Goal: Task Accomplishment & Management: Manage account settings

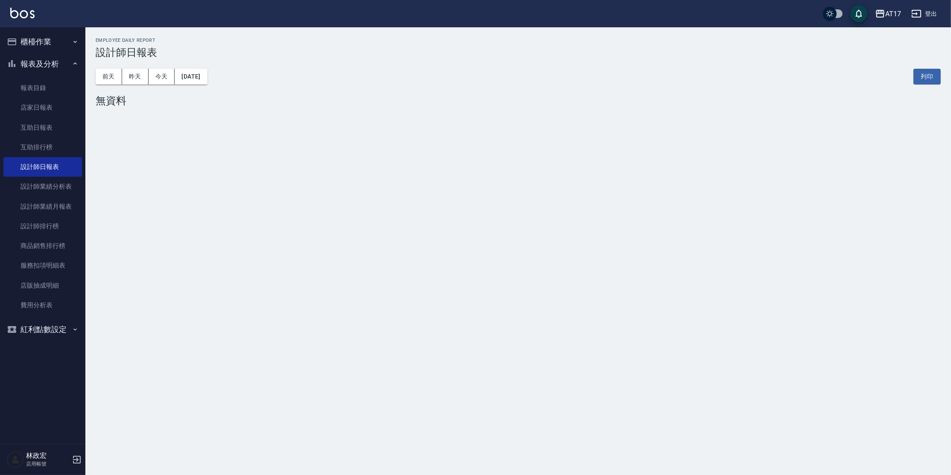
drag, startPoint x: 56, startPoint y: 44, endPoint x: 56, endPoint y: 52, distance: 8.1
click at [56, 43] on button "櫃檯作業" at bounding box center [42, 42] width 79 height 22
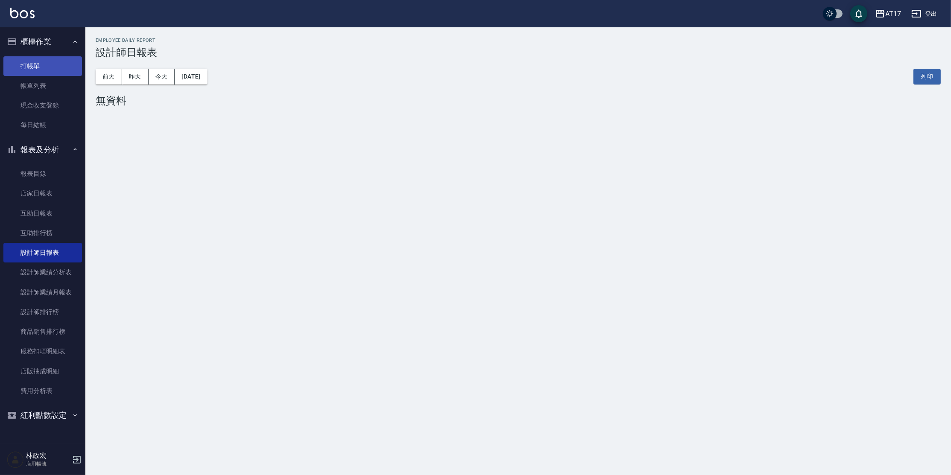
click at [53, 64] on link "打帳單" at bounding box center [42, 66] width 79 height 20
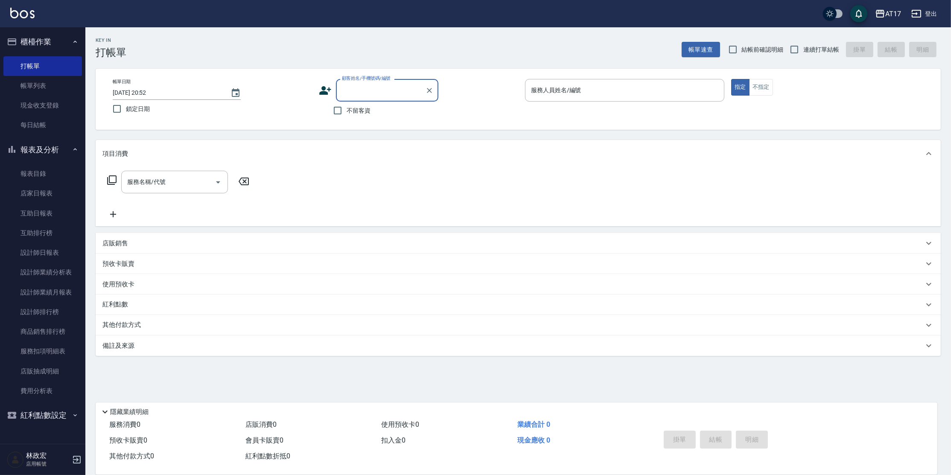
drag, startPoint x: 365, startPoint y: 111, endPoint x: 370, endPoint y: 108, distance: 6.5
click at [365, 111] on span "不留客資" at bounding box center [359, 110] width 24 height 9
click at [347, 111] on input "不留客資" at bounding box center [338, 111] width 18 height 18
checkbox input "true"
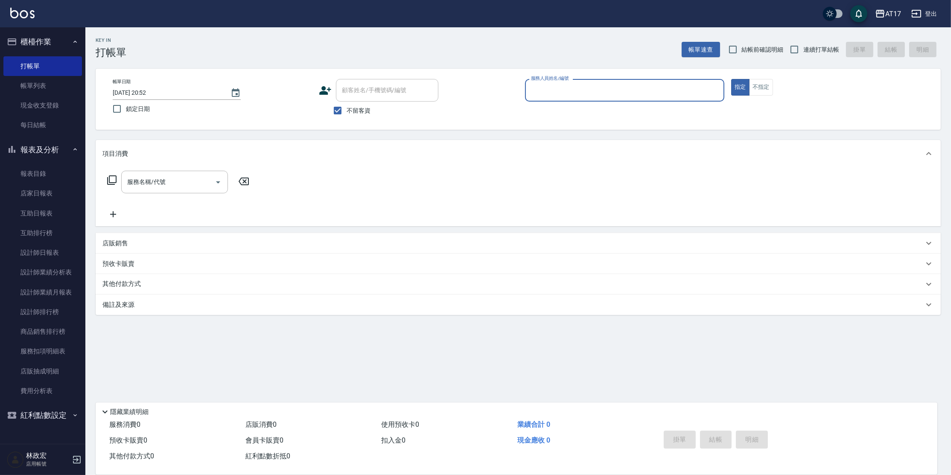
click at [818, 50] on span "連續打單結帳" at bounding box center [822, 49] width 36 height 9
click at [804, 50] on input "連續打單結帳" at bounding box center [795, 50] width 18 height 18
checkbox input "true"
click at [607, 86] on input "服務人員姓名/編號" at bounding box center [625, 90] width 192 height 15
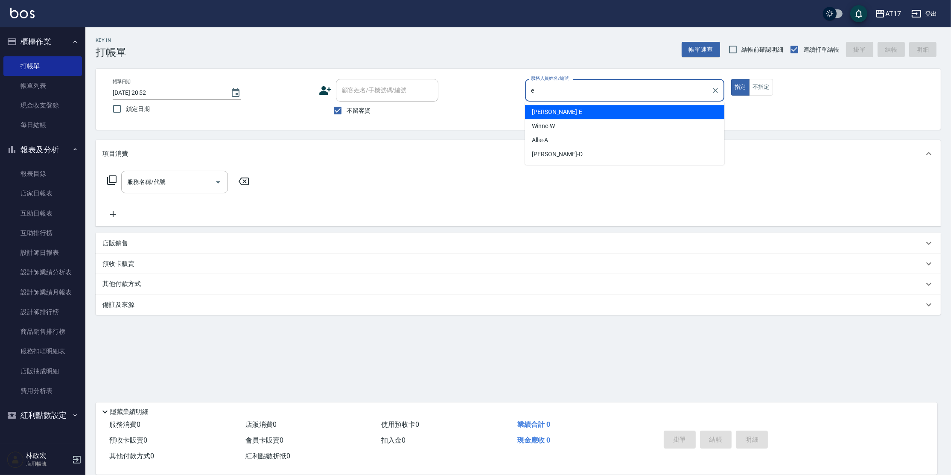
type input "[PERSON_NAME]-E"
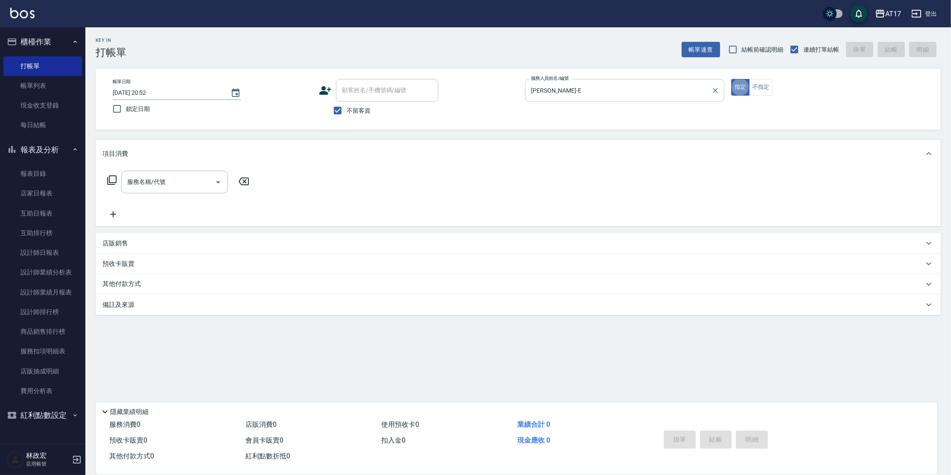
type button "true"
type input "精油-599(0599)"
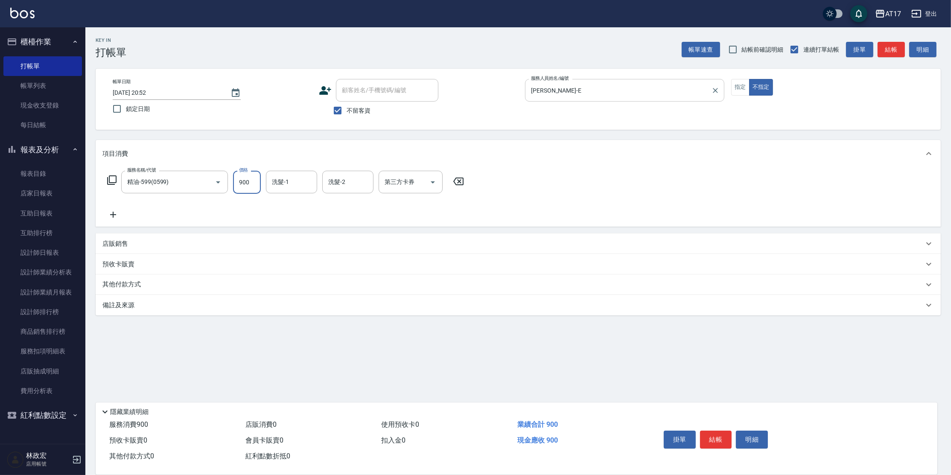
type input "900"
type input "[PERSON_NAME]-25"
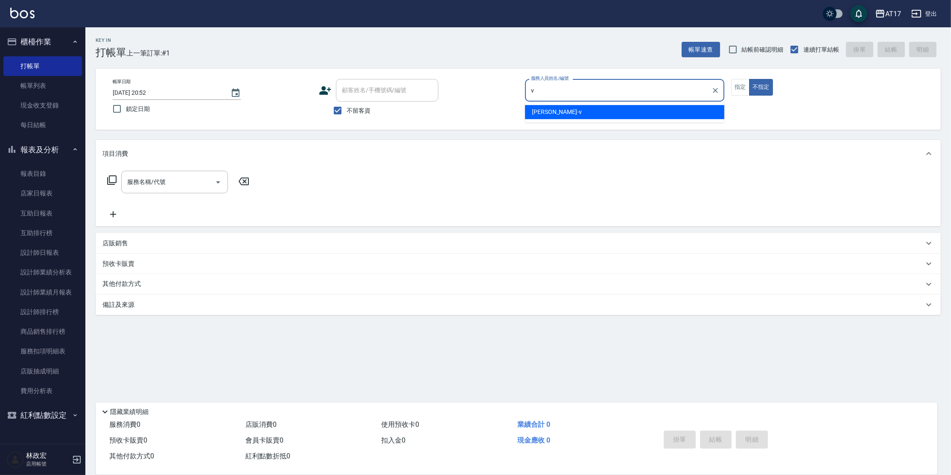
type input "[PERSON_NAME]-v"
type button "false"
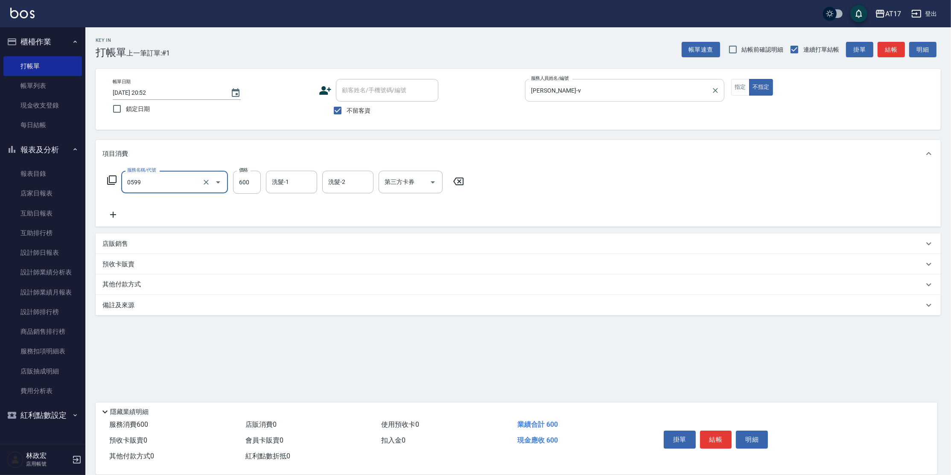
type input "精油-599(0599)"
type input "850"
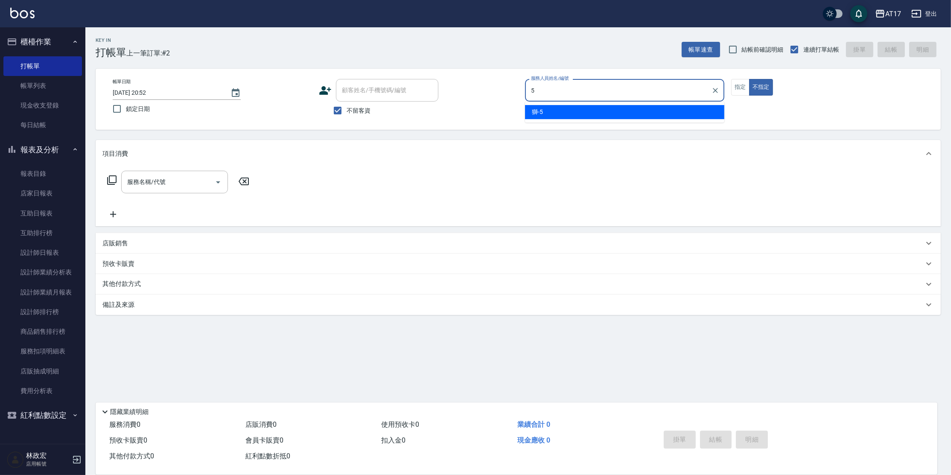
type input "獅-5"
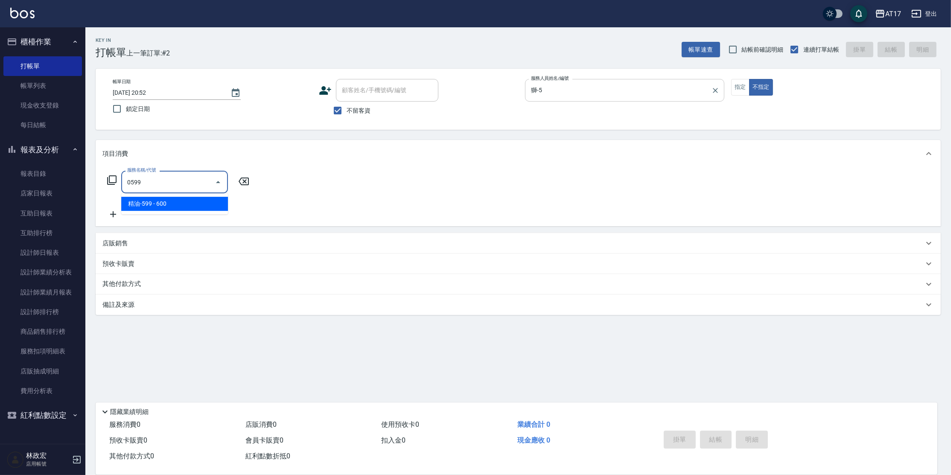
type input "精油-599(0599)"
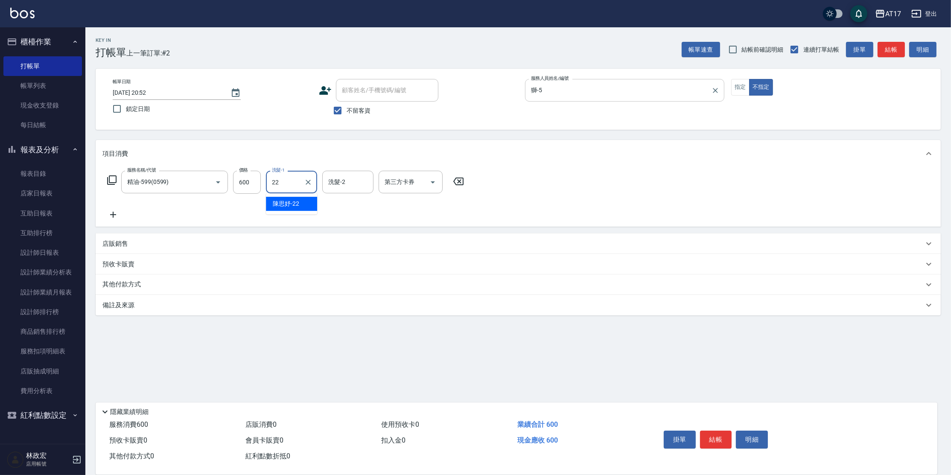
type input "[PERSON_NAME]-22"
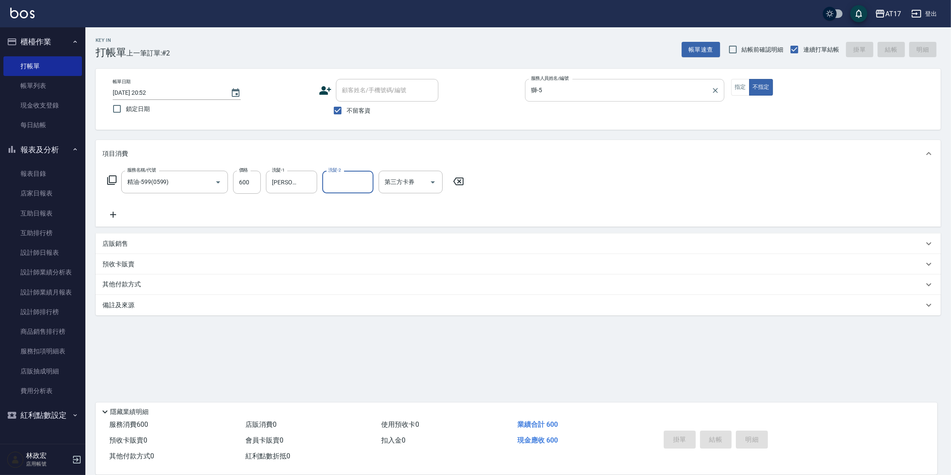
type input "[DATE] 20:53"
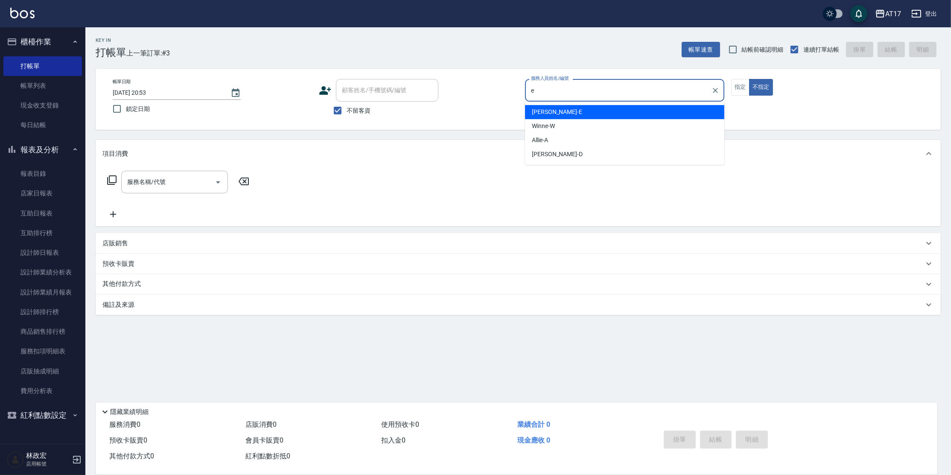
type input "[PERSON_NAME]-E"
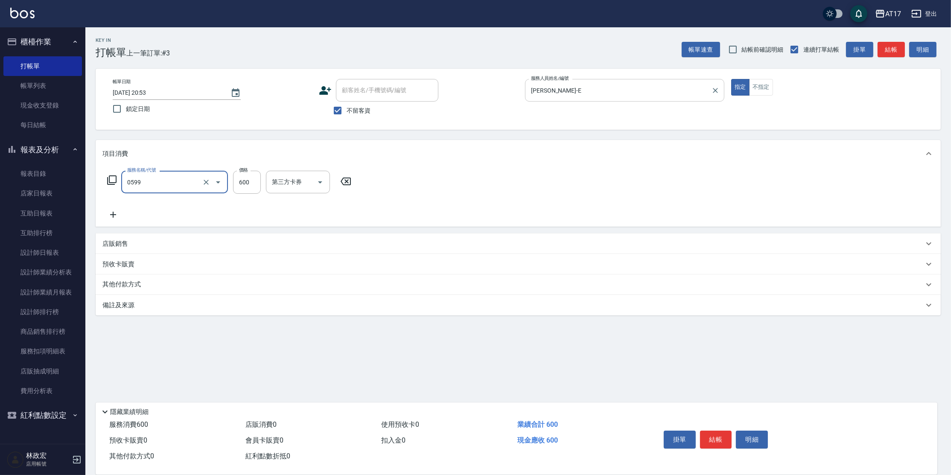
type input "精油-599(0599)"
type input "400"
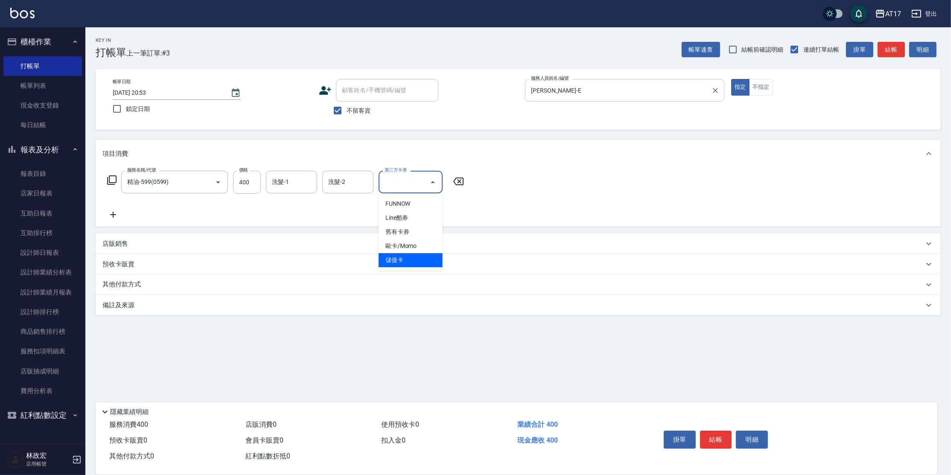
type input "儲值卡"
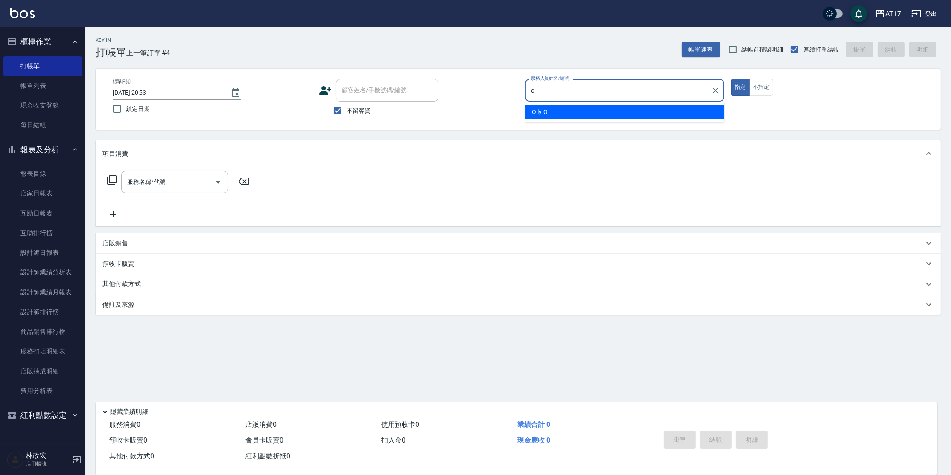
type input "Olly-O"
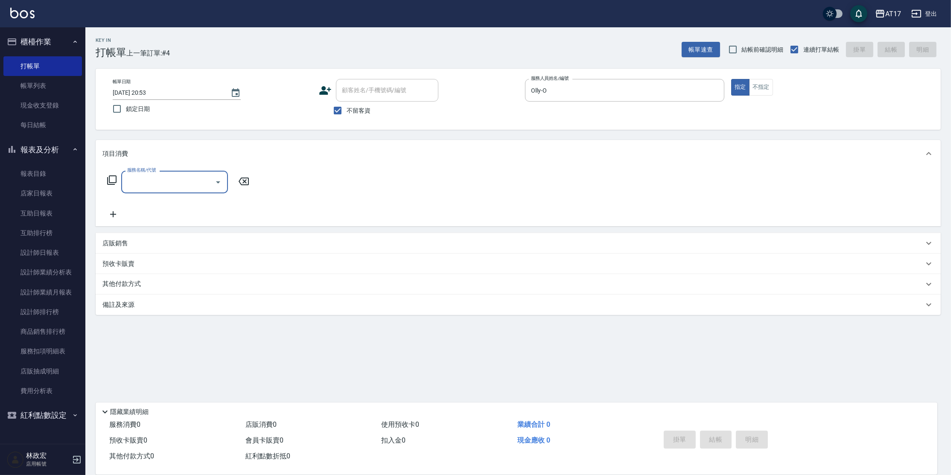
click at [111, 180] on icon at bounding box center [112, 180] width 10 height 10
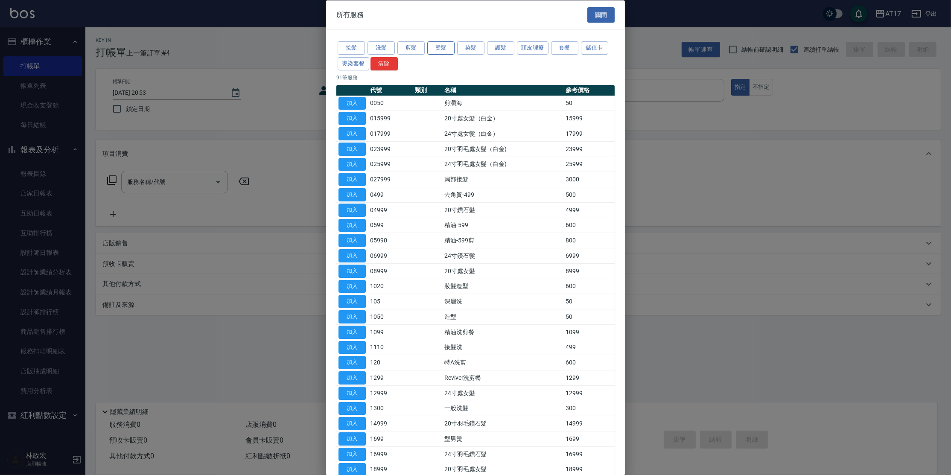
click at [454, 46] on button "燙髮" at bounding box center [440, 47] width 27 height 13
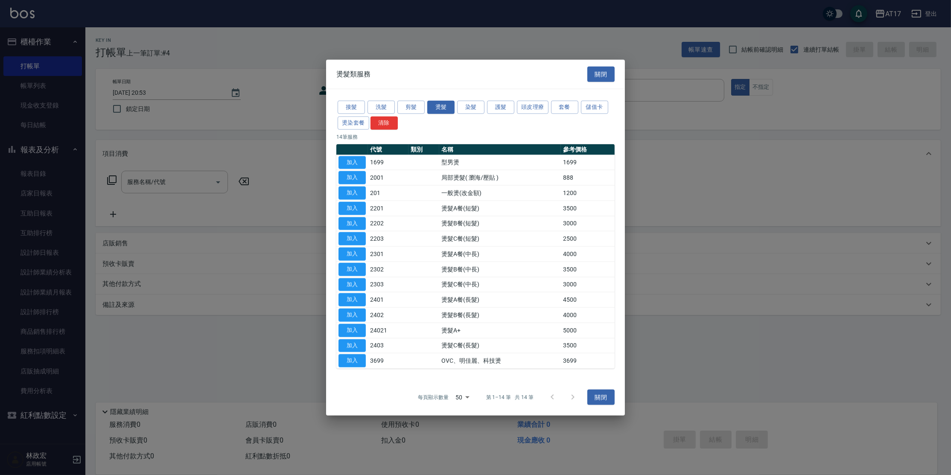
drag, startPoint x: 359, startPoint y: 239, endPoint x: 278, endPoint y: 212, distance: 86.0
click at [360, 239] on button "加入" at bounding box center [352, 238] width 27 height 13
type input "燙髮C餐(短髮)(2203)"
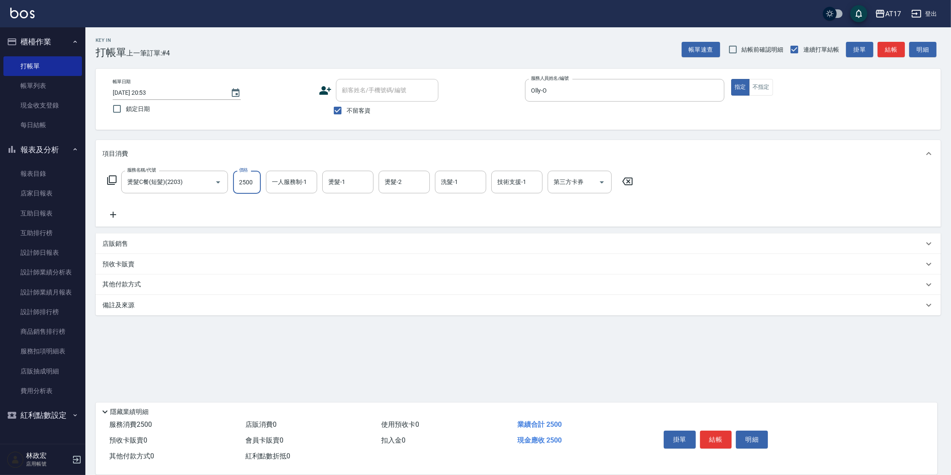
click at [250, 188] on input "2500" at bounding box center [247, 182] width 28 height 23
type input "1799"
type input "Olly-O"
type input "欣麗-77"
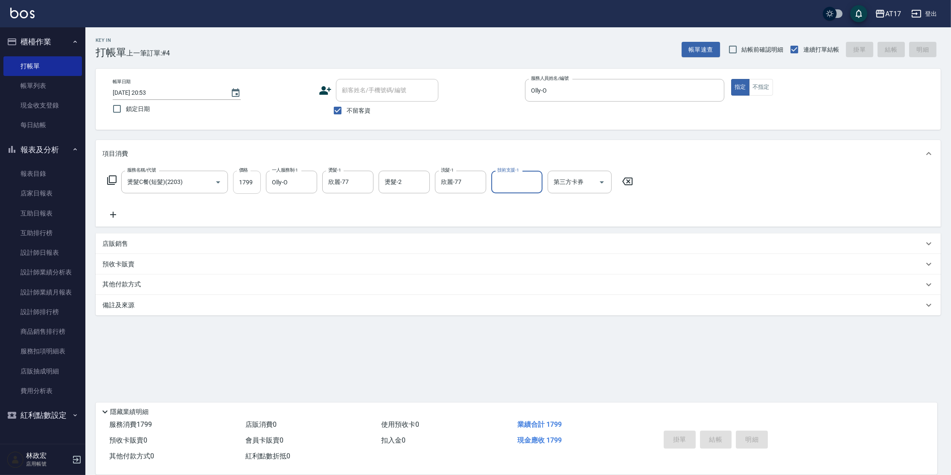
type input "[DATE] 20:54"
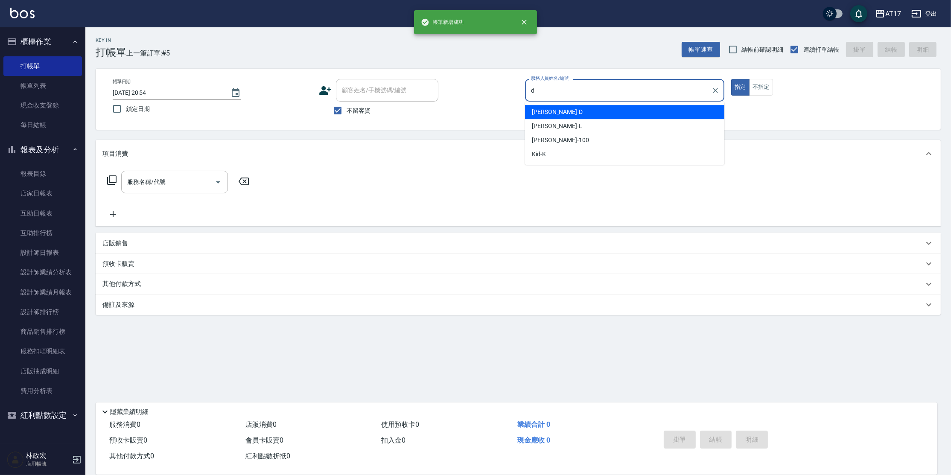
type input "[PERSON_NAME]-D"
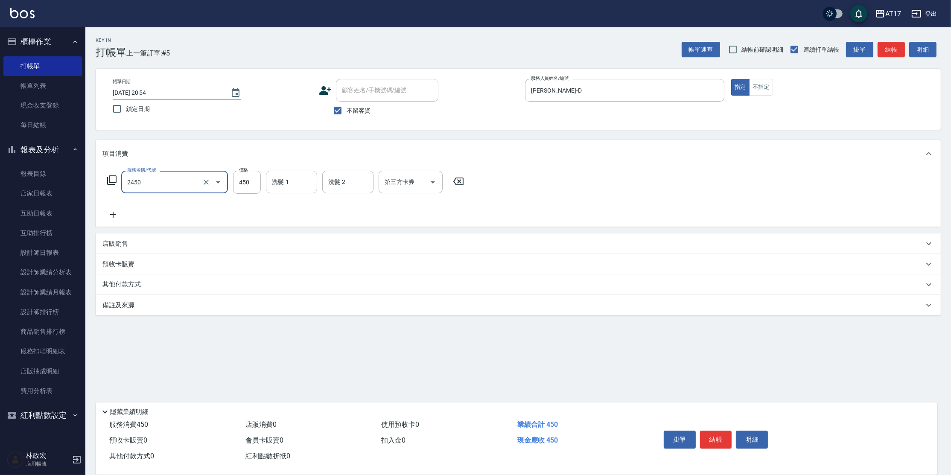
type input "C剪髮套餐(2450)"
type input "2450"
type input "[PERSON_NAME]-27"
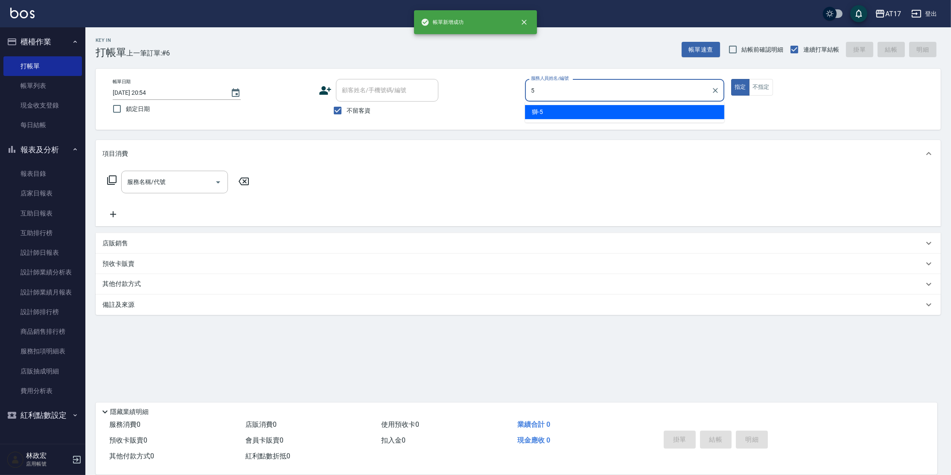
type input "獅-5"
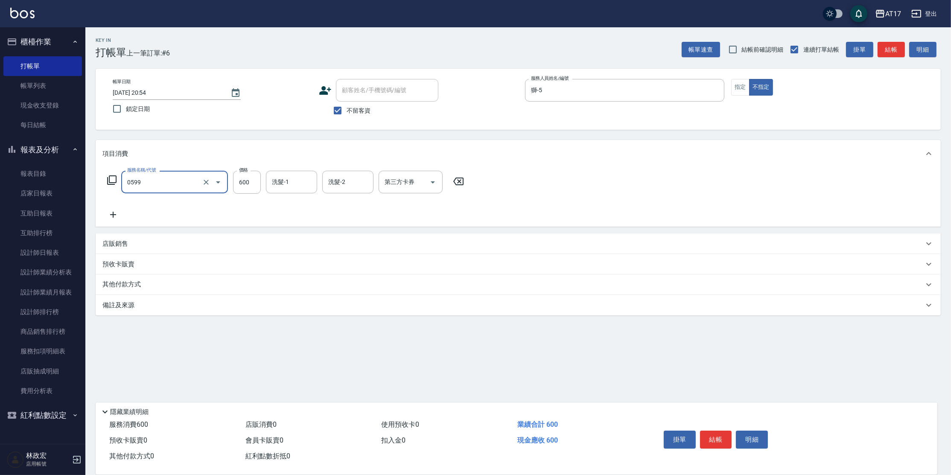
type input "精油-599(0599)"
type input "1000"
type input "[PERSON_NAME]-22"
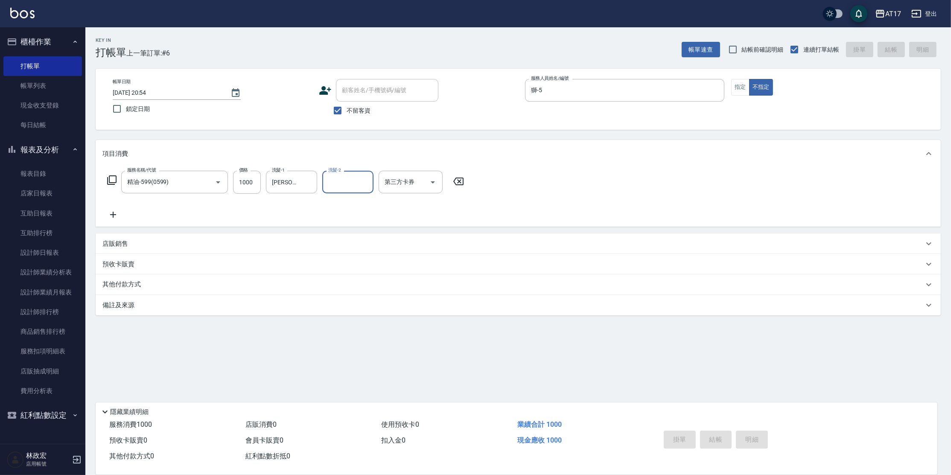
type input "[DATE] 20:55"
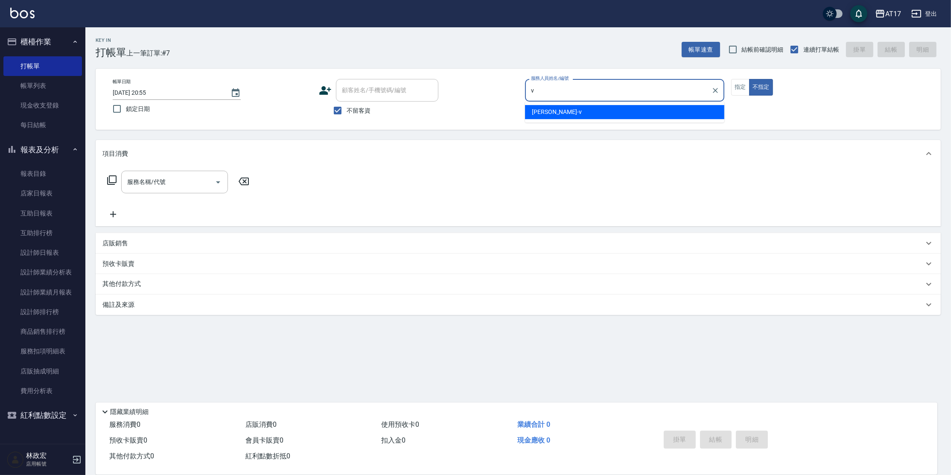
type input "[PERSON_NAME]-v"
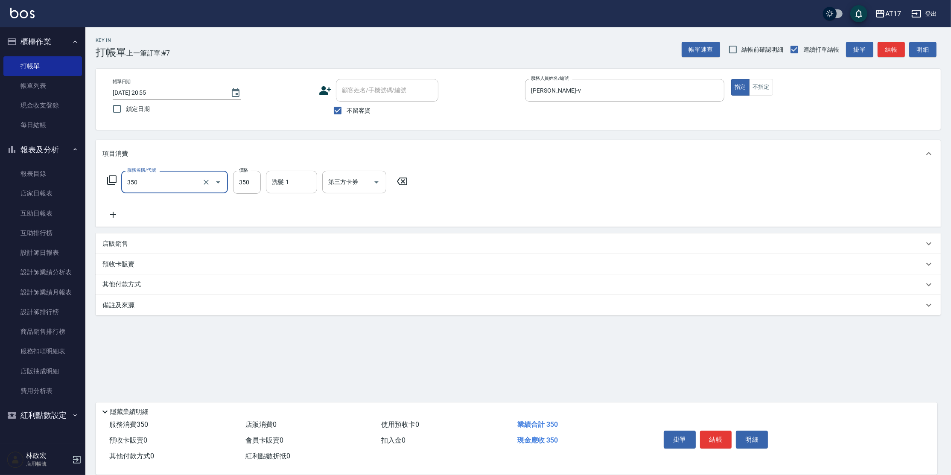
type input "350洗髮(350)"
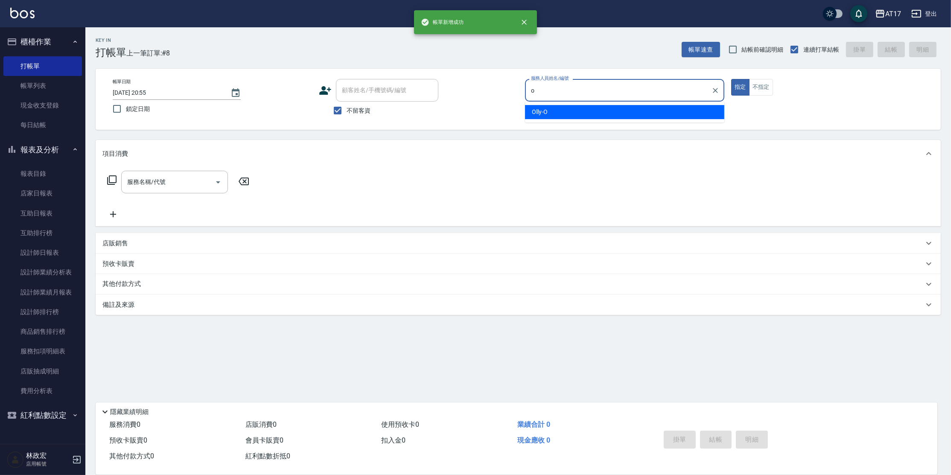
type input "Olly-O"
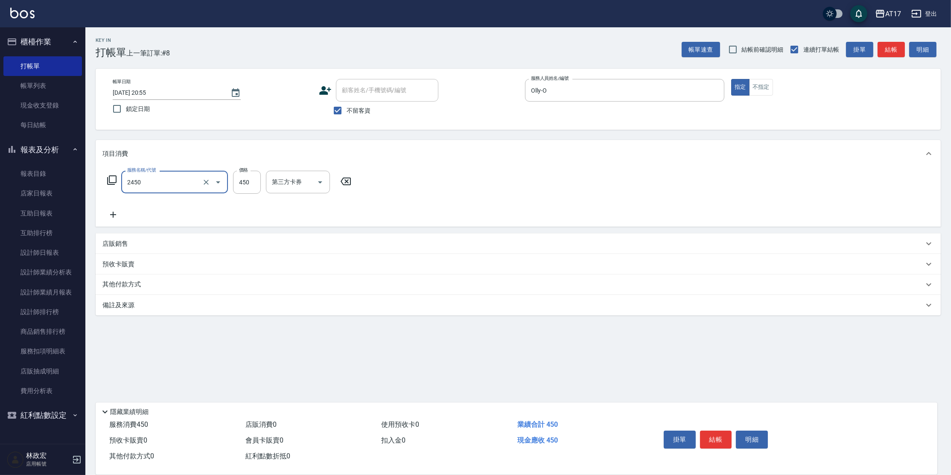
type input "C剪髮套餐(2450)"
type input "[PERSON_NAME]-25"
click at [249, 187] on input "450" at bounding box center [247, 182] width 28 height 23
type input "500"
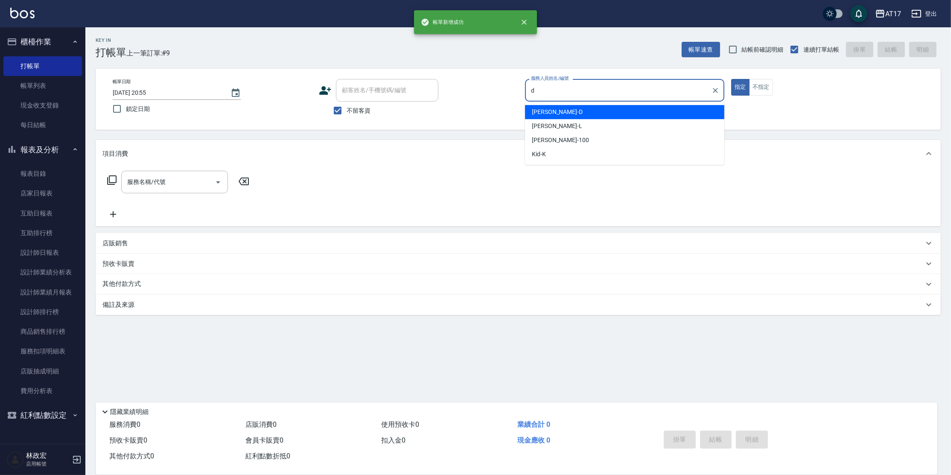
type input "[PERSON_NAME]-D"
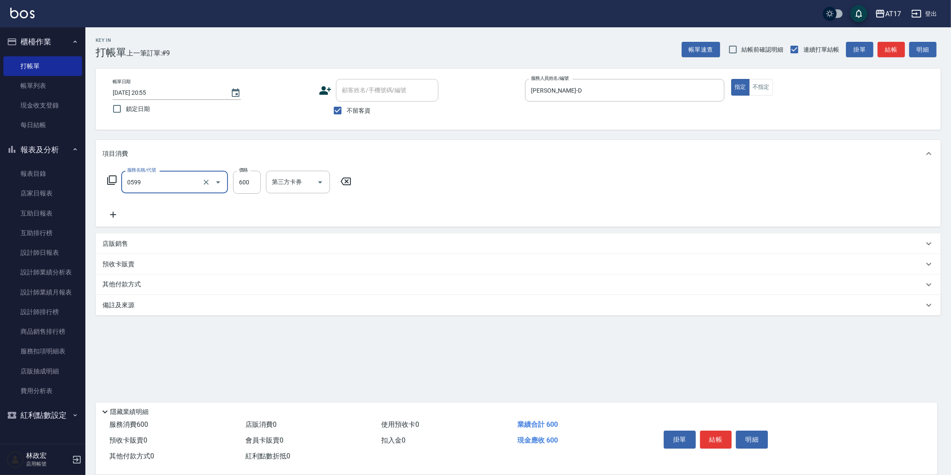
type input "精油-599(0599)"
type input "850"
type input "欣麗-77"
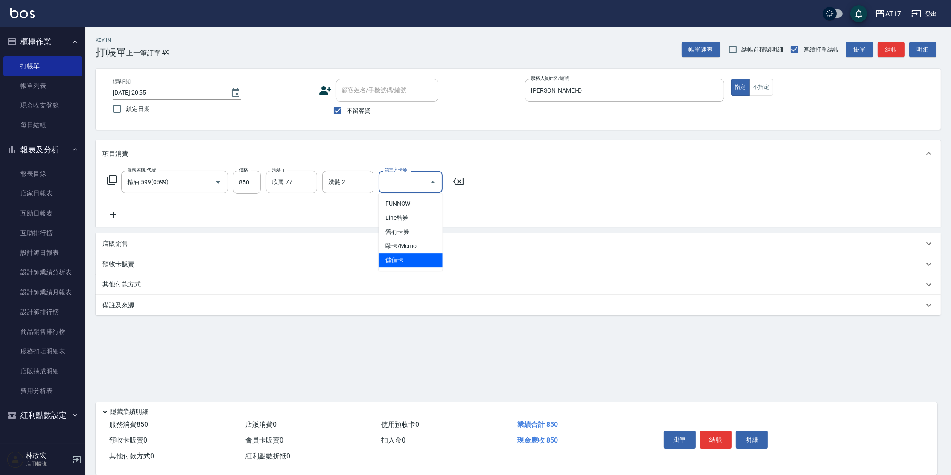
type input "儲值卡"
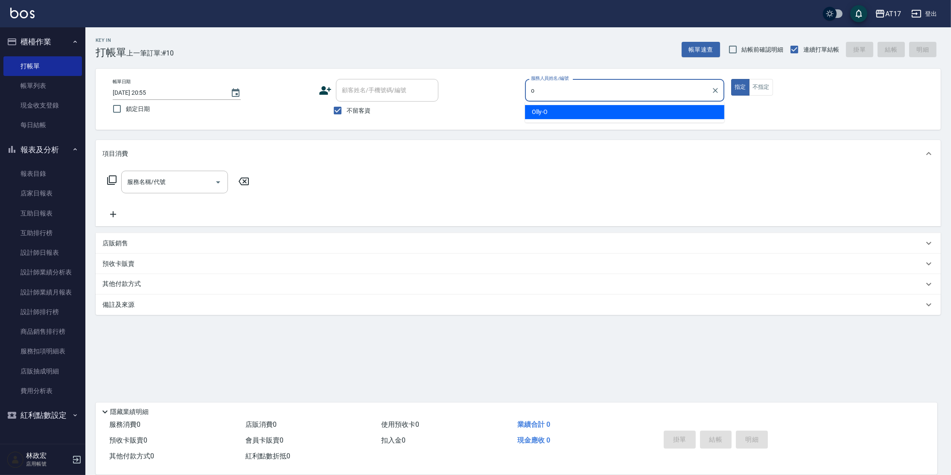
type input "Olly-O"
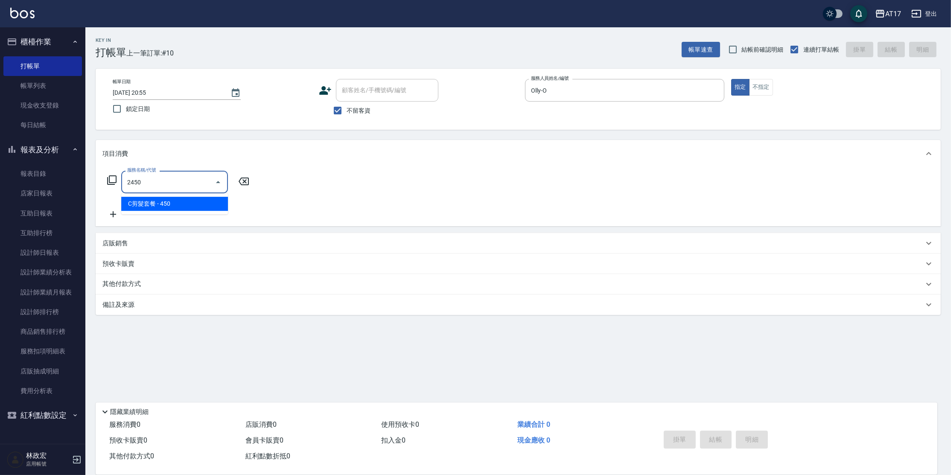
type input "C剪髮套餐(2450)"
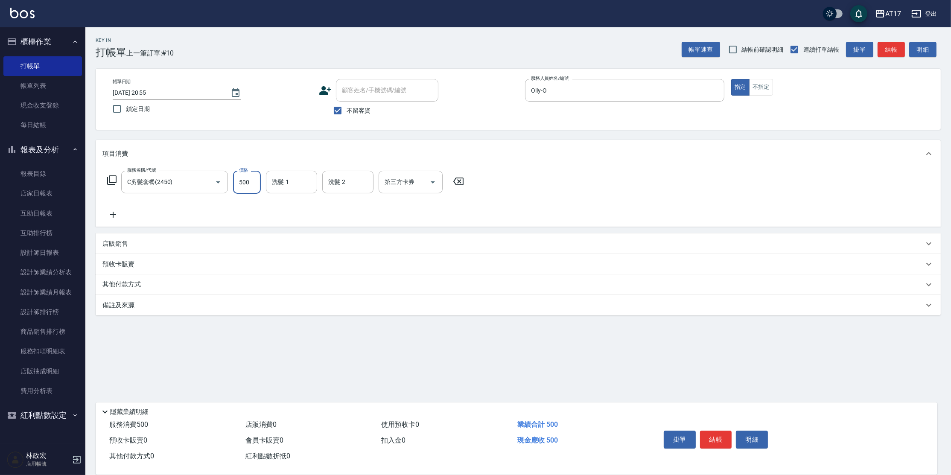
type input "500"
type input "[PERSON_NAME]-25"
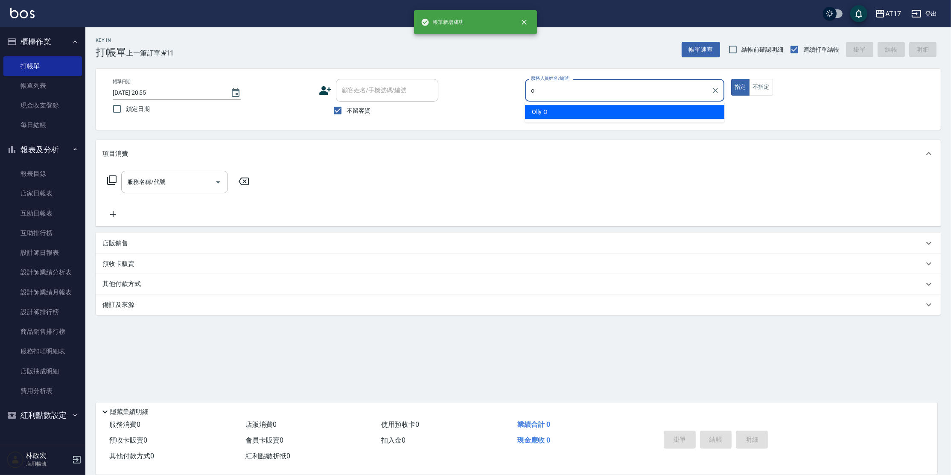
type input "Olly-O"
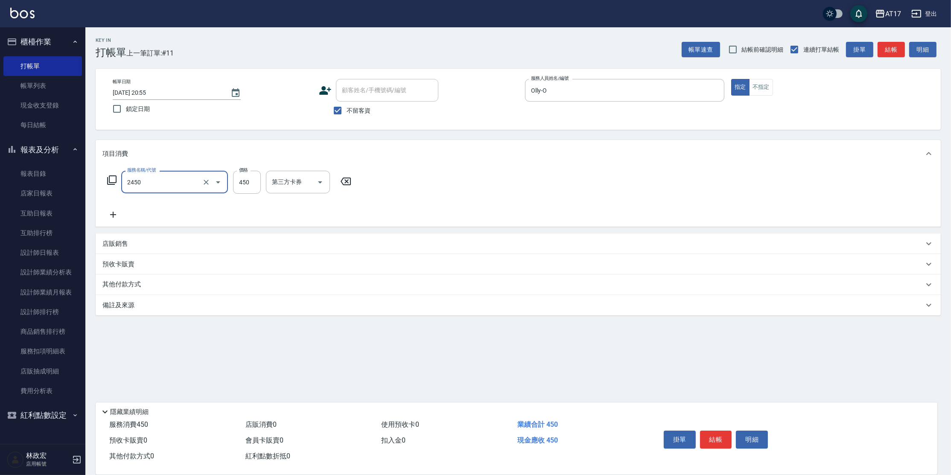
type input "C剪髮套餐(2450)"
click at [236, 174] on input "450" at bounding box center [247, 182] width 28 height 23
type input "500"
type input "[PERSON_NAME]-27"
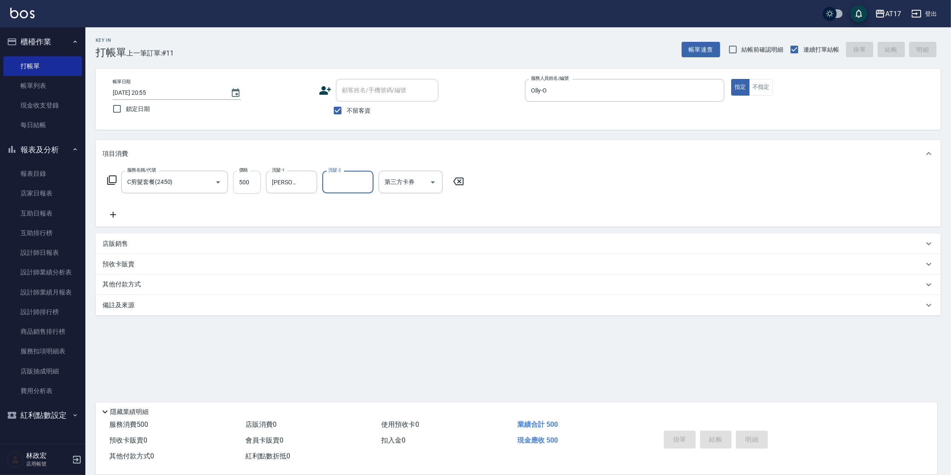
type input "[DATE] 20:56"
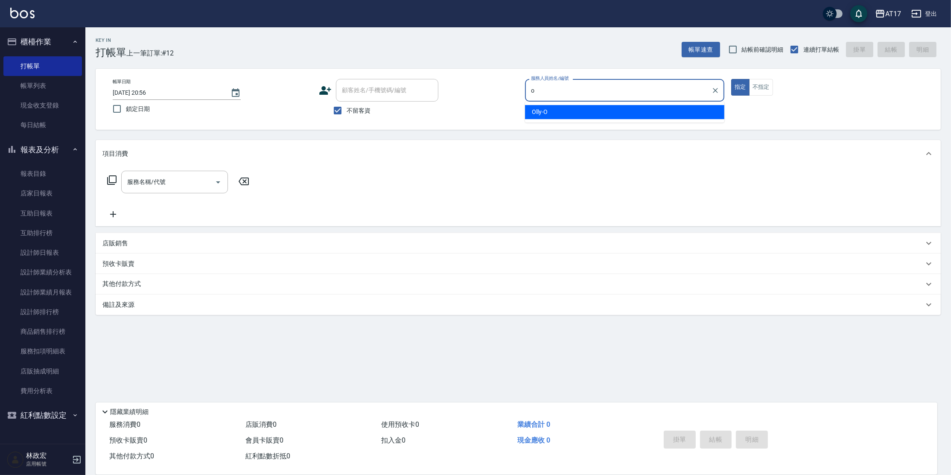
type input "Olly-O"
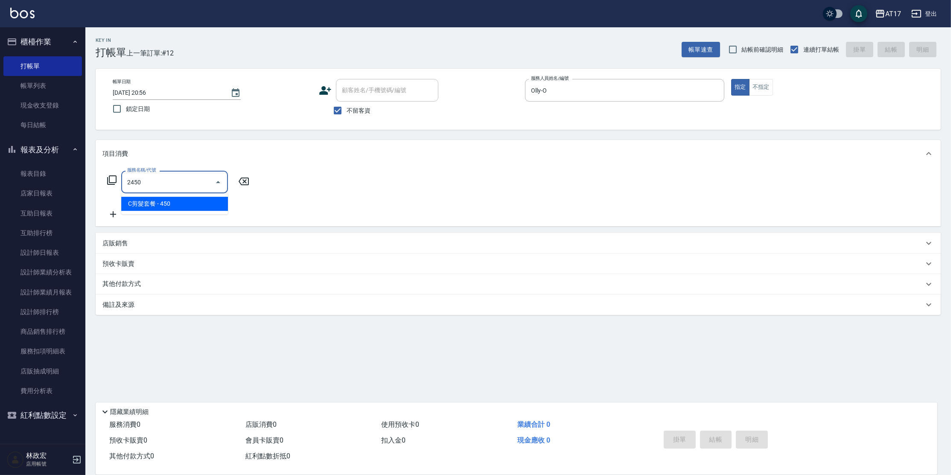
type input "C剪髮套餐(2450)"
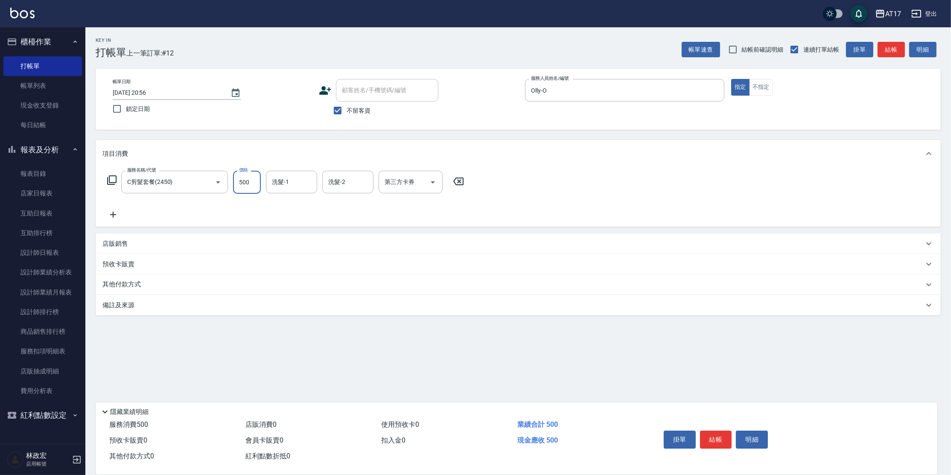
type input "500"
type input "[PERSON_NAME]-22"
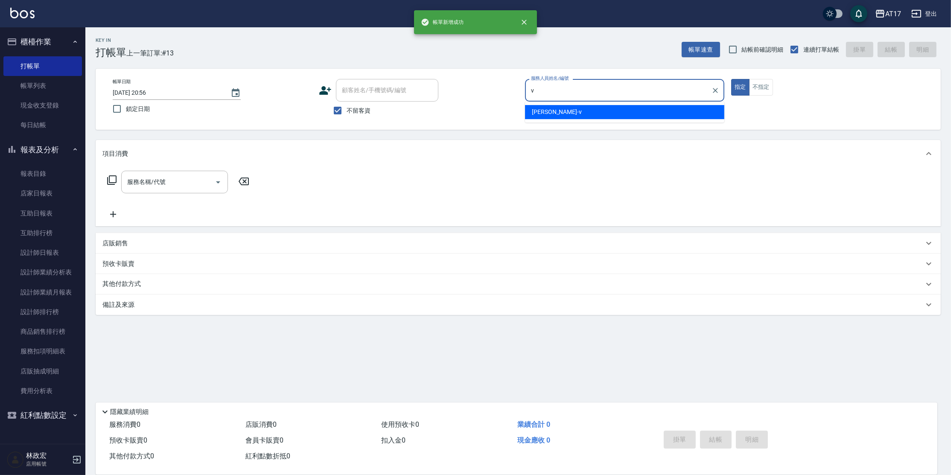
type input "[PERSON_NAME]-v"
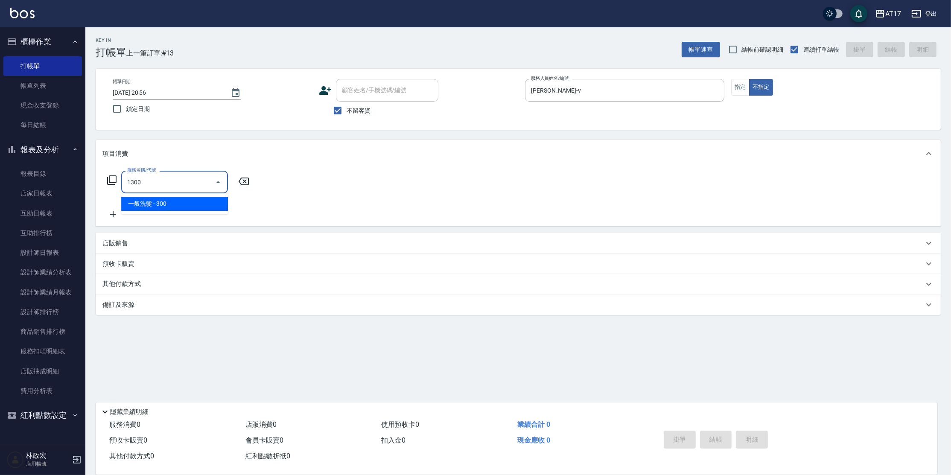
type input "一般洗髮(1300)"
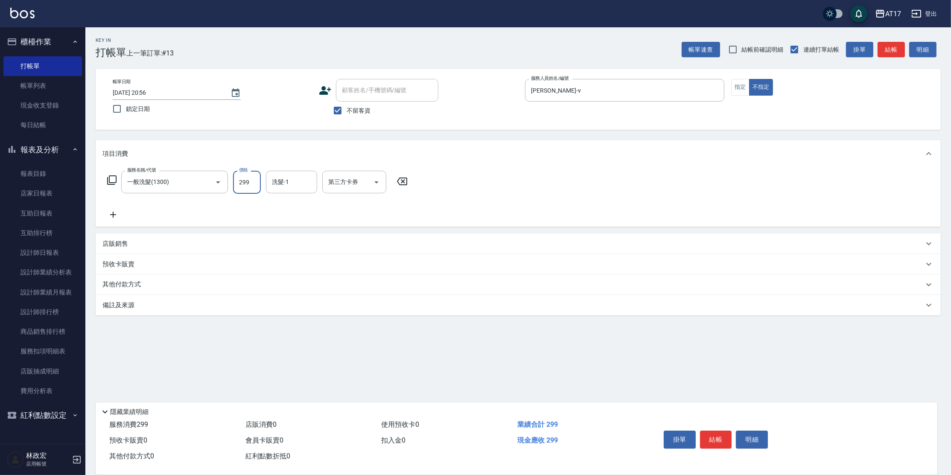
type input "299"
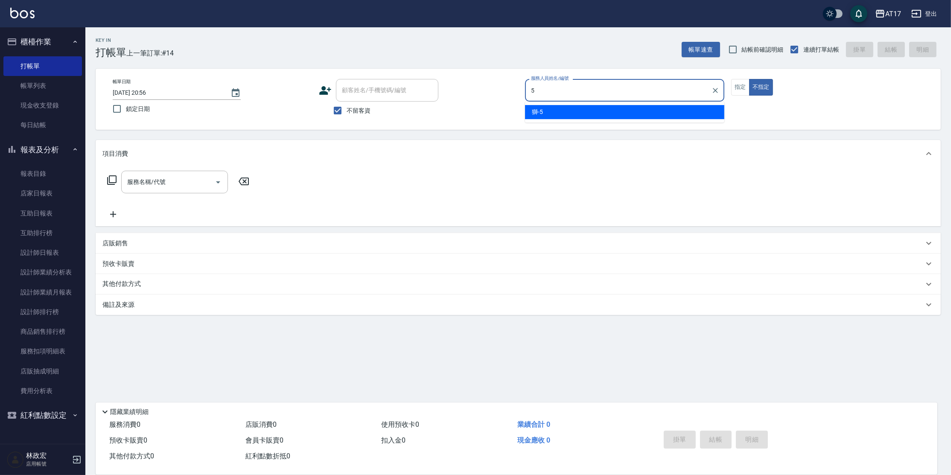
type input "獅-5"
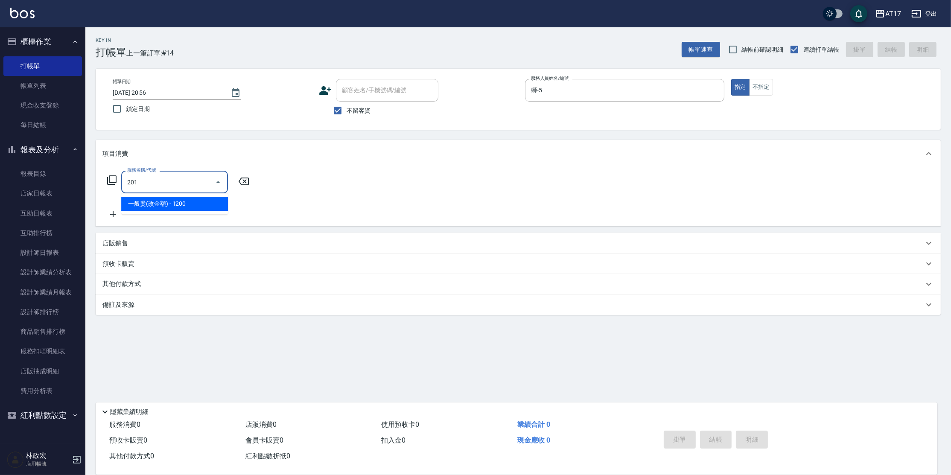
type input "一般燙(改金額)(201)"
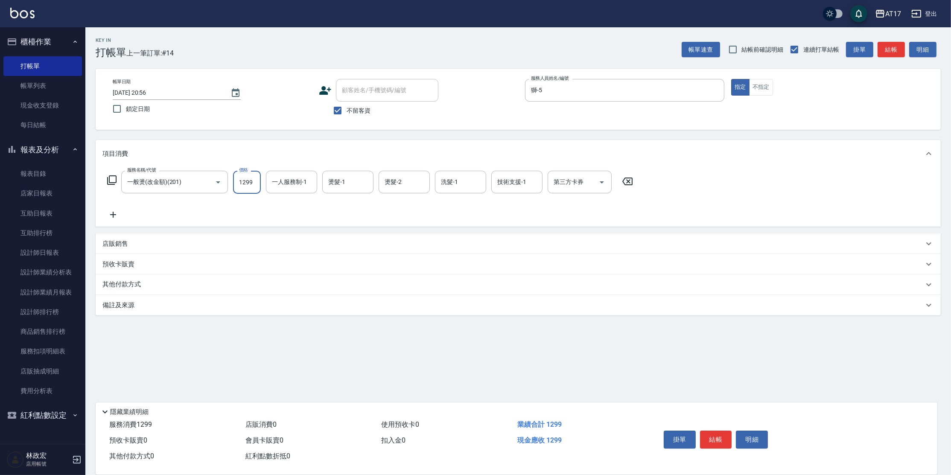
type input "1299"
type input "獅-5"
type input "[PERSON_NAME]-22"
click at [109, 178] on icon at bounding box center [112, 180] width 10 height 10
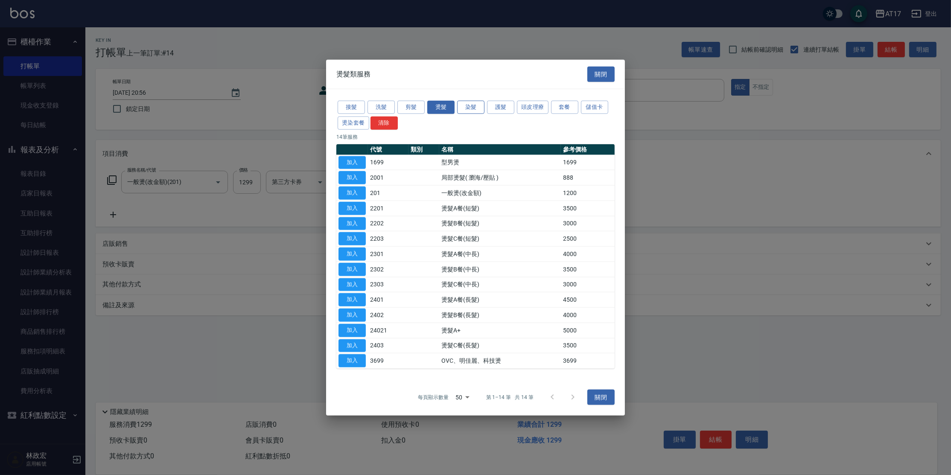
click at [479, 110] on button "染髮" at bounding box center [470, 107] width 27 height 13
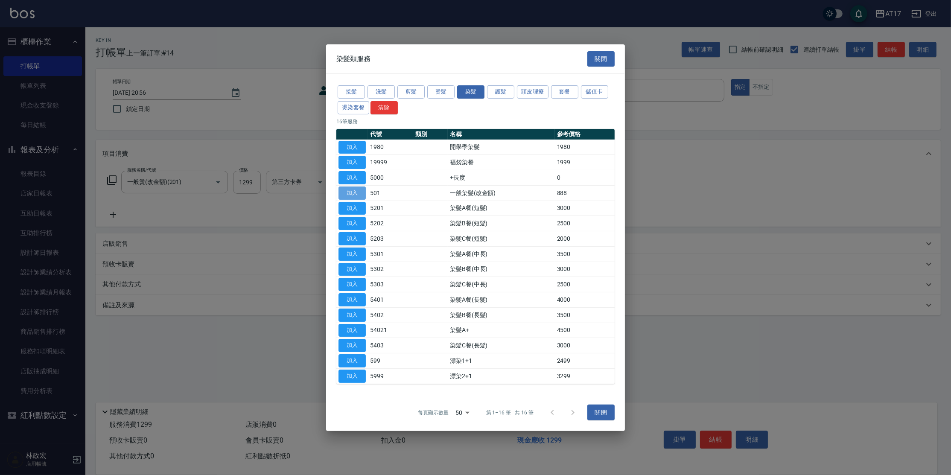
click at [347, 193] on button "加入" at bounding box center [352, 193] width 27 height 13
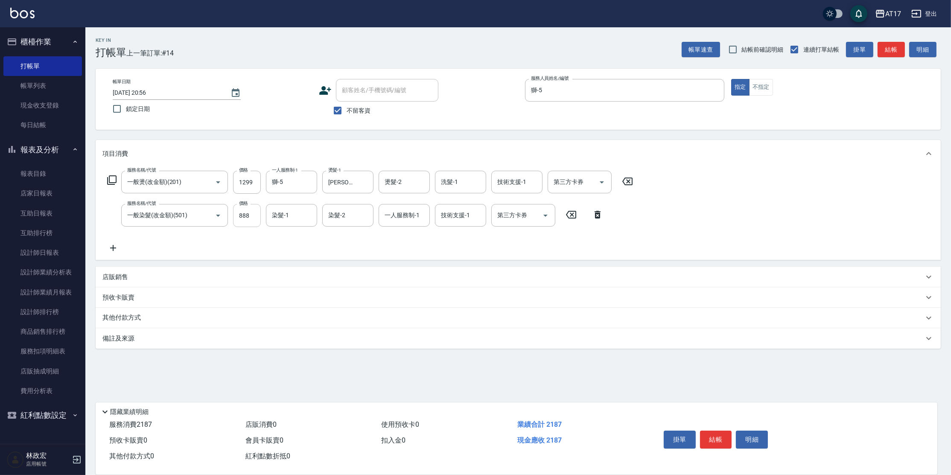
click at [240, 216] on input "888" at bounding box center [247, 215] width 28 height 23
type input "1599"
type input "[PERSON_NAME]-22"
type input "獅-5"
click at [114, 177] on icon at bounding box center [112, 180] width 10 height 10
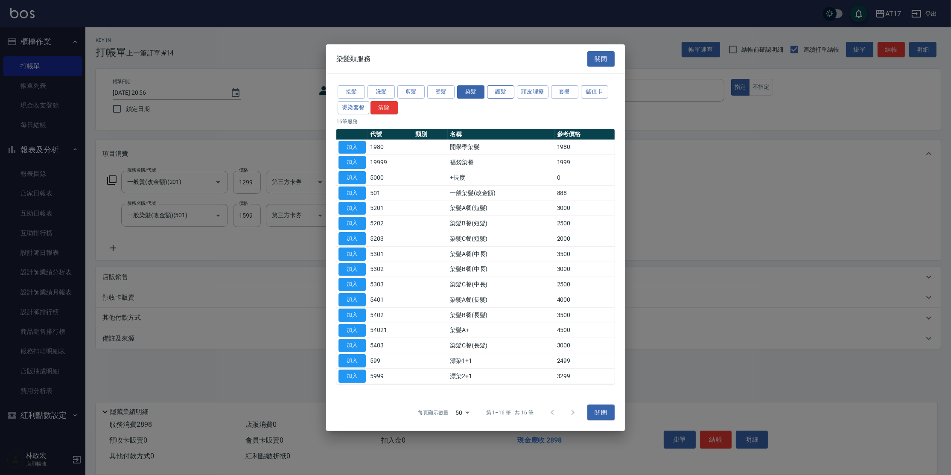
click at [504, 96] on button "護髮" at bounding box center [500, 91] width 27 height 13
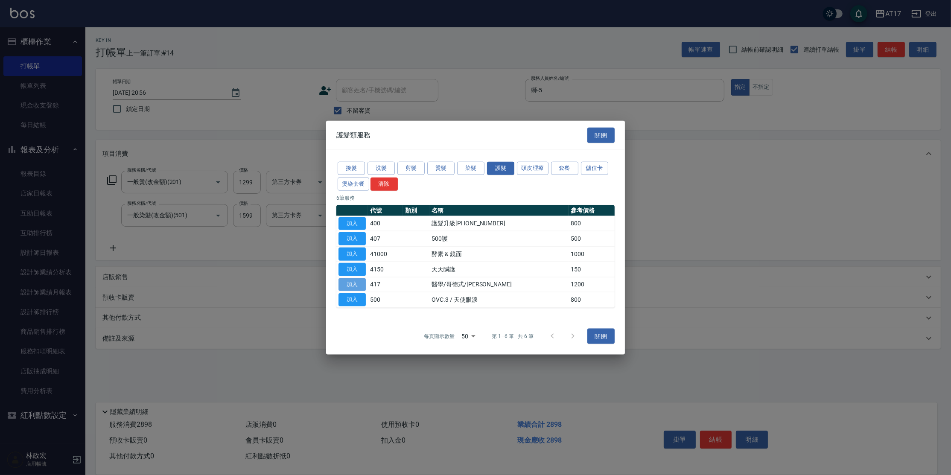
click at [354, 287] on button "加入" at bounding box center [352, 284] width 27 height 13
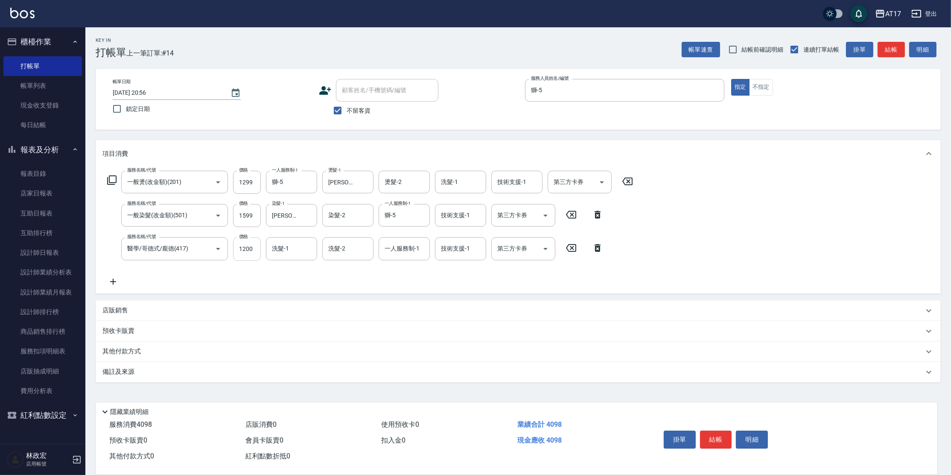
click at [237, 253] on input "1200" at bounding box center [247, 248] width 28 height 23
type input "1500"
type input "[PERSON_NAME]-22"
type input "獅-5"
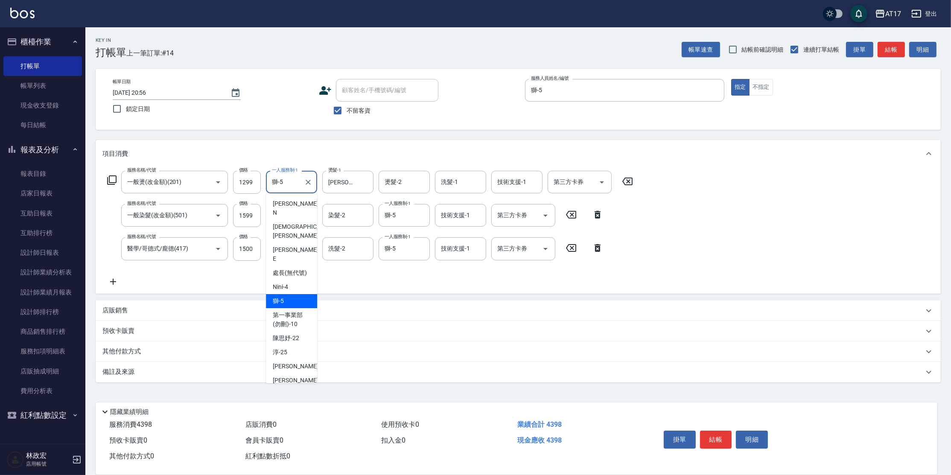
click at [270, 187] on input "獅-5" at bounding box center [285, 182] width 31 height 15
click at [381, 287] on div "服務名稱/代號 一般燙(改金額)(201) 服務名稱/代號 價格 1299 價格 一人服務制-1 獅-5 一人服務制-1 燙髮-1 [PERSON_NAME]…" at bounding box center [370, 229] width 536 height 116
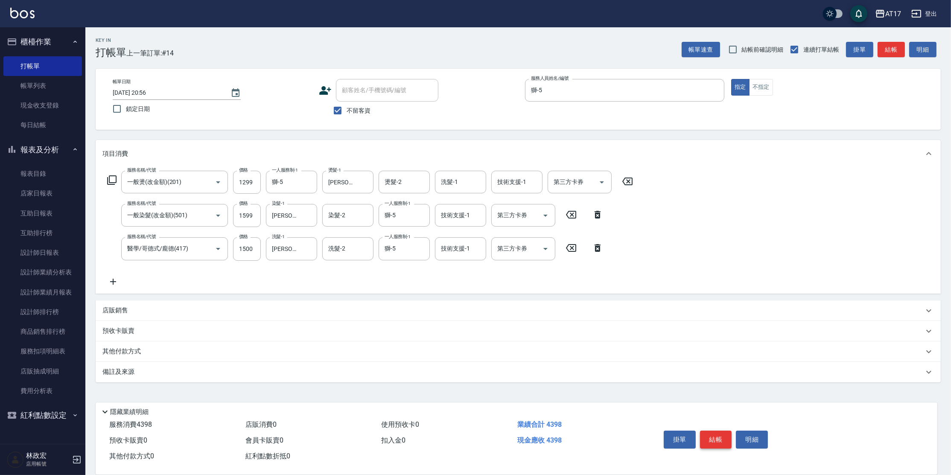
click at [709, 433] on button "結帳" at bounding box center [716, 440] width 32 height 18
type input "[DATE] 20:57"
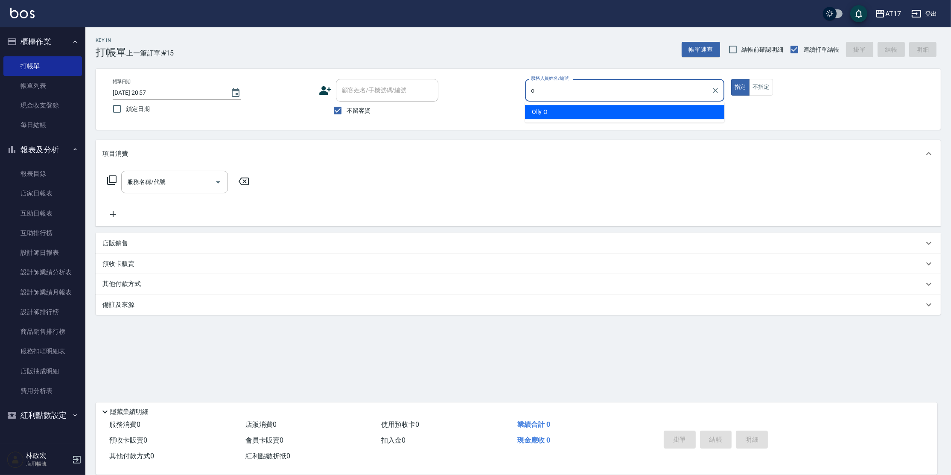
type input "Olly-O"
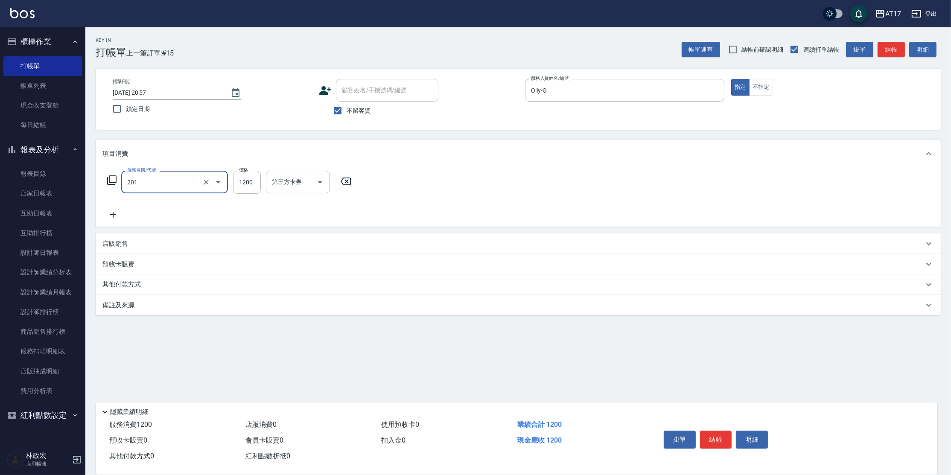
type input "一般燙(改金額)(201)"
click at [308, 193] on div "服務名稱/代號 一般燙(改金額)(201) 服務名稱/代號 價格 1200 價格 一人服務制-1 一人服務制-1 燙髮-1 燙髮-1 燙髮-2 燙髮-2 洗髮…" at bounding box center [370, 195] width 536 height 49
click at [418, 115] on div "不留客資" at bounding box center [379, 111] width 120 height 18
click at [315, 189] on div "一人服務制-1" at bounding box center [291, 182] width 51 height 23
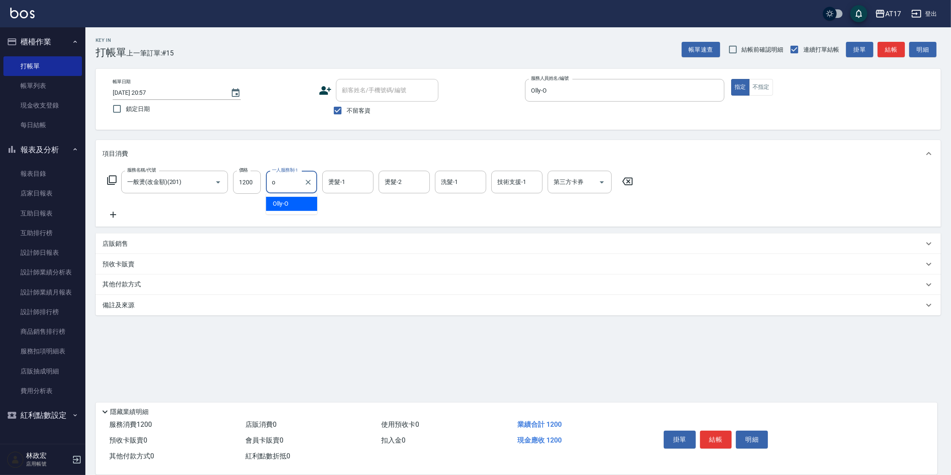
type input "Olly-O"
type input "[PERSON_NAME]-25"
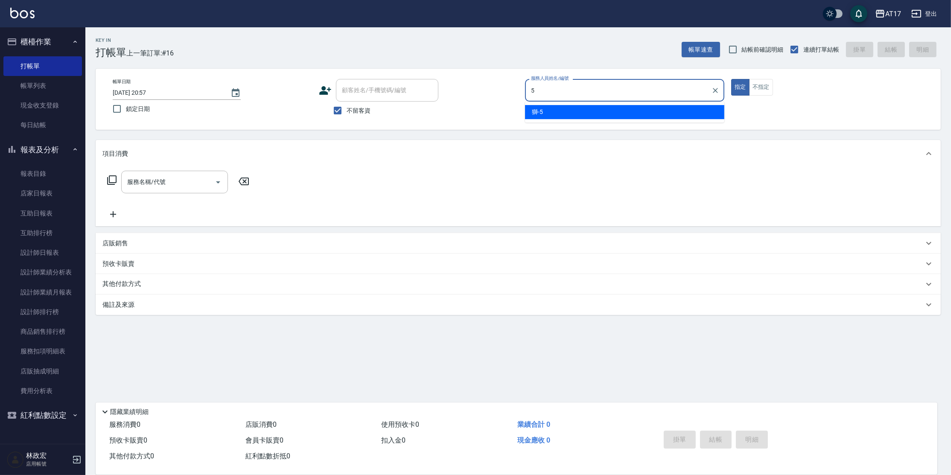
type input "獅-5"
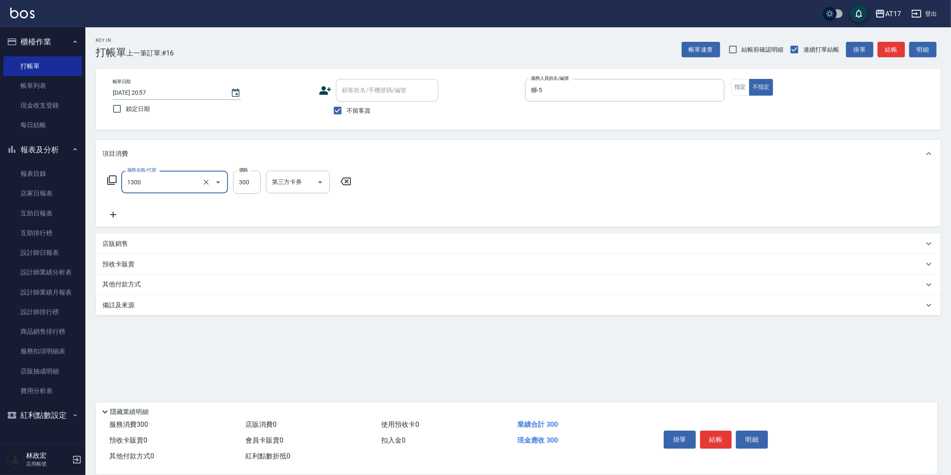
type input "一般洗髮(1300)"
type input "299"
type input "[PERSON_NAME]-25"
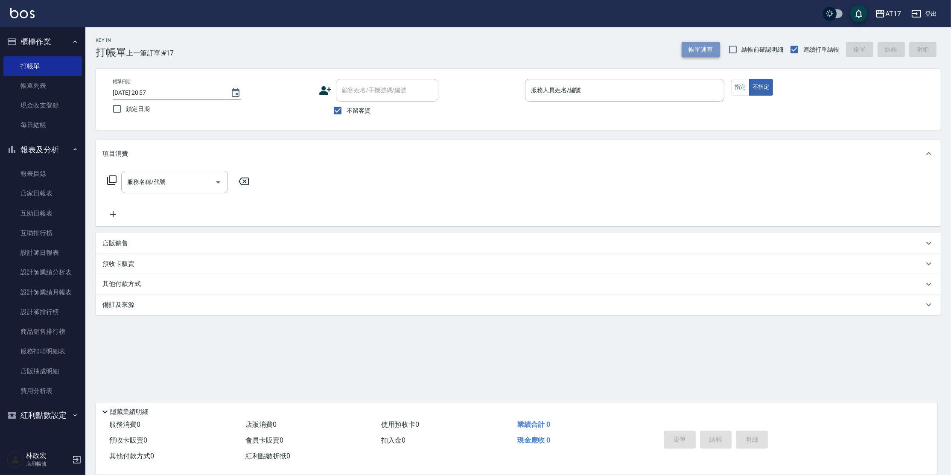
click at [714, 54] on button "帳單速查" at bounding box center [701, 50] width 38 height 16
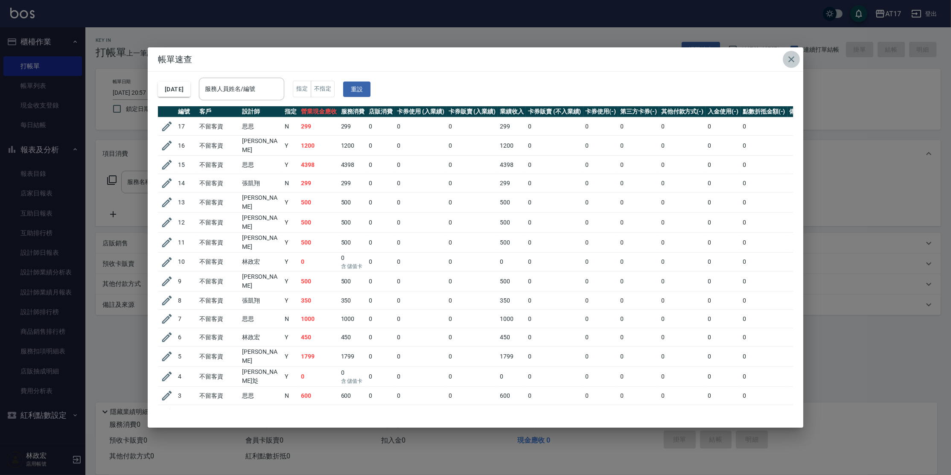
click at [793, 60] on icon "button" at bounding box center [792, 59] width 6 height 6
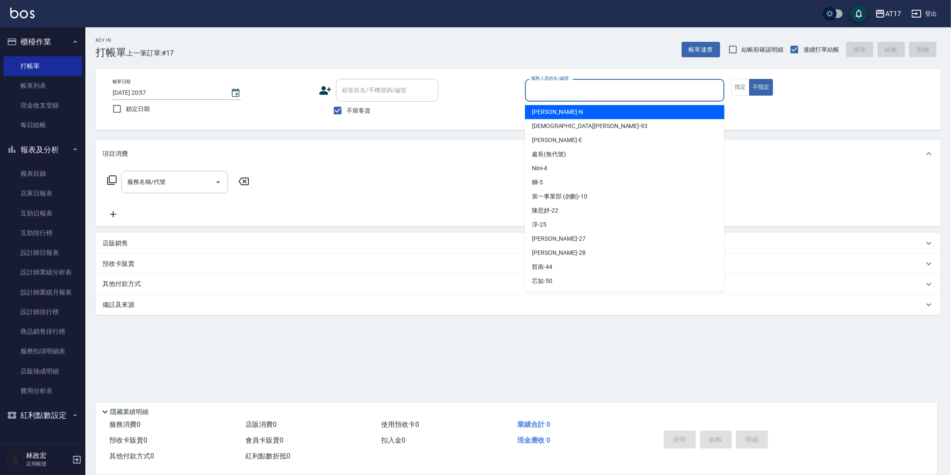
click at [576, 87] on input "服務人員姓名/編號" at bounding box center [625, 90] width 192 height 15
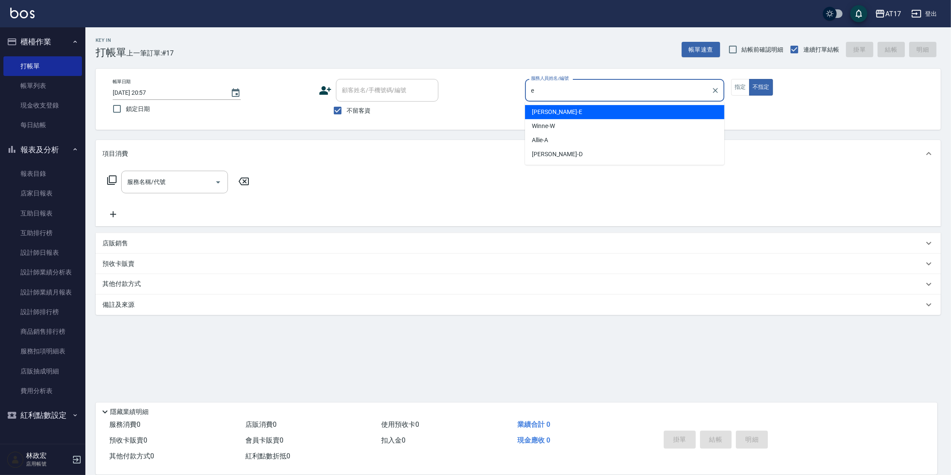
type input "[PERSON_NAME]-E"
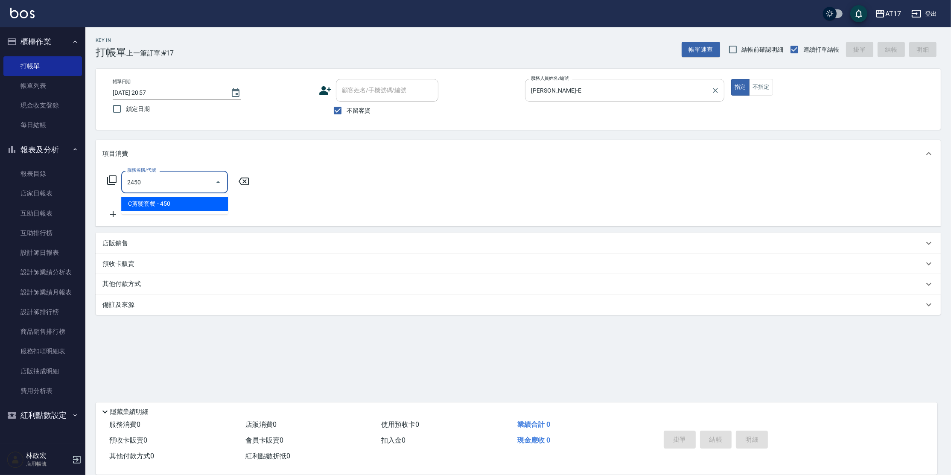
type input "C剪髮套餐(2450)"
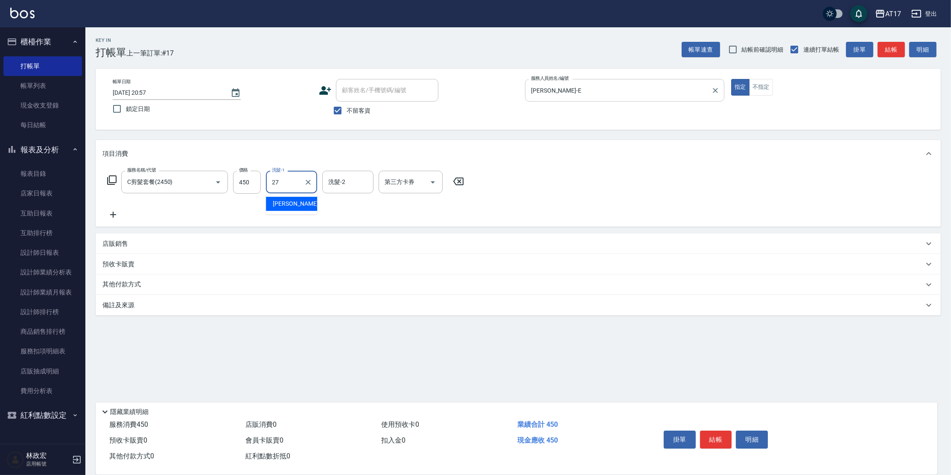
type input "[PERSON_NAME]-27"
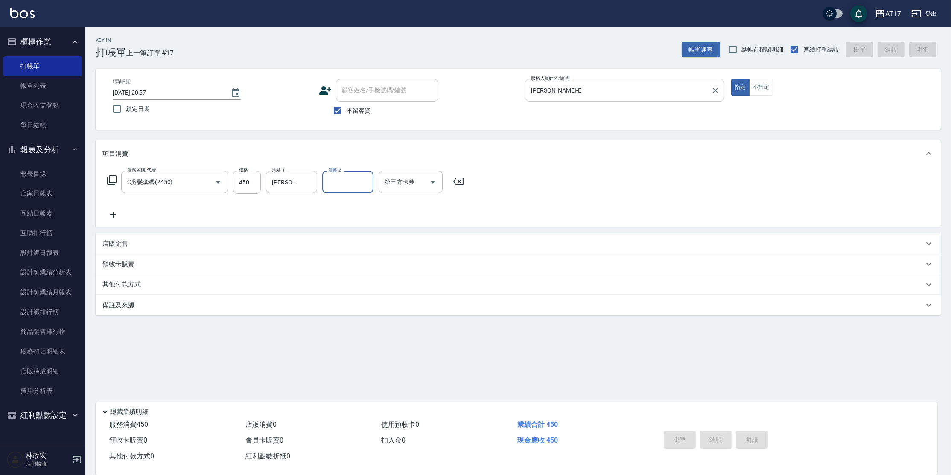
type input "[DATE] 20:59"
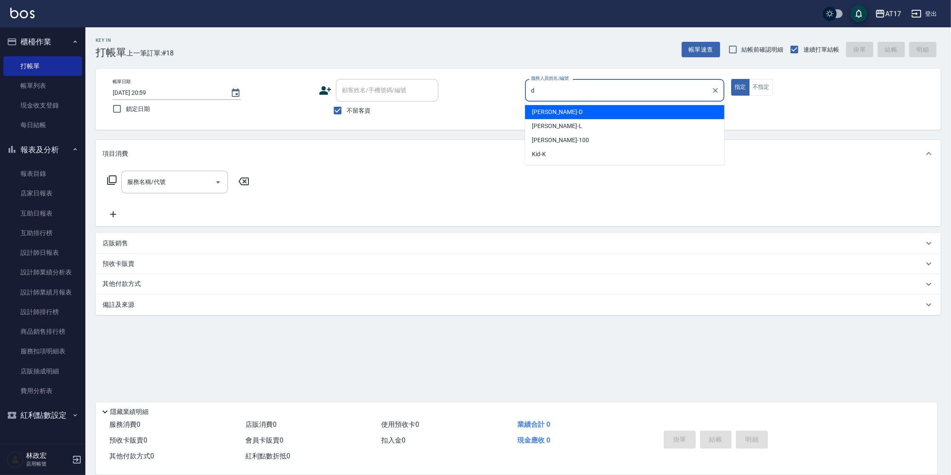
type input "[PERSON_NAME]-D"
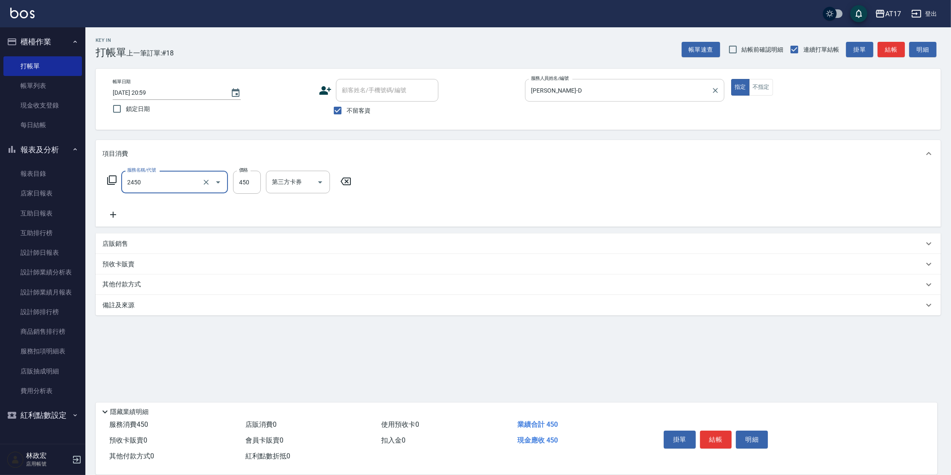
type input "C剪髮套餐(2450)"
type input "[PERSON_NAME]-27"
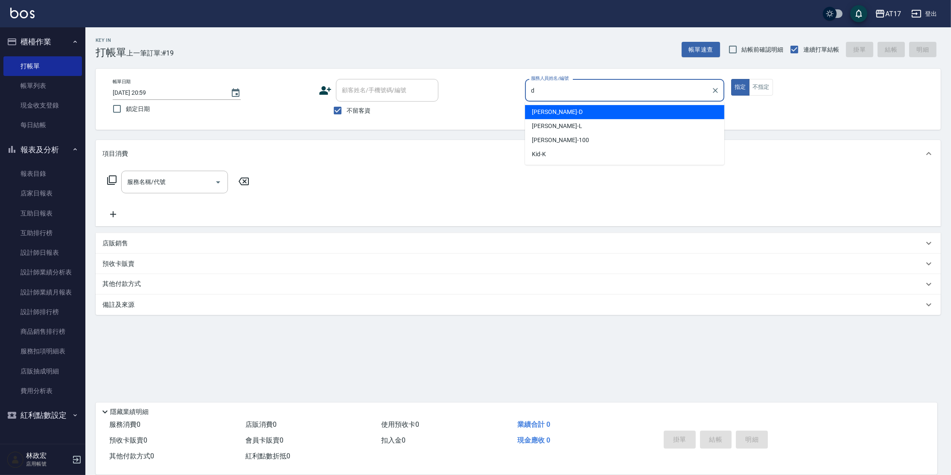
type input "[PERSON_NAME]-D"
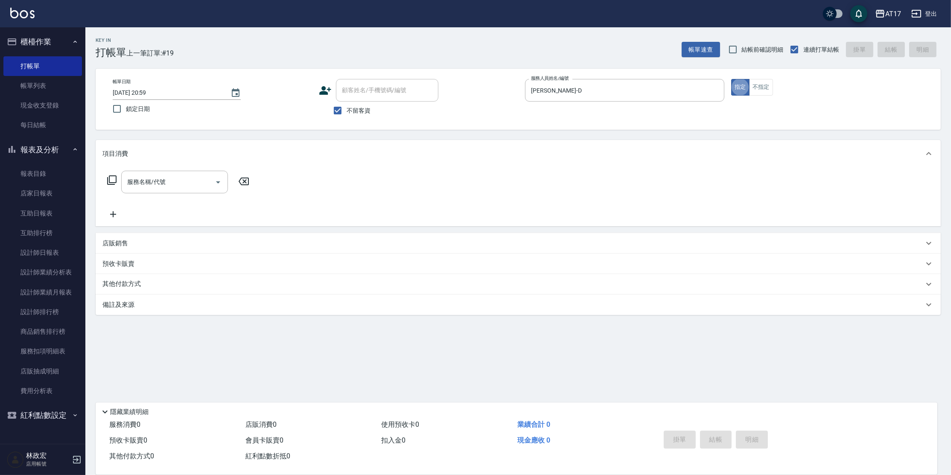
click at [115, 183] on icon at bounding box center [111, 180] width 9 height 9
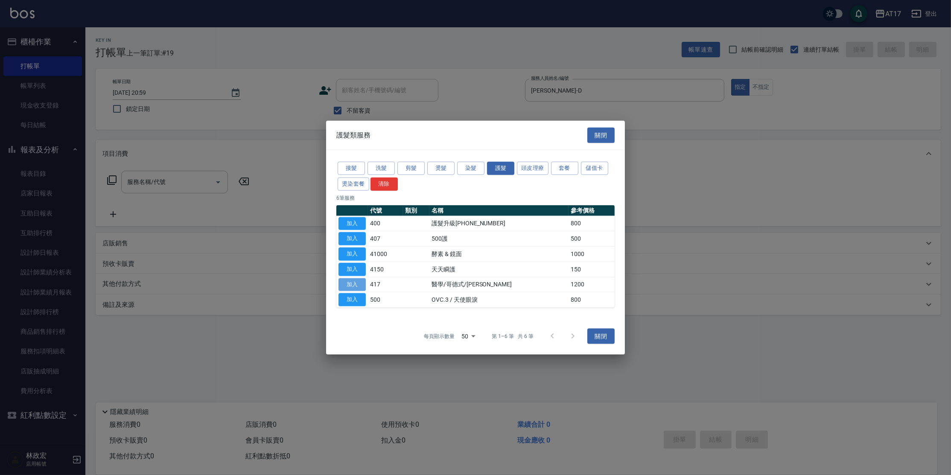
click at [360, 283] on button "加入" at bounding box center [352, 284] width 27 height 13
type input "醫學/哥德式/龐德(417)"
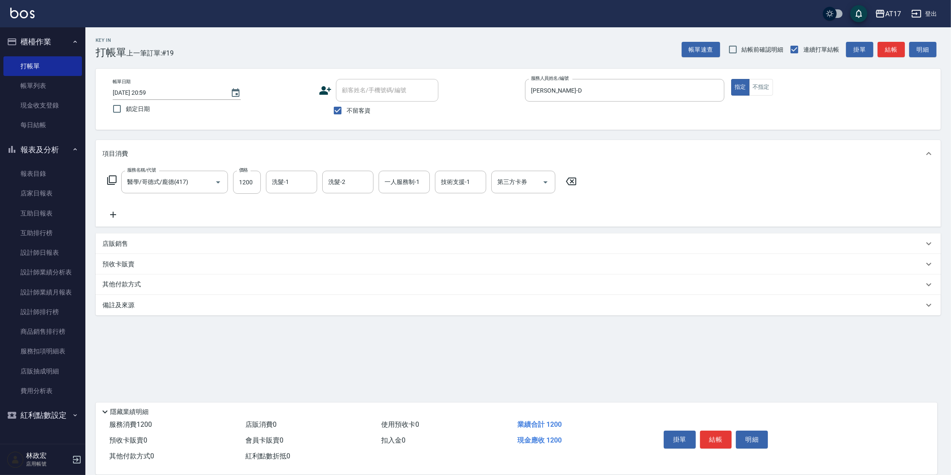
click at [110, 182] on icon at bounding box center [112, 180] width 10 height 10
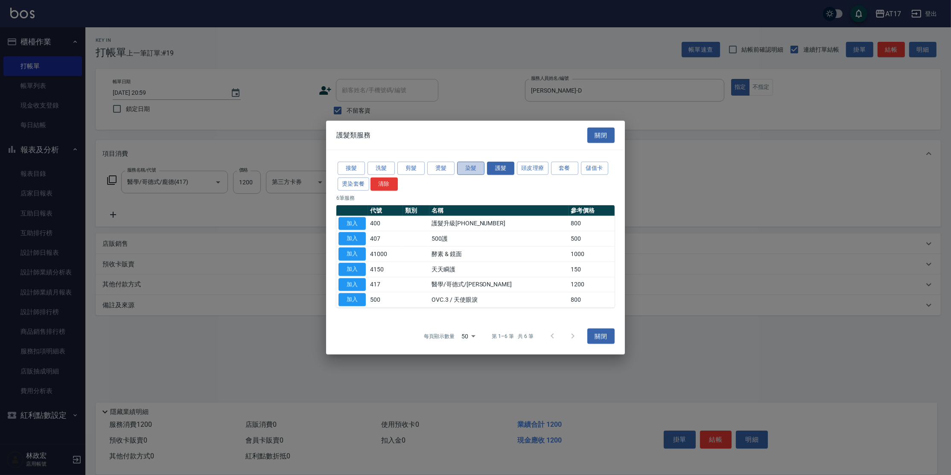
click at [476, 171] on button "染髮" at bounding box center [470, 168] width 27 height 13
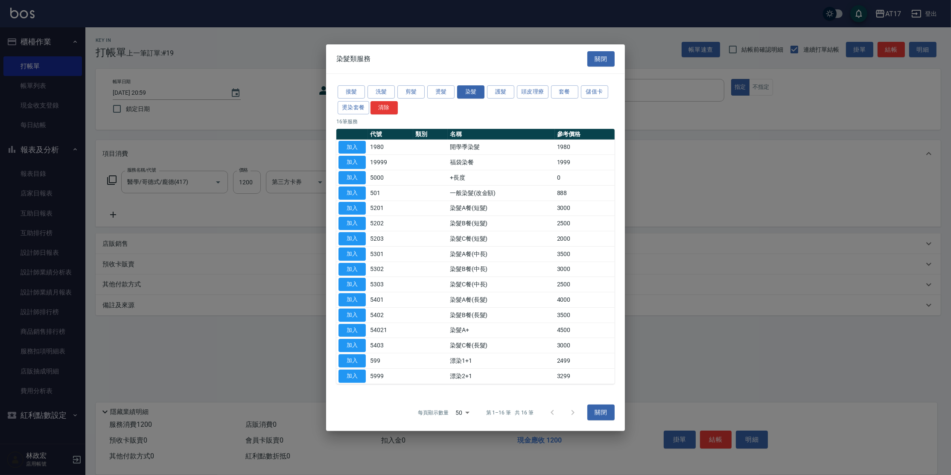
click at [363, 241] on button "加入" at bounding box center [352, 238] width 27 height 13
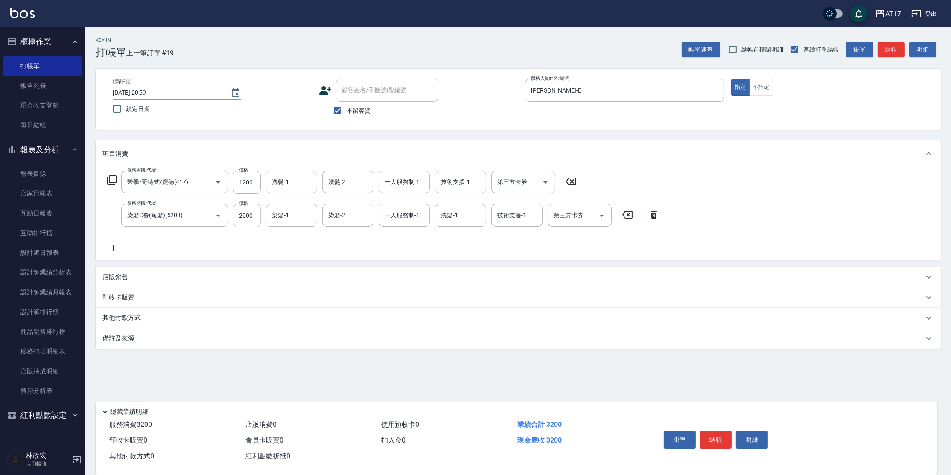
click at [245, 211] on input "2000" at bounding box center [247, 215] width 28 height 23
type input "2400"
type input "欣麗-77"
type input "[PERSON_NAME]-D"
type input "欣麗-77"
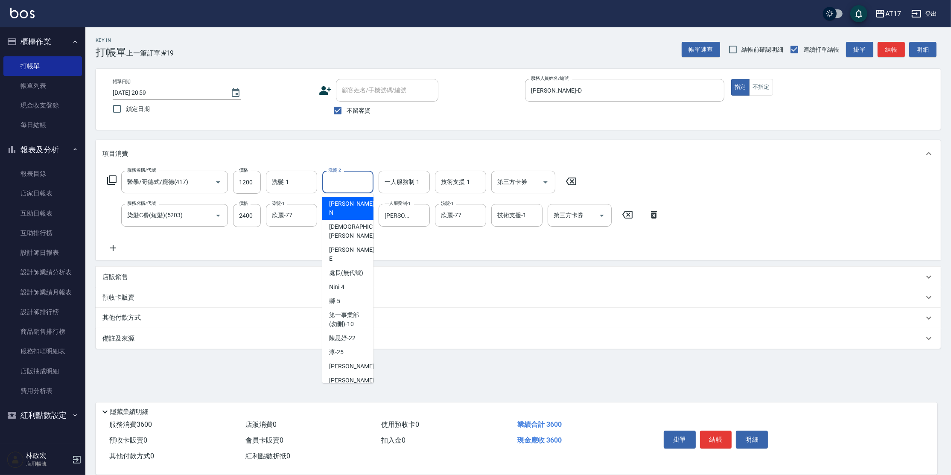
click at [337, 181] on input "洗髮-2" at bounding box center [348, 182] width 44 height 15
type input "欣麗-77"
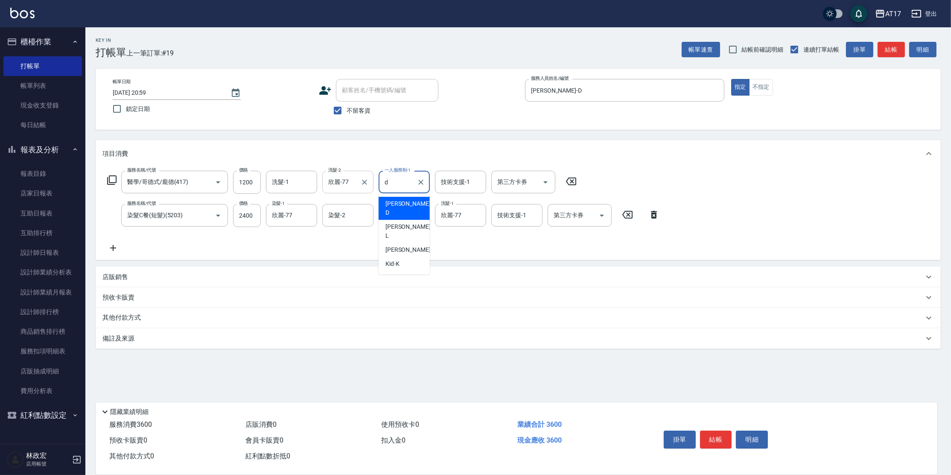
type input "[PERSON_NAME]-D"
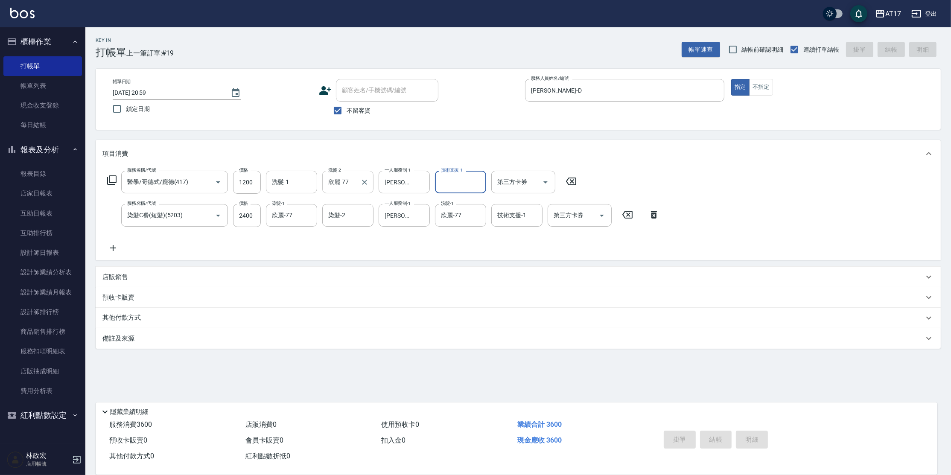
type input "[DATE] 21:00"
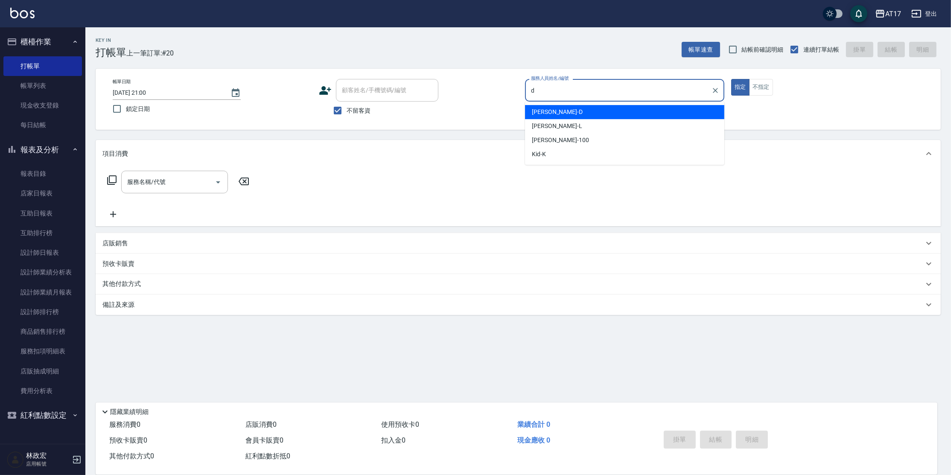
type input "[PERSON_NAME]-D"
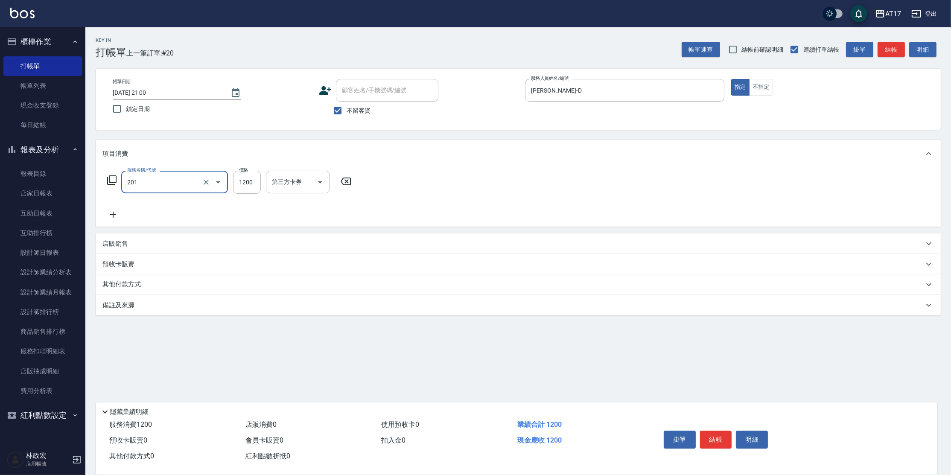
type input "一般燙(改金額)(201)"
type input "1000"
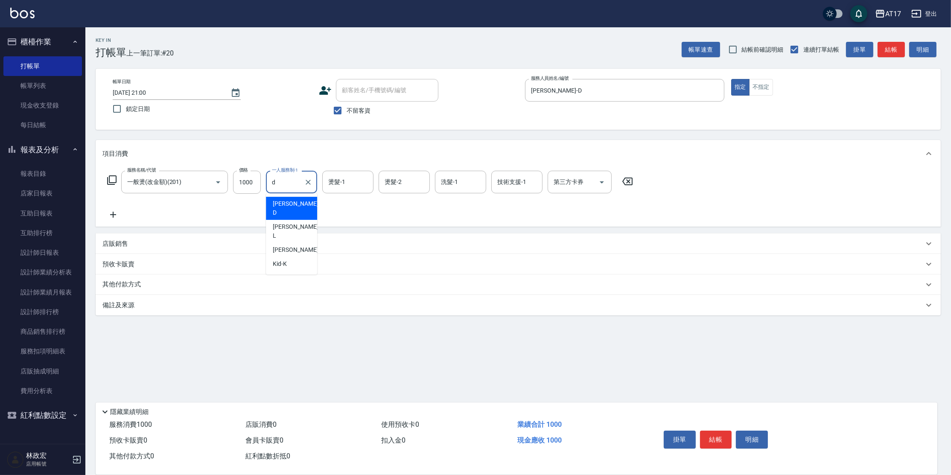
type input "[PERSON_NAME]-D"
type input "欣麗-77"
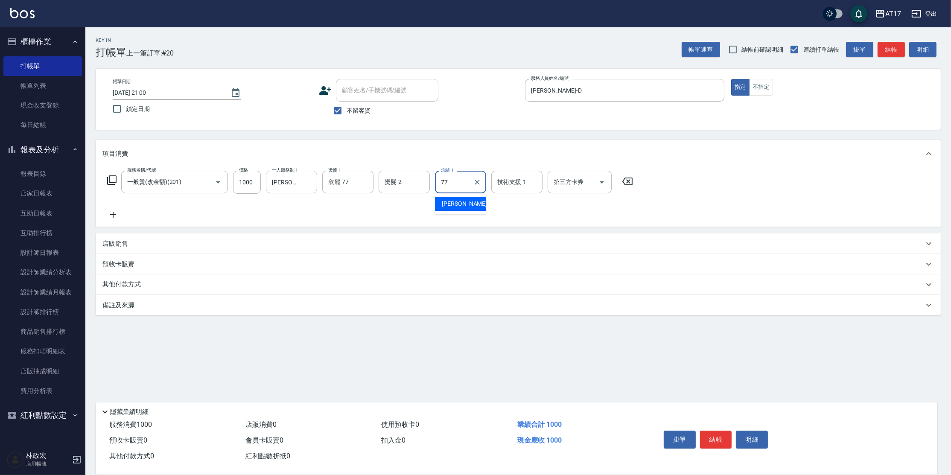
type input "欣麗-77"
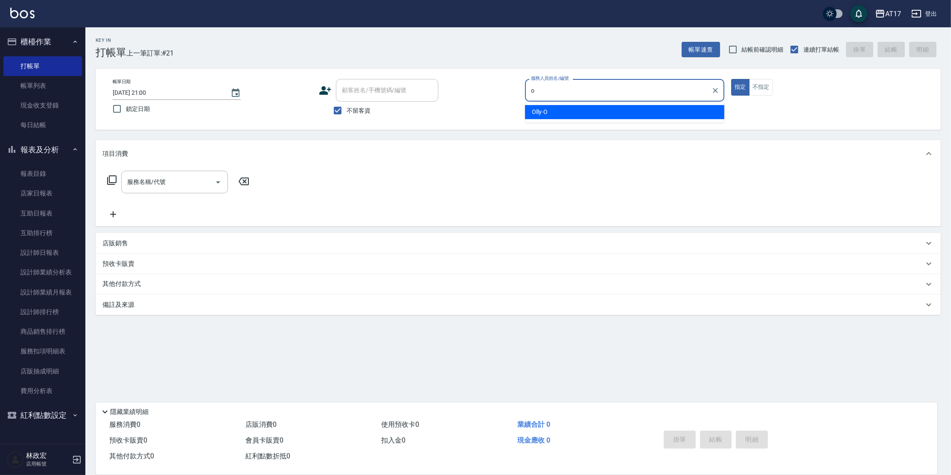
type input "Olly-O"
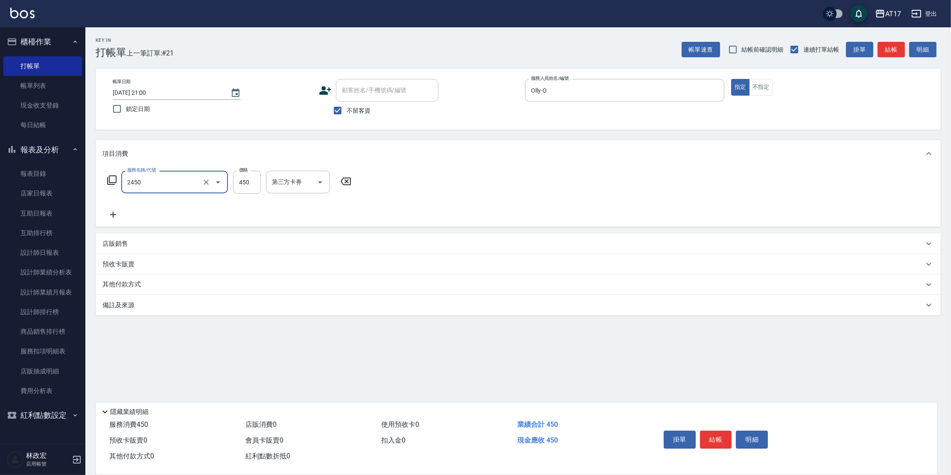
type input "C剪髮套餐(2450)"
type input "300"
type input "[PERSON_NAME]-25"
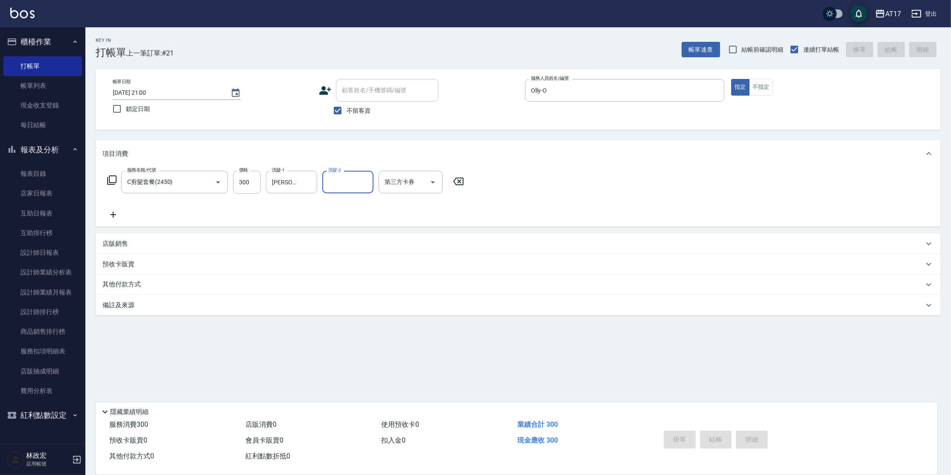
type input "[DATE] 21:01"
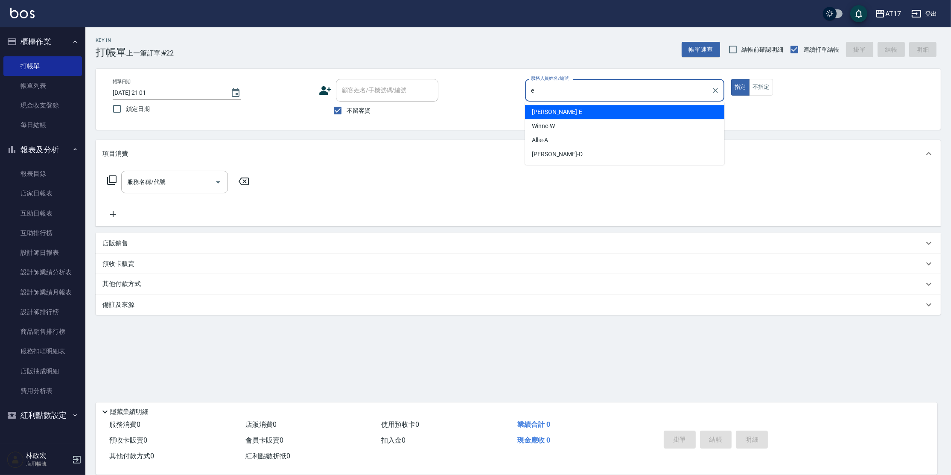
type input "[PERSON_NAME]-E"
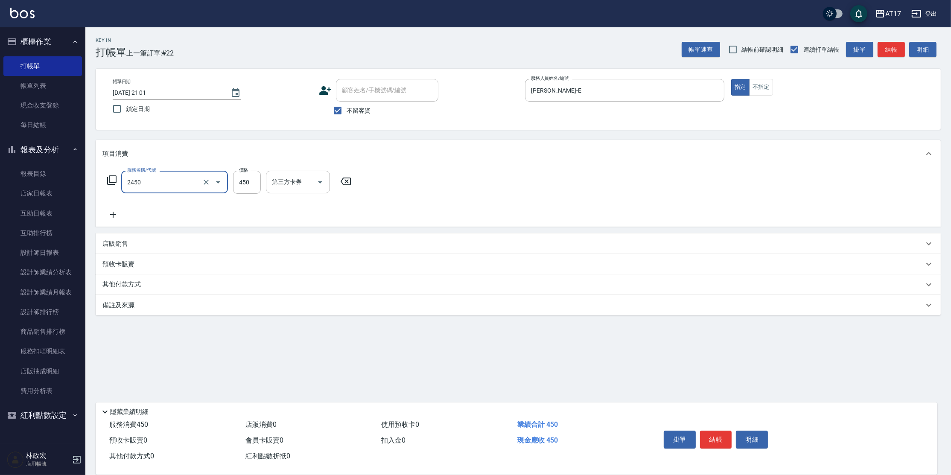
type input "C剪髮套餐(2450)"
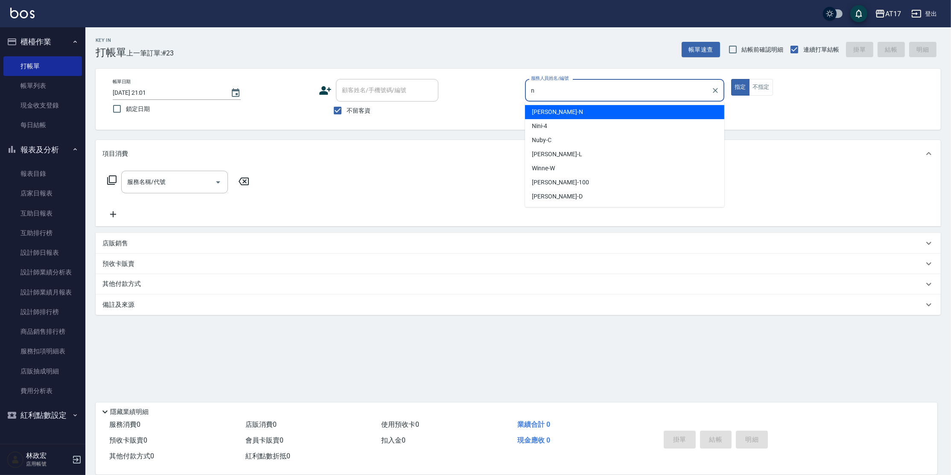
type input "[PERSON_NAME]-N"
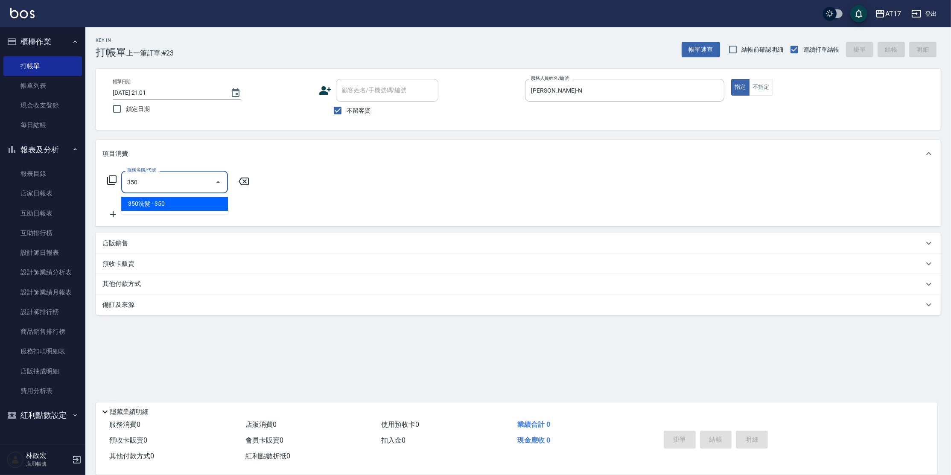
type input "350洗髮(350)"
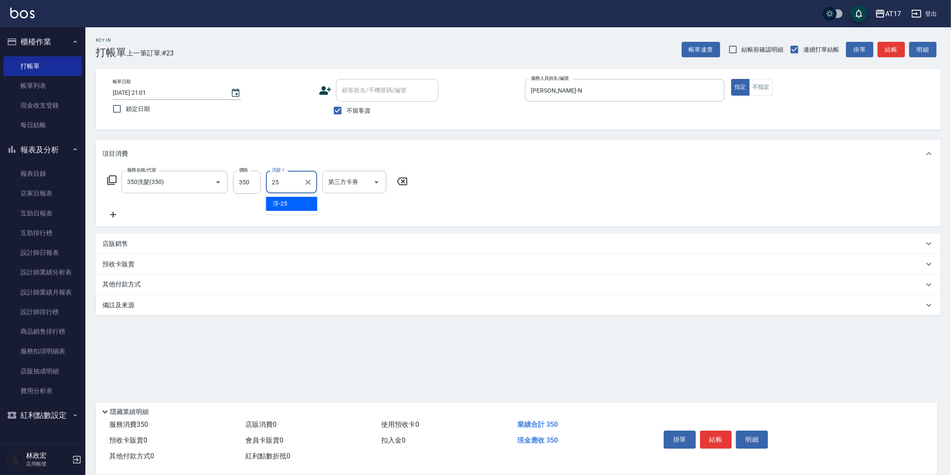
type input "[PERSON_NAME]-25"
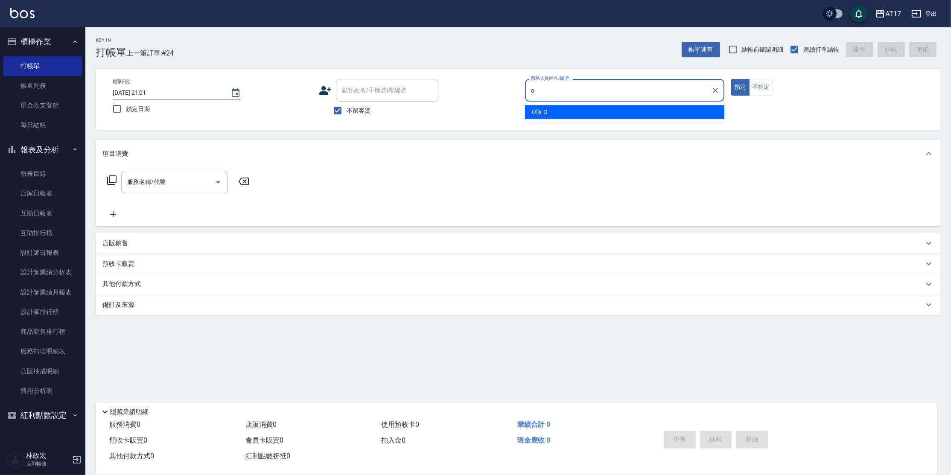
type input "Olly-O"
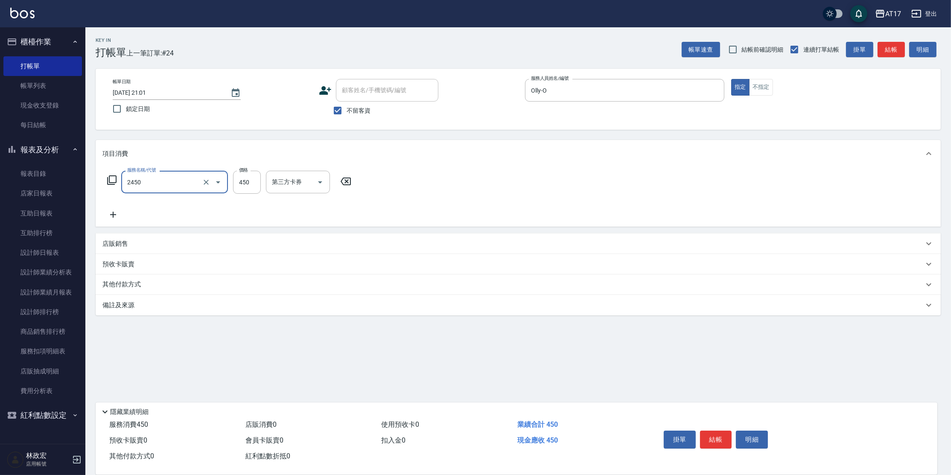
type input "C剪髮套餐(2450)"
type input "[PERSON_NAME]-27"
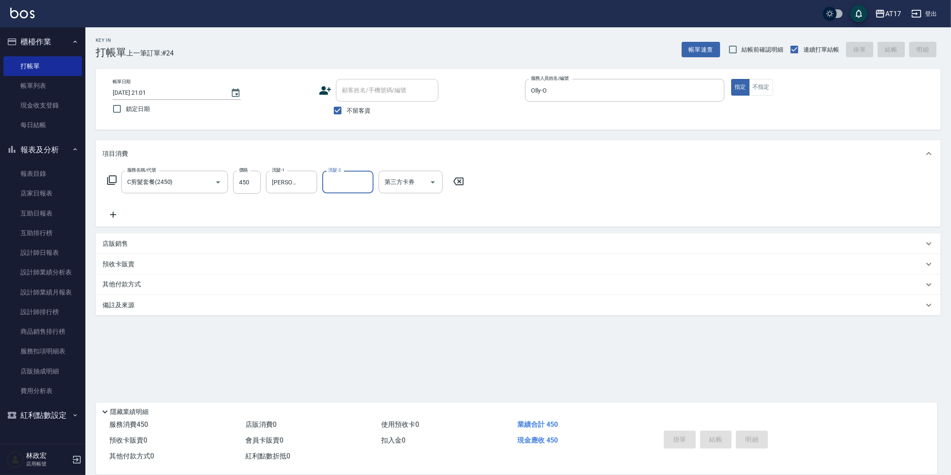
type input "[DATE] 21:02"
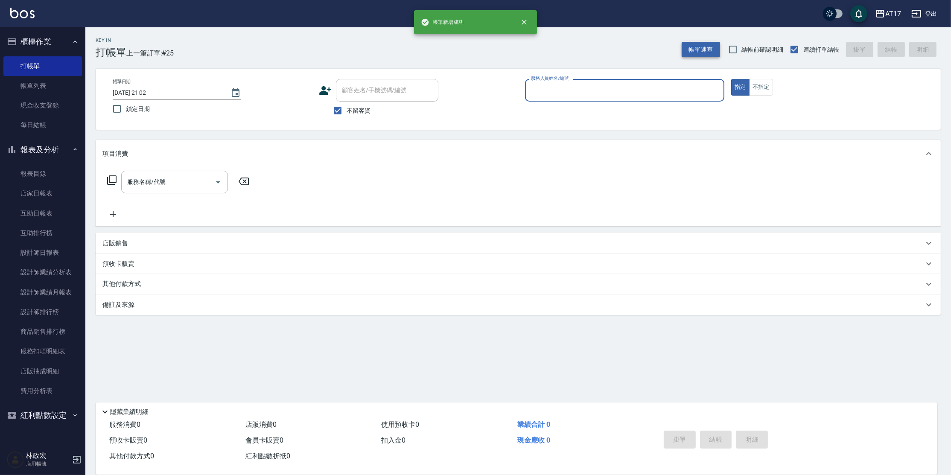
click at [712, 44] on button "帳單速查" at bounding box center [701, 50] width 38 height 16
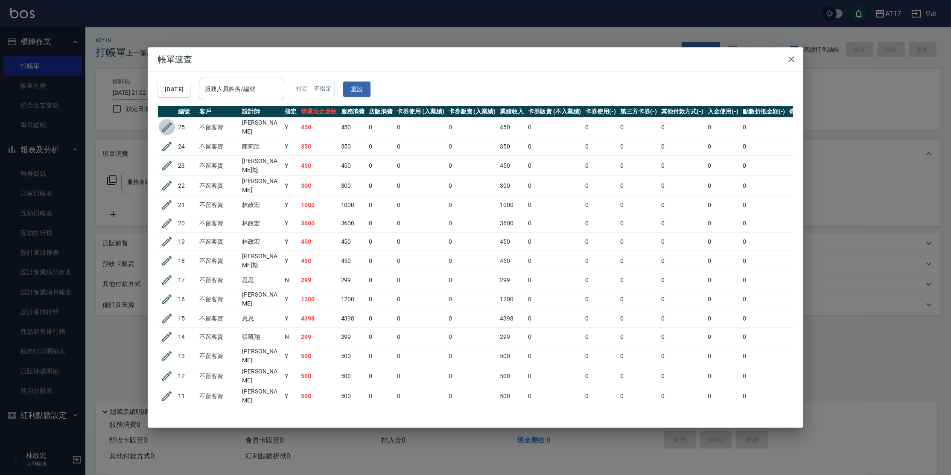
click at [162, 129] on icon "button" at bounding box center [167, 127] width 13 height 13
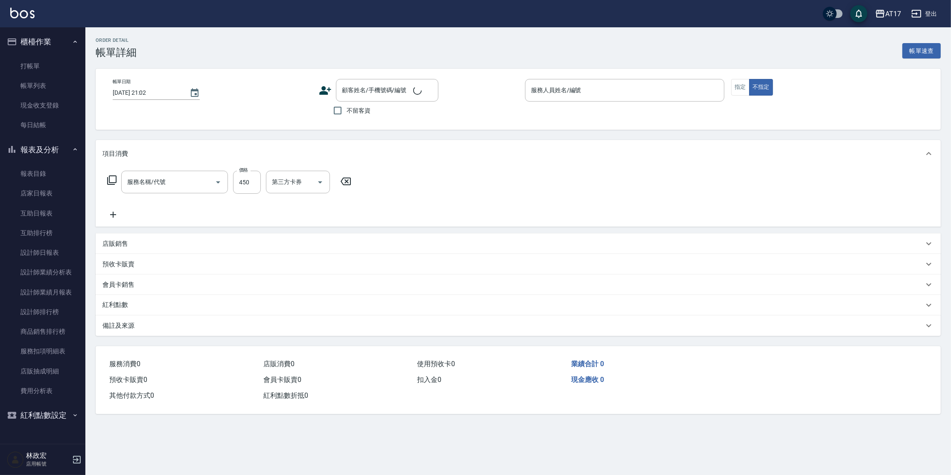
type input "[DATE] 21:01"
checkbox input "true"
type input "Olly-O"
type input "C剪髮套餐(2450)"
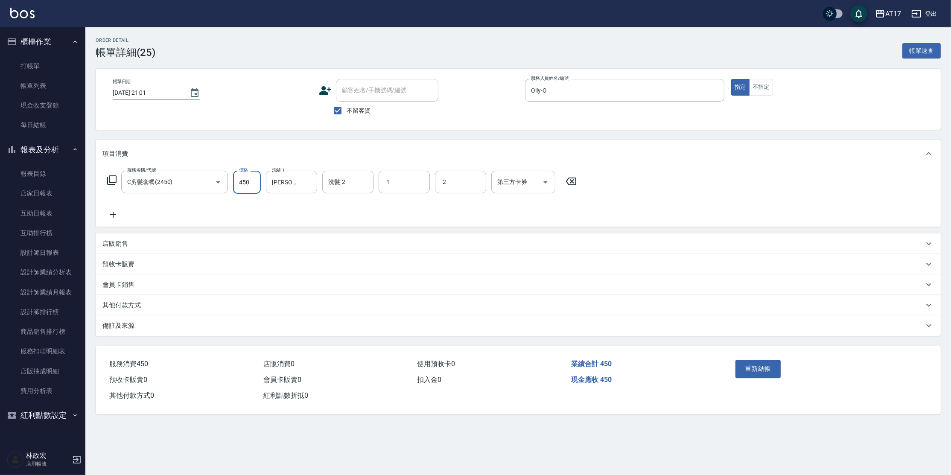
click at [251, 185] on input "450" at bounding box center [247, 182] width 28 height 23
type input "500"
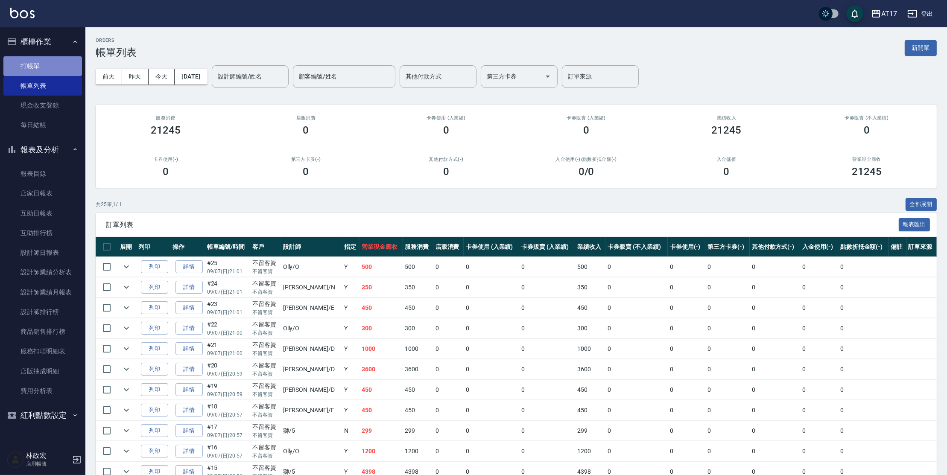
click at [34, 74] on link "打帳單" at bounding box center [42, 66] width 79 height 20
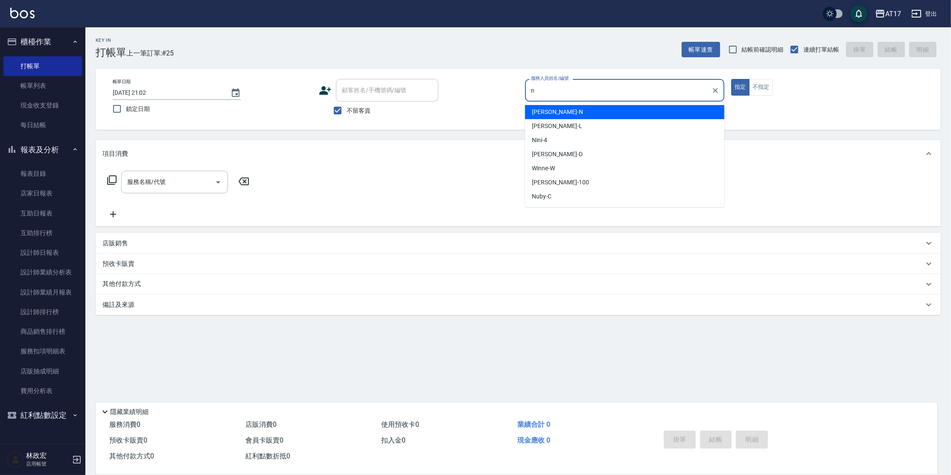
type input "[PERSON_NAME]-N"
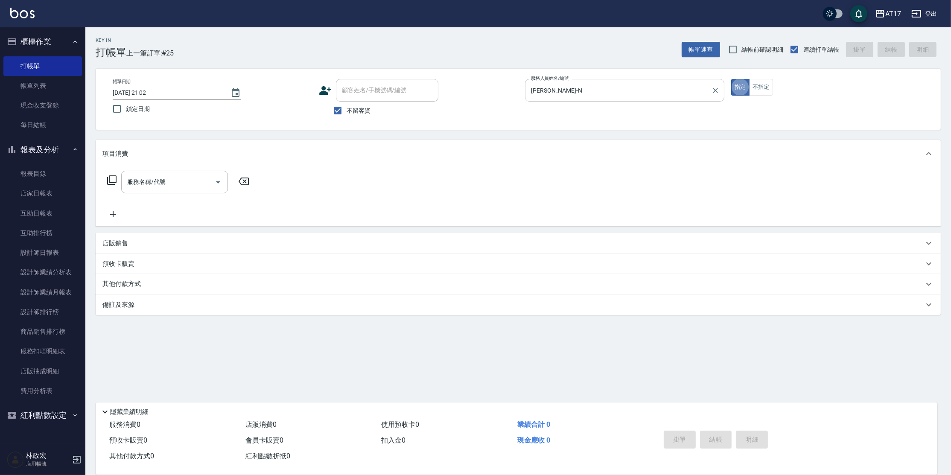
type button "true"
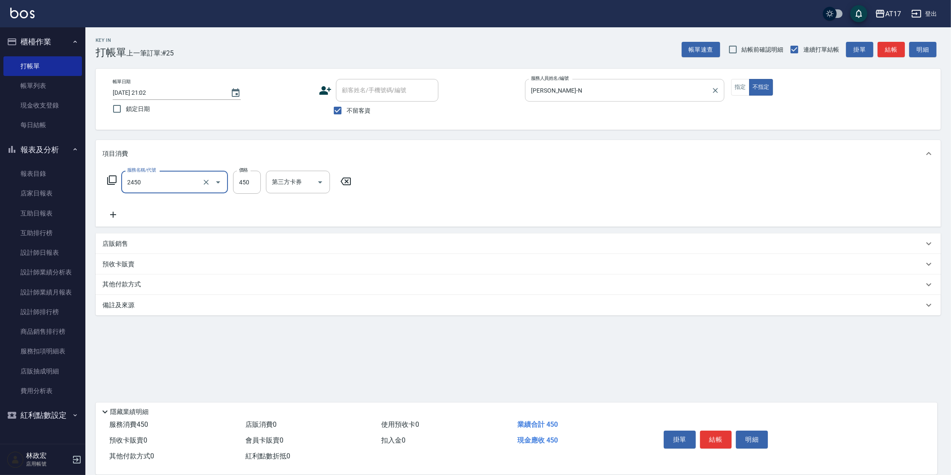
type input "C剪髮套餐(2450)"
type input "550"
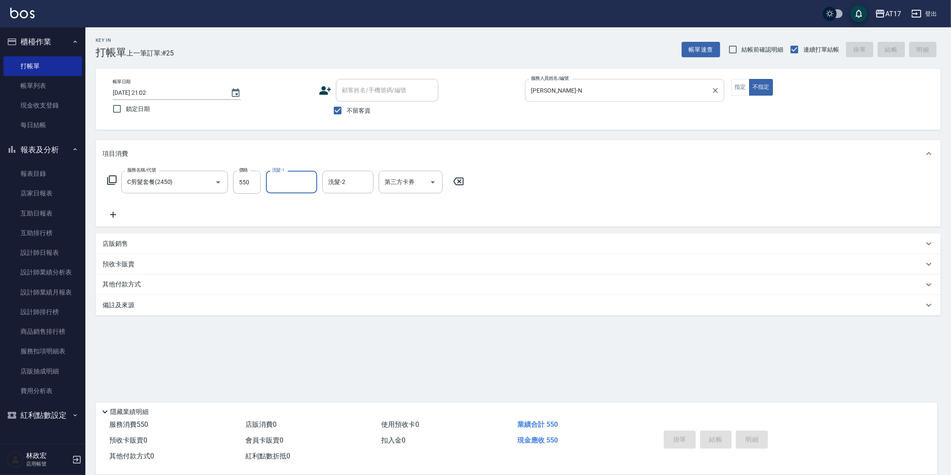
type input "[DATE] 21:03"
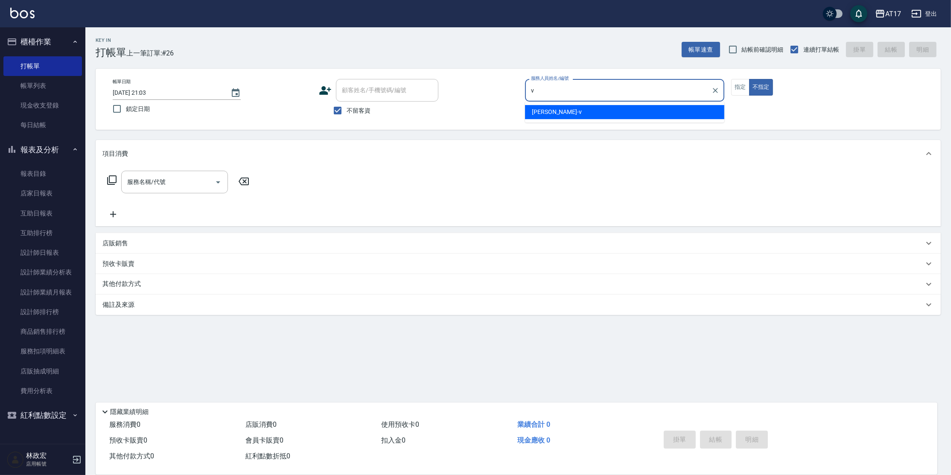
type input "[PERSON_NAME]-v"
type button "false"
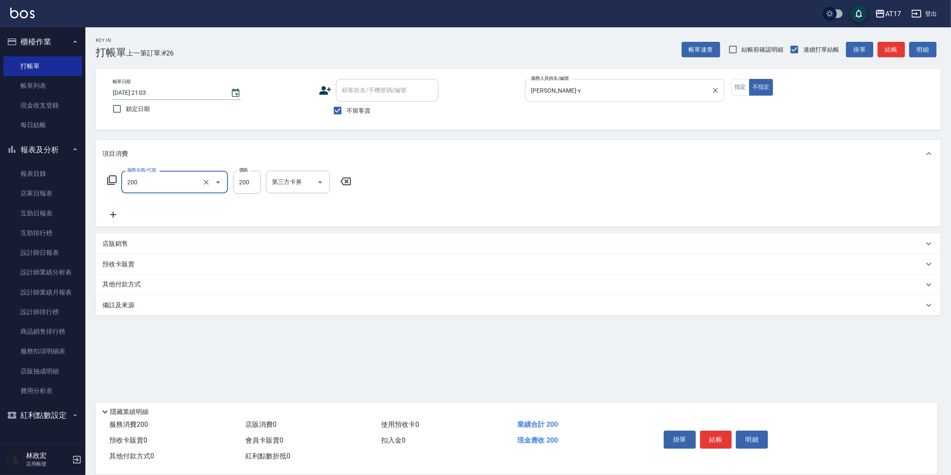
type input "剪髮(200)"
type input "199"
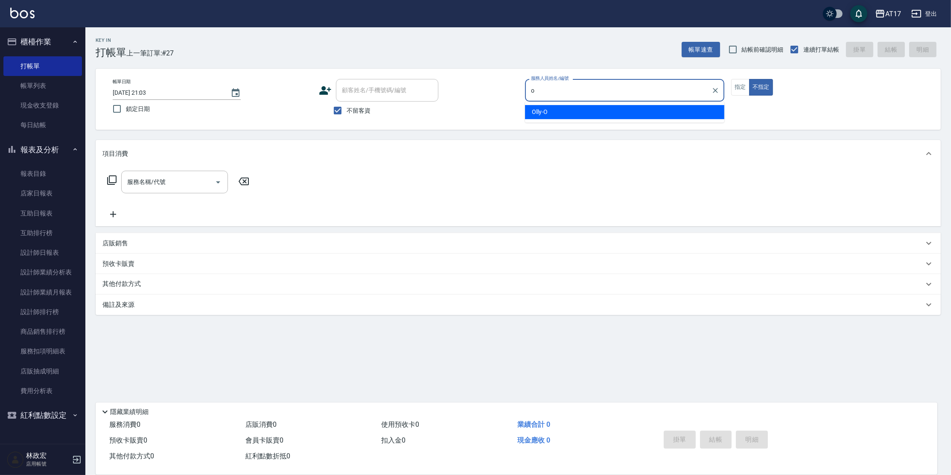
type input "Olly-O"
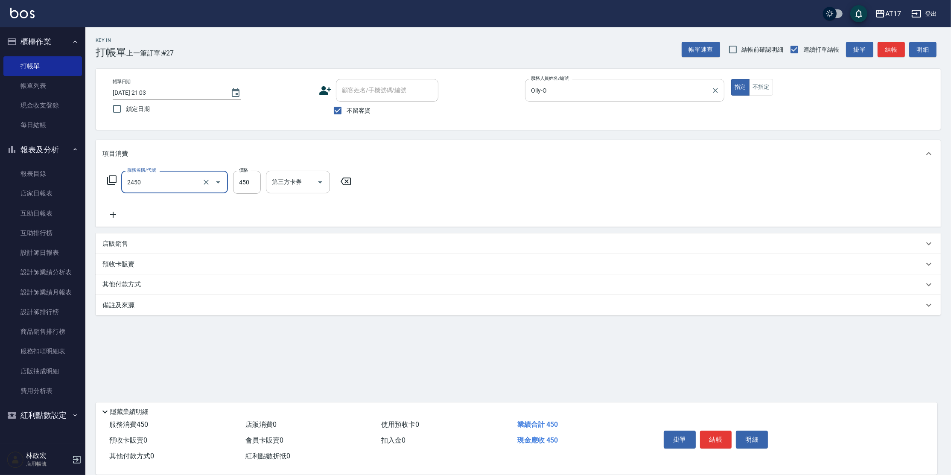
type input "C剪髮套餐(2450)"
type input "500"
type input "[PERSON_NAME]-27"
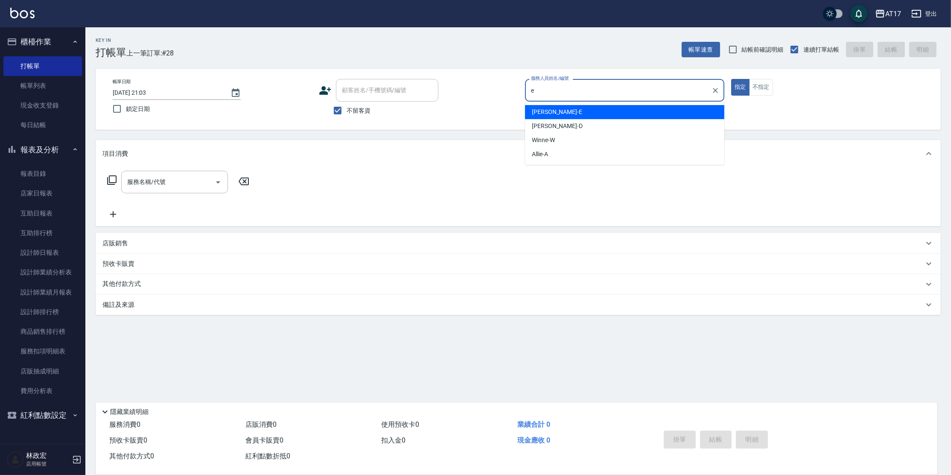
type input "[PERSON_NAME]-E"
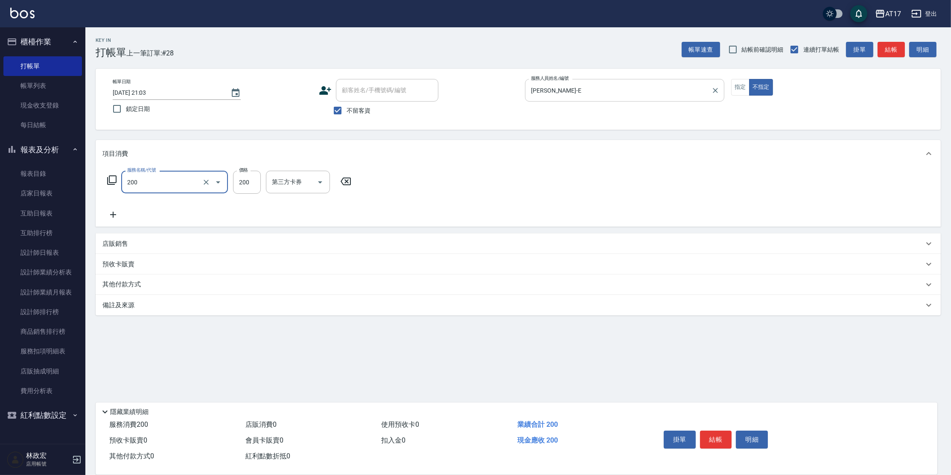
type input "剪髮(200)"
type input "199"
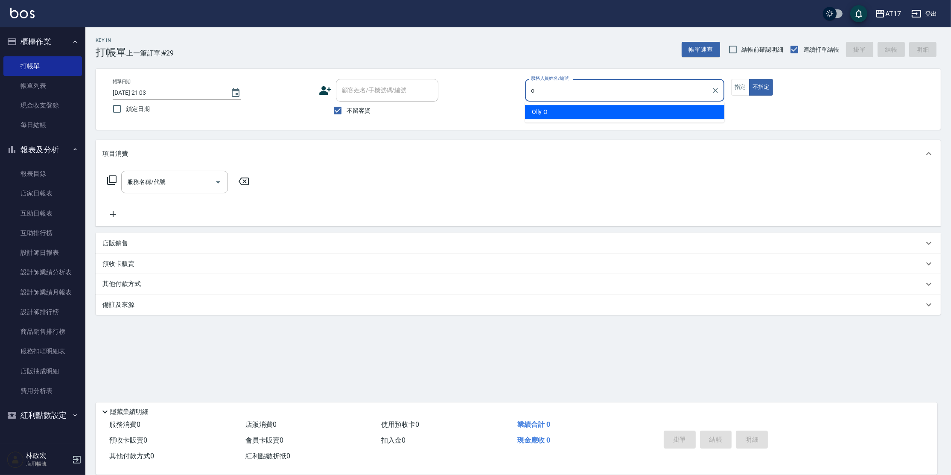
type input "Olly-O"
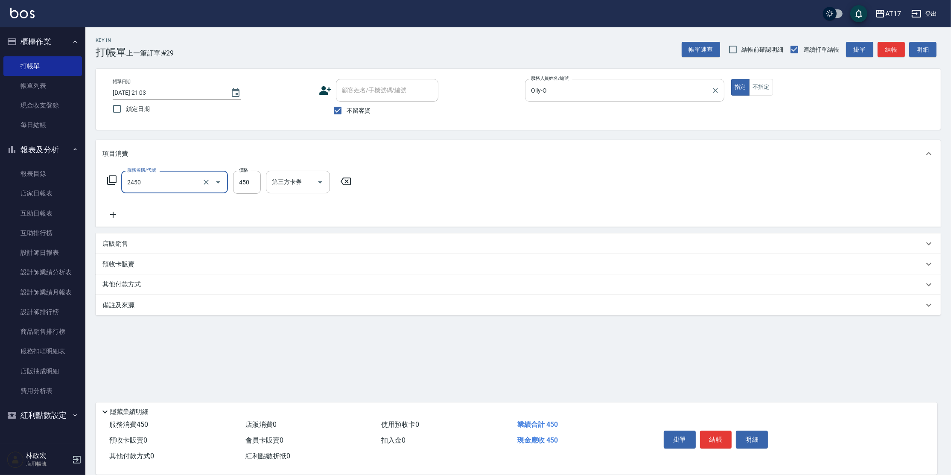
type input "C剪髮套餐(2450)"
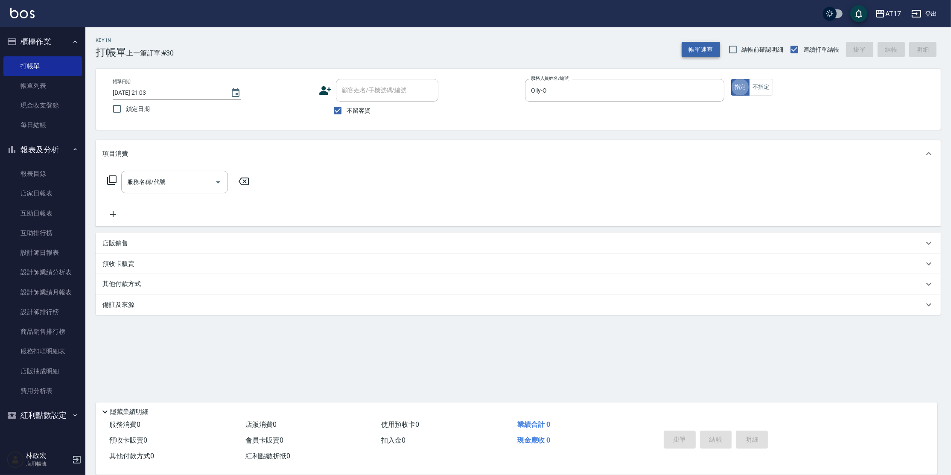
click at [698, 53] on button "帳單速查" at bounding box center [701, 50] width 38 height 16
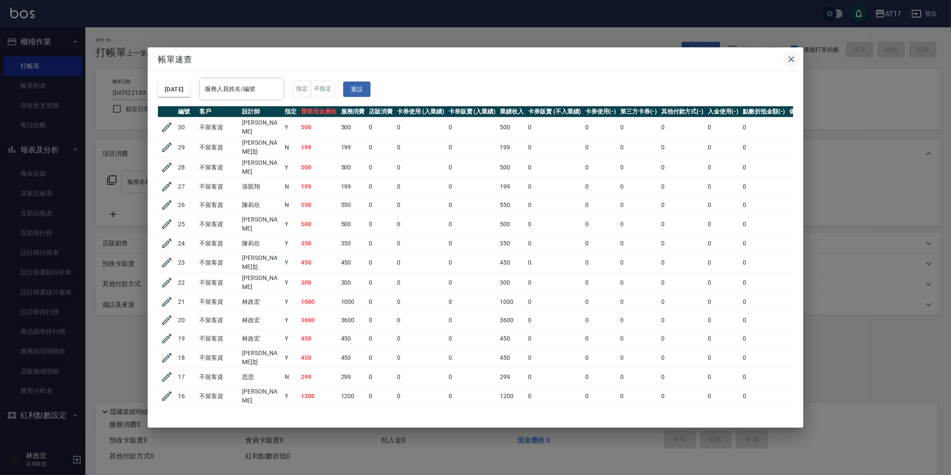
click at [792, 60] on icon "button" at bounding box center [792, 59] width 10 height 10
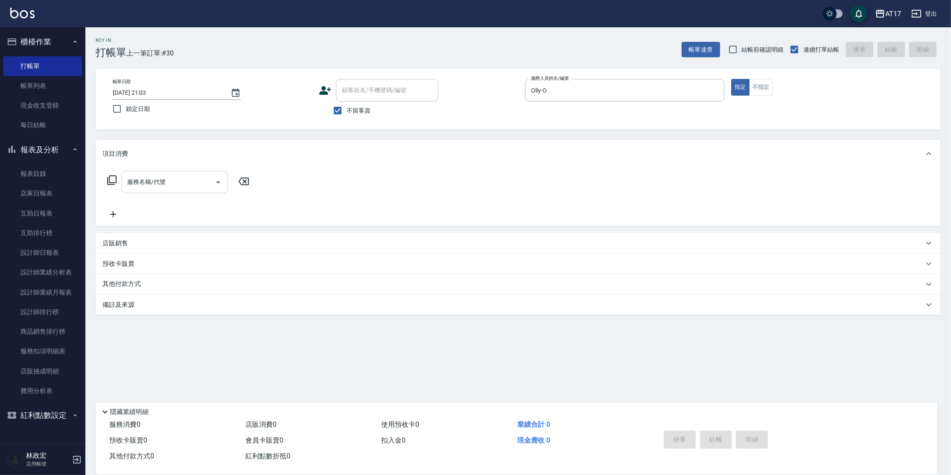
click at [184, 190] on div "服務名稱/代號" at bounding box center [174, 182] width 107 height 23
click at [108, 181] on icon at bounding box center [112, 180] width 10 height 10
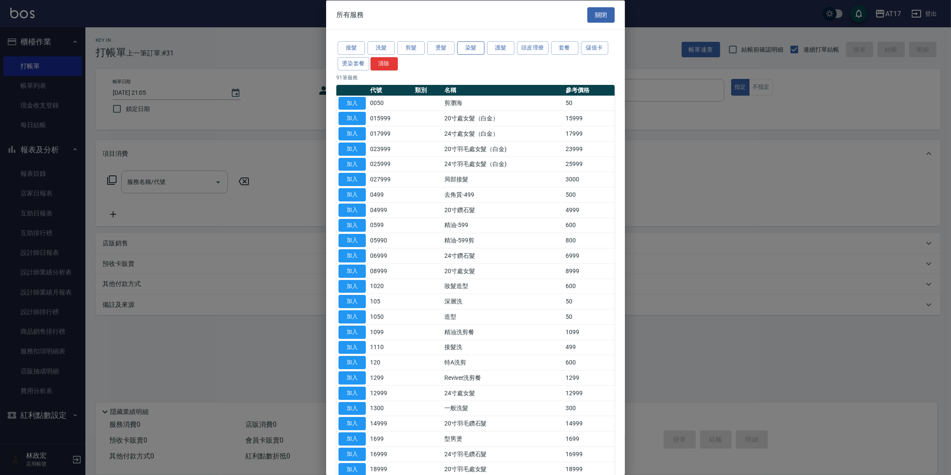
click at [470, 48] on button "染髮" at bounding box center [470, 47] width 27 height 13
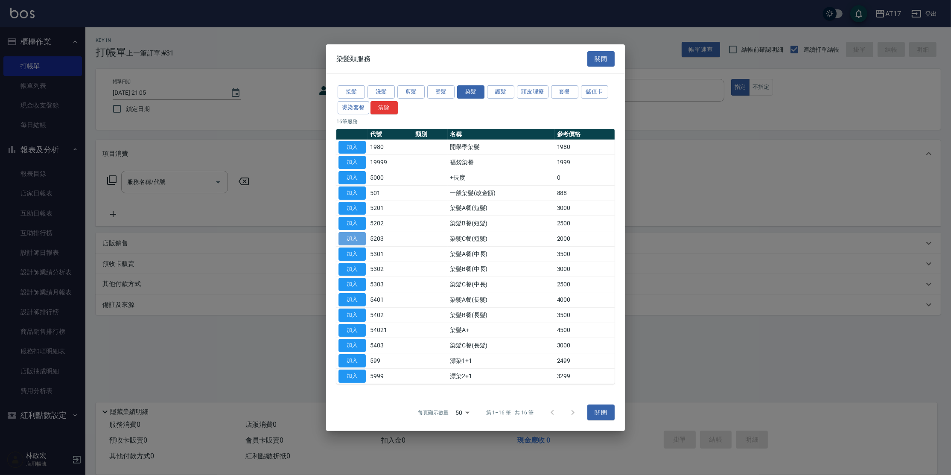
click at [360, 244] on button "加入" at bounding box center [352, 238] width 27 height 13
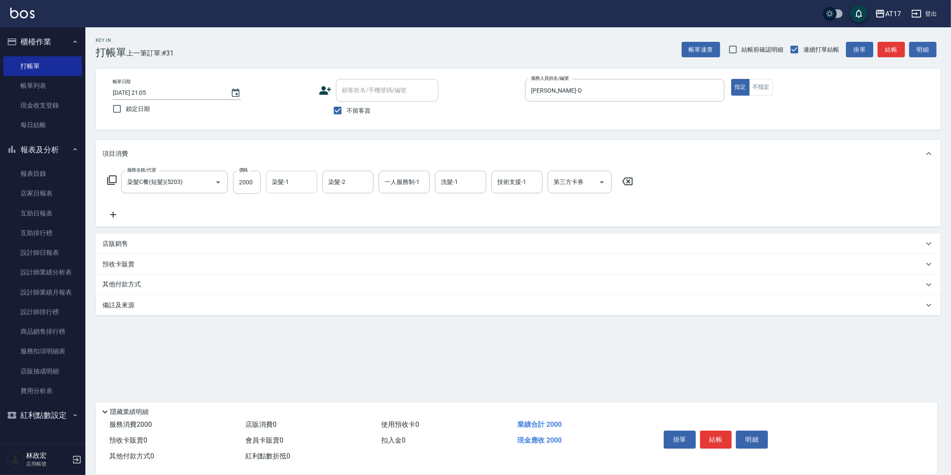
click at [284, 182] on div "染髮-1 染髮-1" at bounding box center [291, 182] width 51 height 23
click at [209, 180] on icon "Clear" at bounding box center [206, 182] width 9 height 9
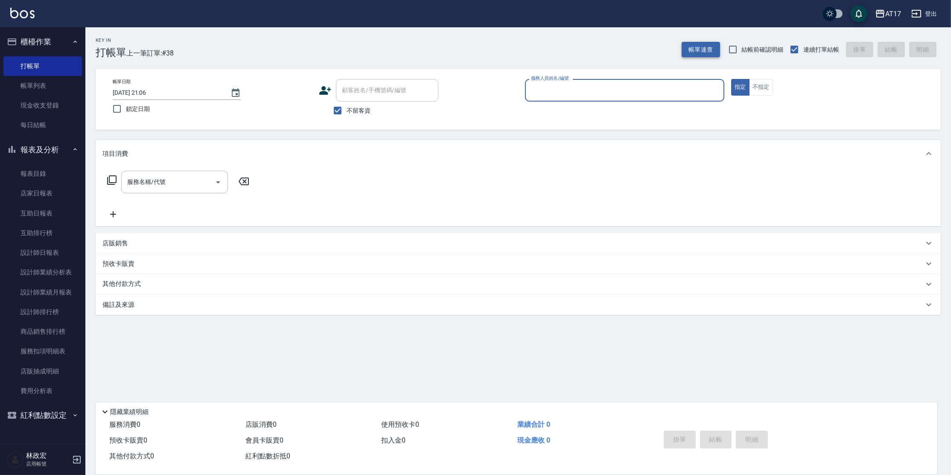
click at [696, 47] on button "帳單速查" at bounding box center [701, 50] width 38 height 16
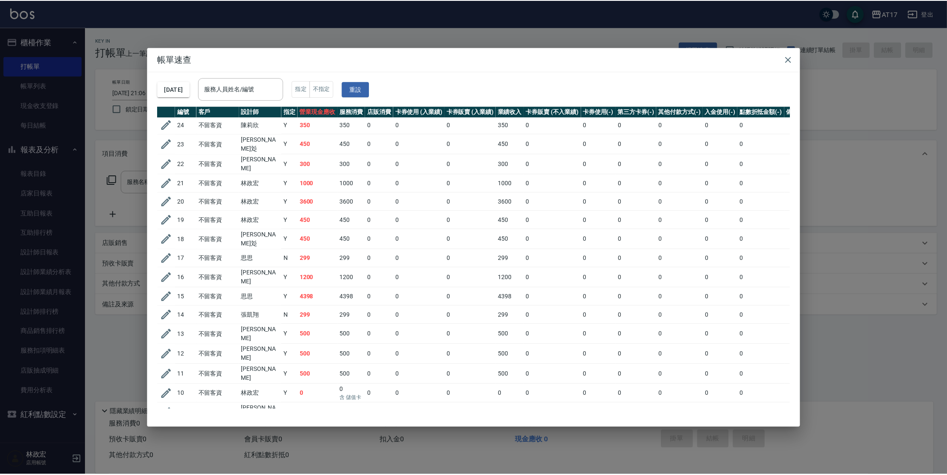
scroll to position [273, 0]
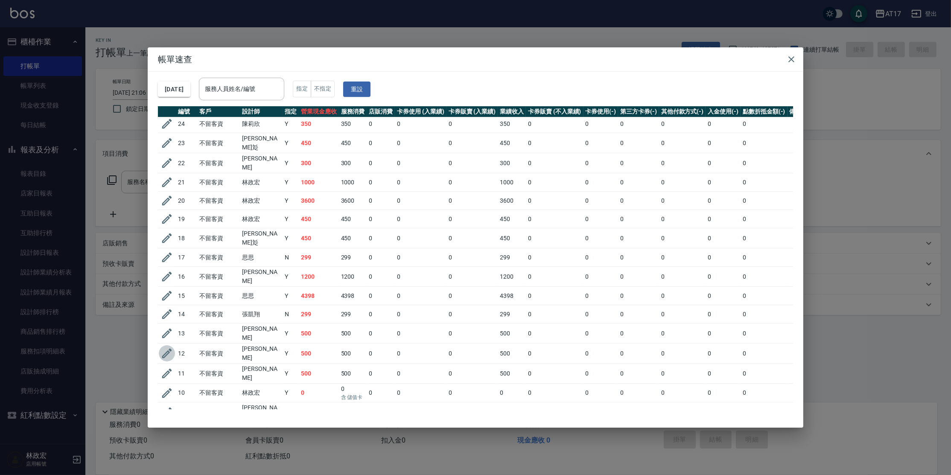
click at [171, 347] on icon "button" at bounding box center [167, 353] width 13 height 13
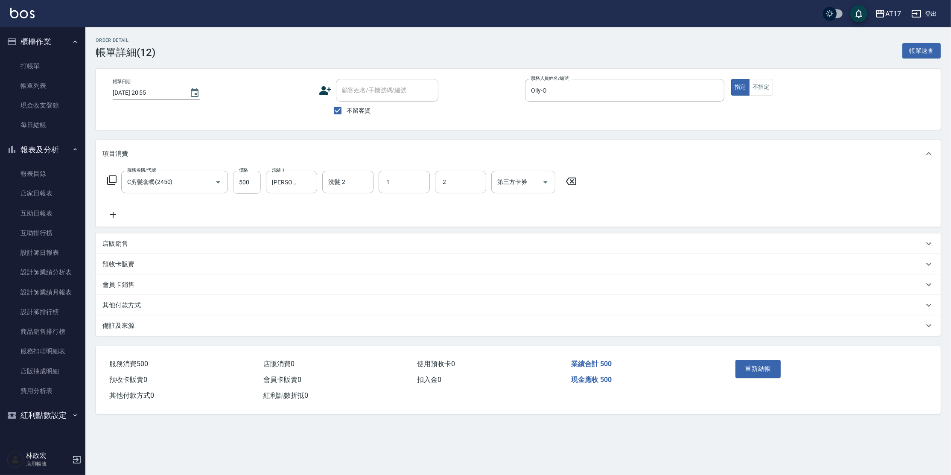
click at [250, 187] on input "500" at bounding box center [247, 182] width 28 height 23
click at [752, 377] on button "重新結帳" at bounding box center [758, 369] width 45 height 18
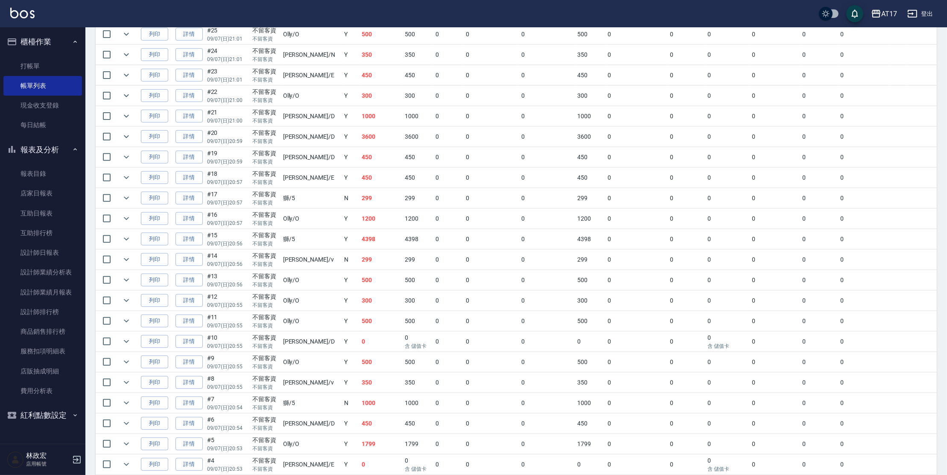
scroll to position [590, 0]
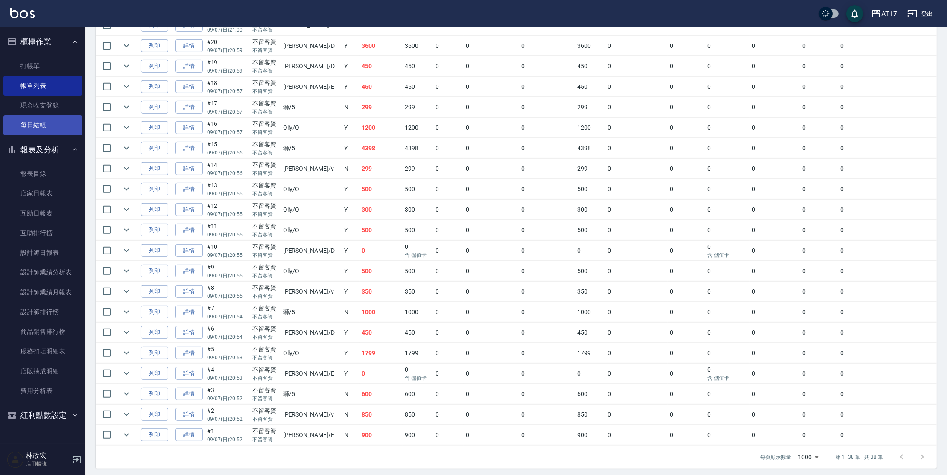
click at [44, 123] on link "每日結帳" at bounding box center [42, 125] width 79 height 20
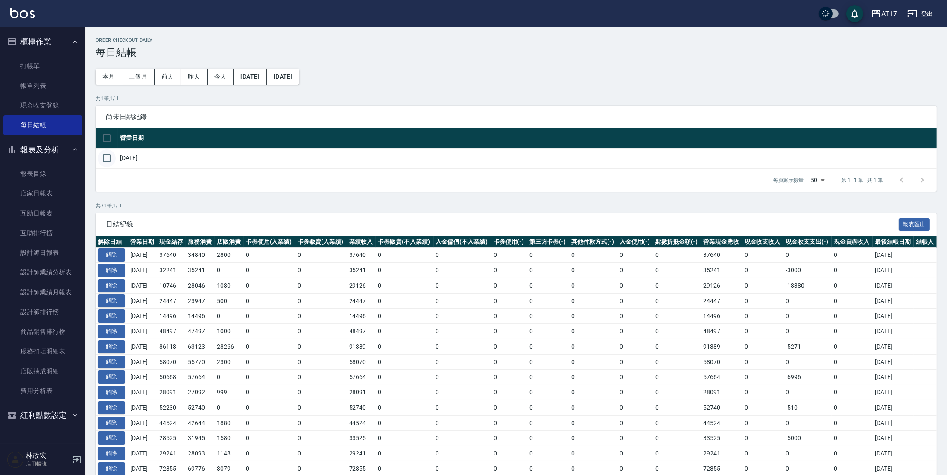
click at [110, 158] on input "checkbox" at bounding box center [107, 158] width 18 height 18
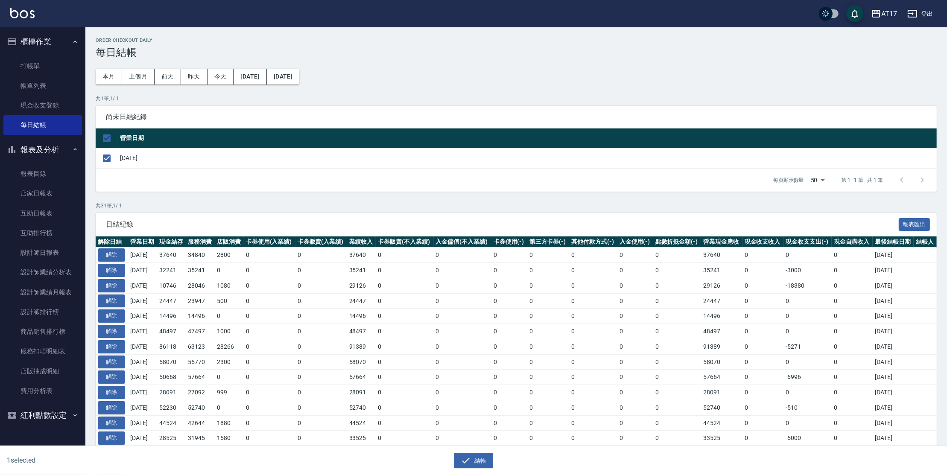
click at [429, 197] on div "Order checkout daily 每日結帳 本月 上個月 [DATE] [DATE] [DATE] [DATE] [DATE] 共 1 筆, 1 / …" at bounding box center [516, 396] width 862 height 738
click at [38, 65] on link "打帳單" at bounding box center [42, 66] width 79 height 20
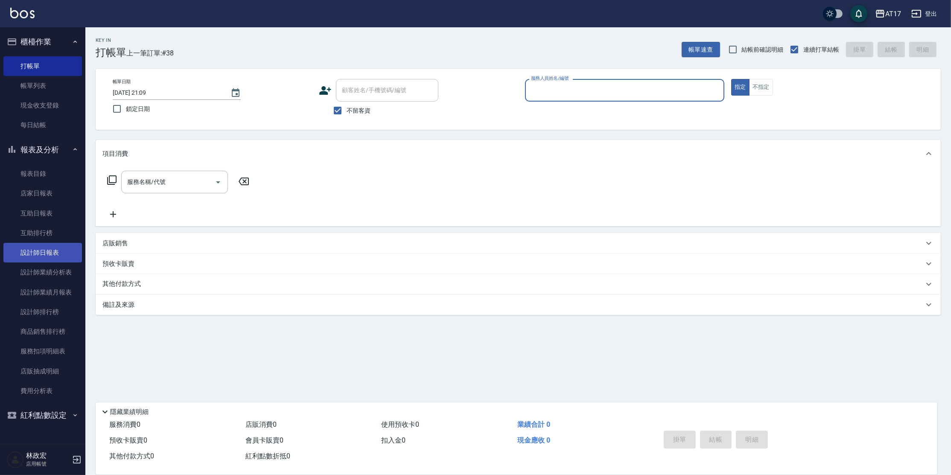
click at [38, 251] on link "設計師日報表" at bounding box center [42, 253] width 79 height 20
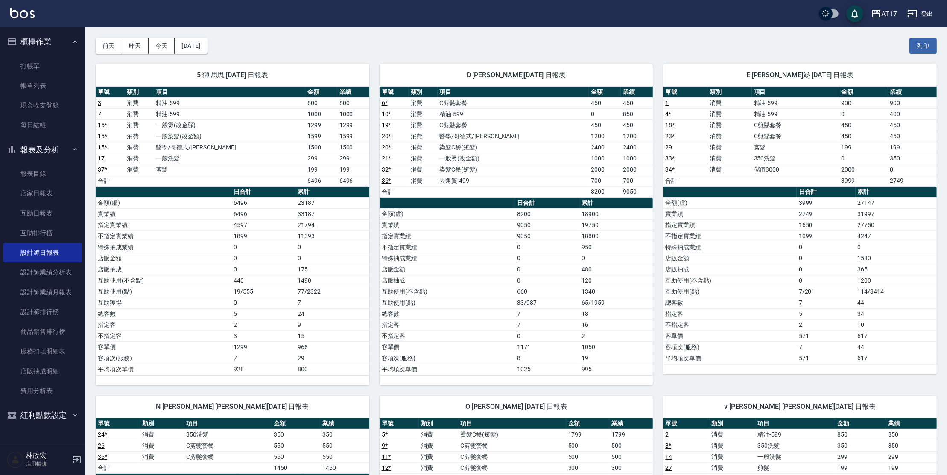
scroll to position [15, 0]
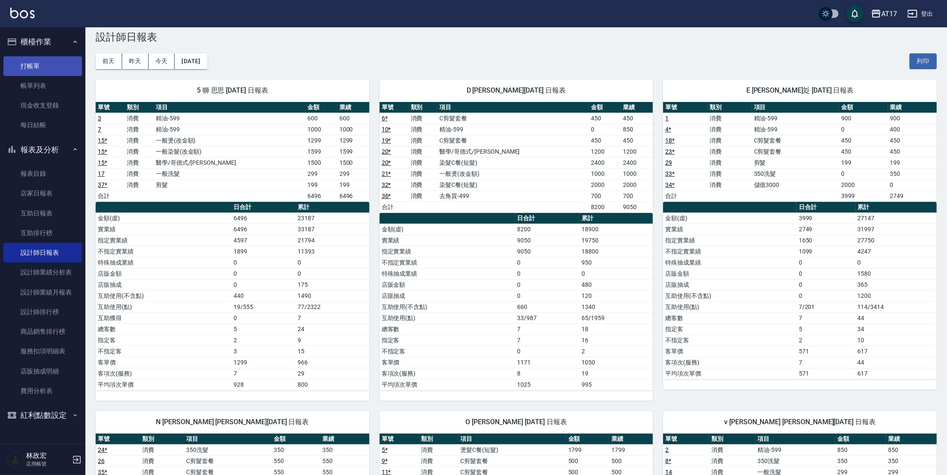
click at [29, 70] on link "打帳單" at bounding box center [42, 66] width 79 height 20
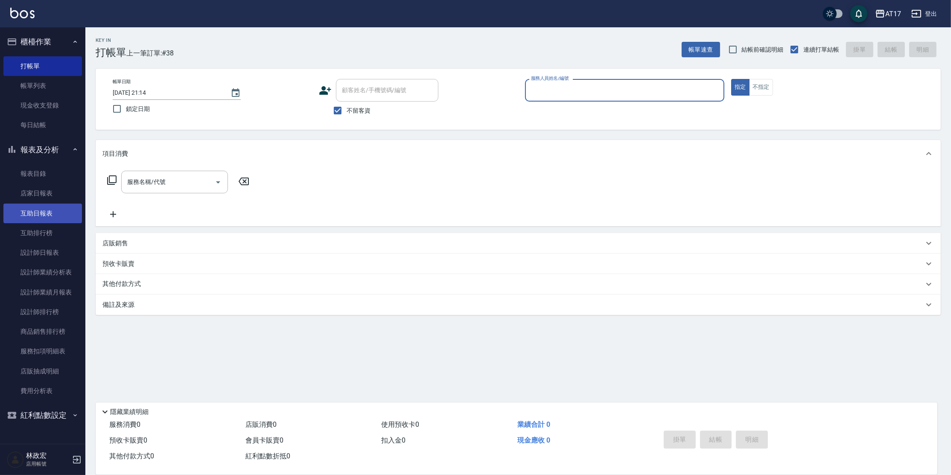
click at [31, 209] on link "互助日報表" at bounding box center [42, 214] width 79 height 20
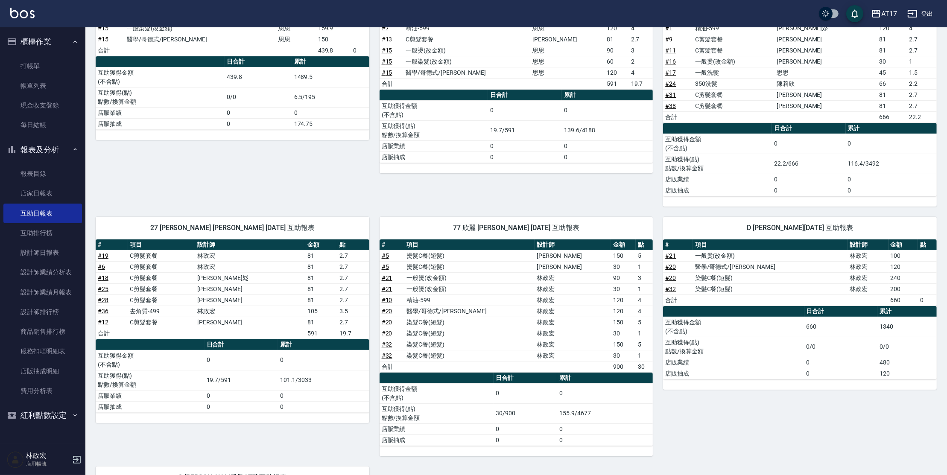
scroll to position [149, 0]
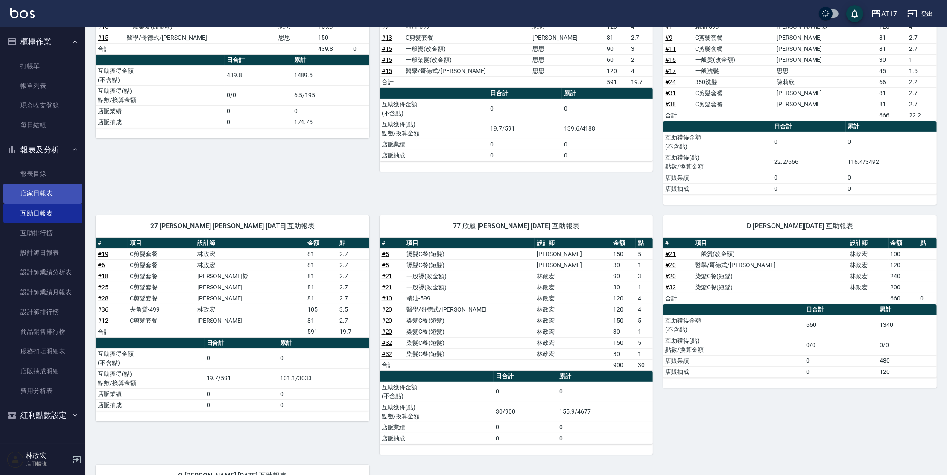
click at [61, 194] on link "店家日報表" at bounding box center [42, 194] width 79 height 20
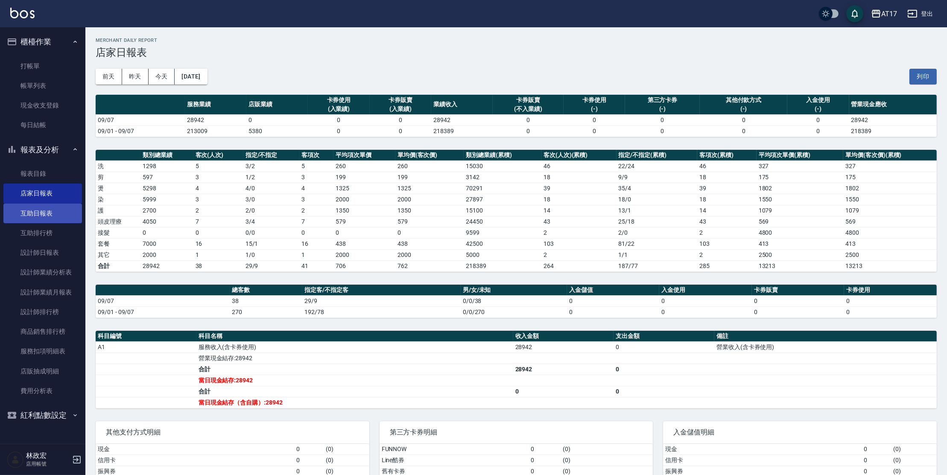
click at [30, 220] on link "互助日報表" at bounding box center [42, 214] width 79 height 20
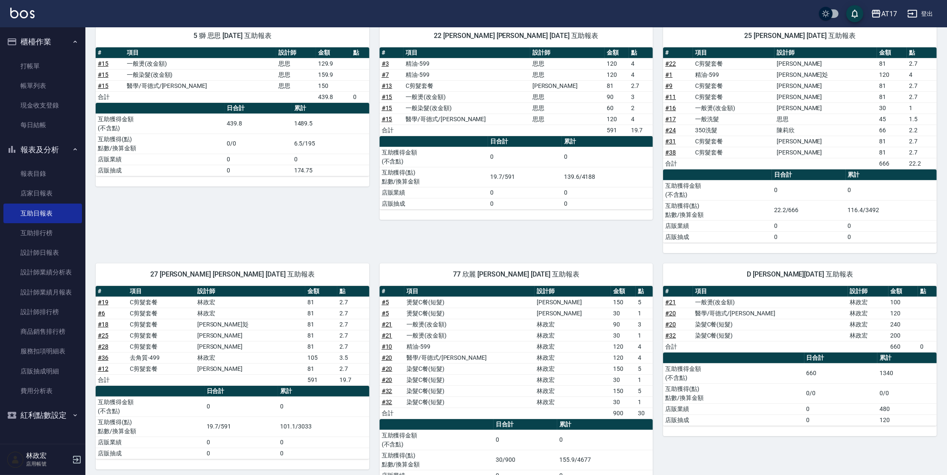
scroll to position [102, 0]
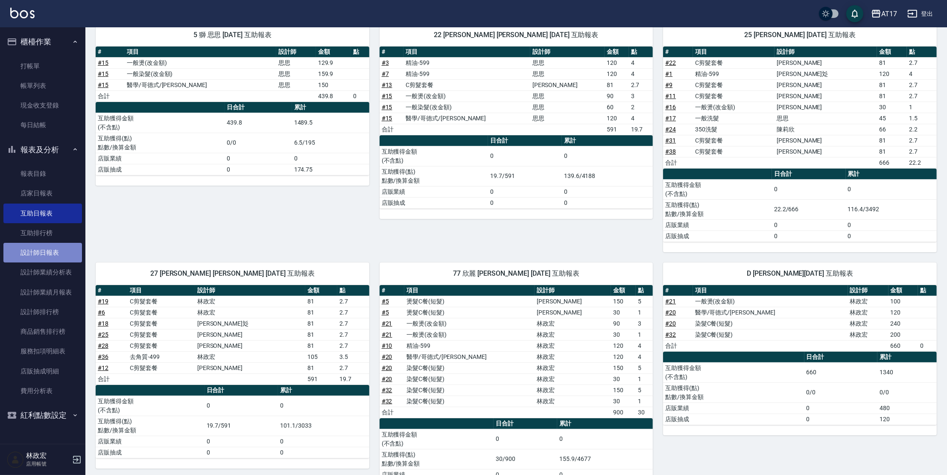
click at [40, 258] on link "設計師日報表" at bounding box center [42, 253] width 79 height 20
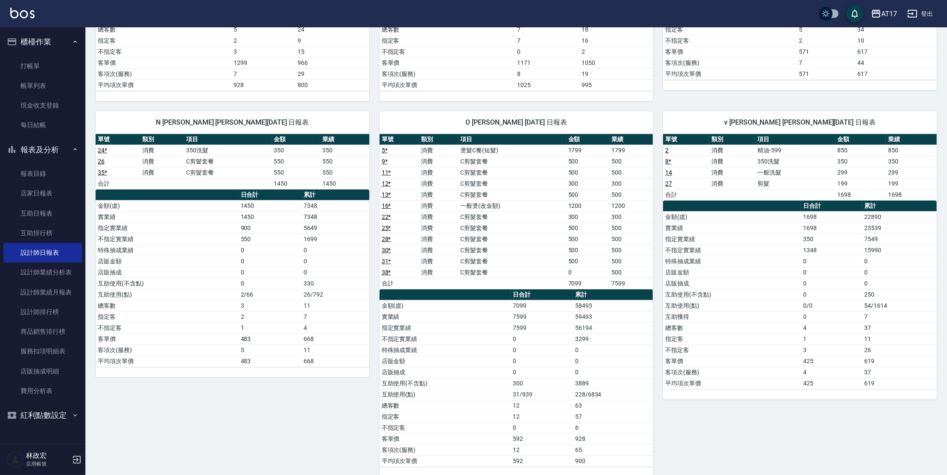
scroll to position [324, 0]
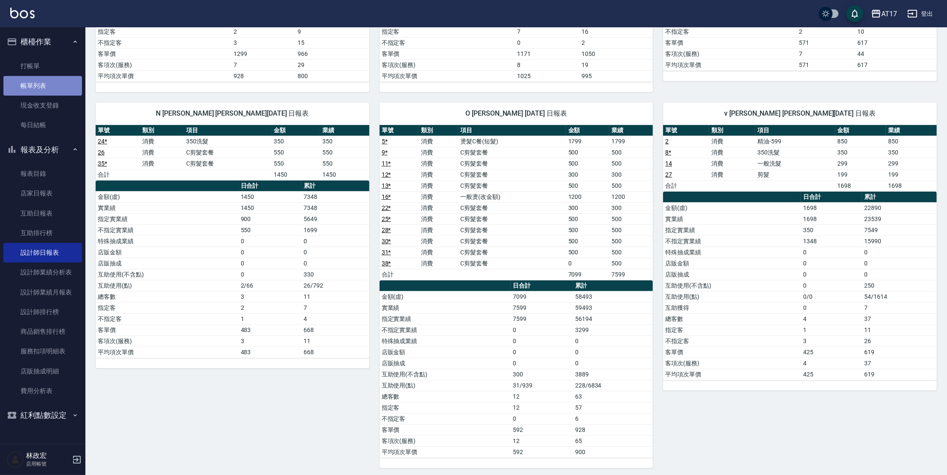
click at [42, 82] on link "帳單列表" at bounding box center [42, 86] width 79 height 20
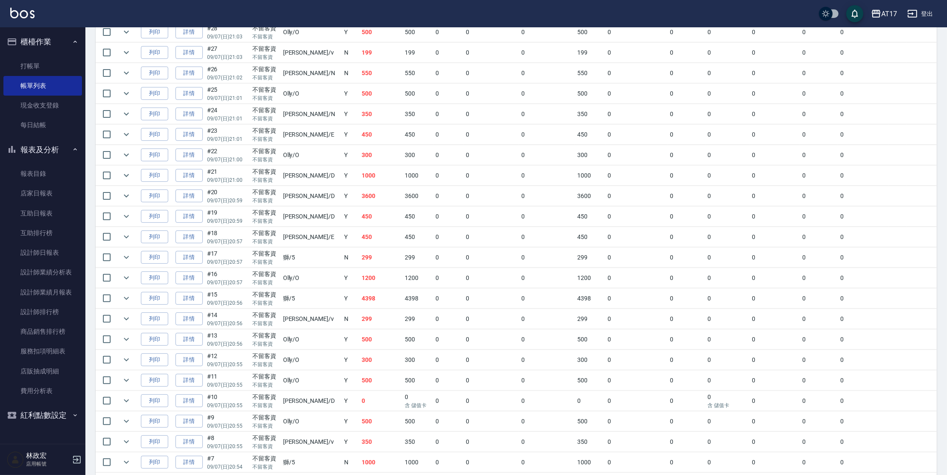
scroll to position [445, 0]
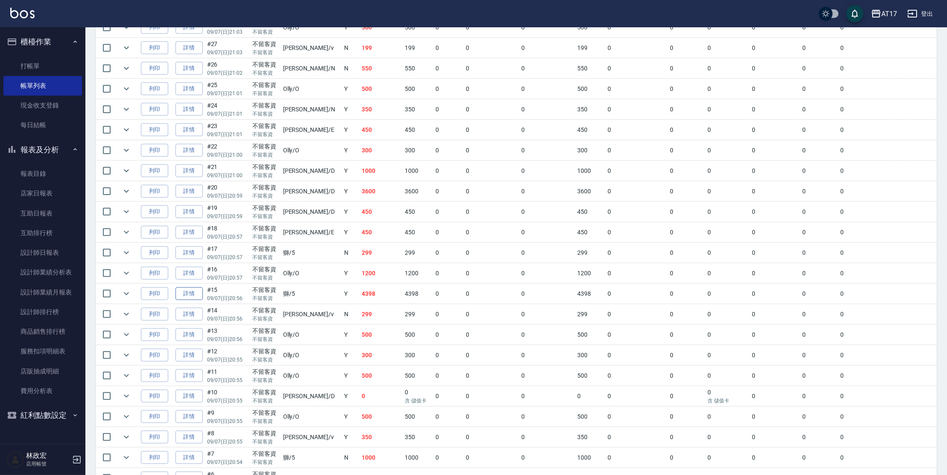
click at [188, 290] on link "詳情" at bounding box center [189, 293] width 27 height 13
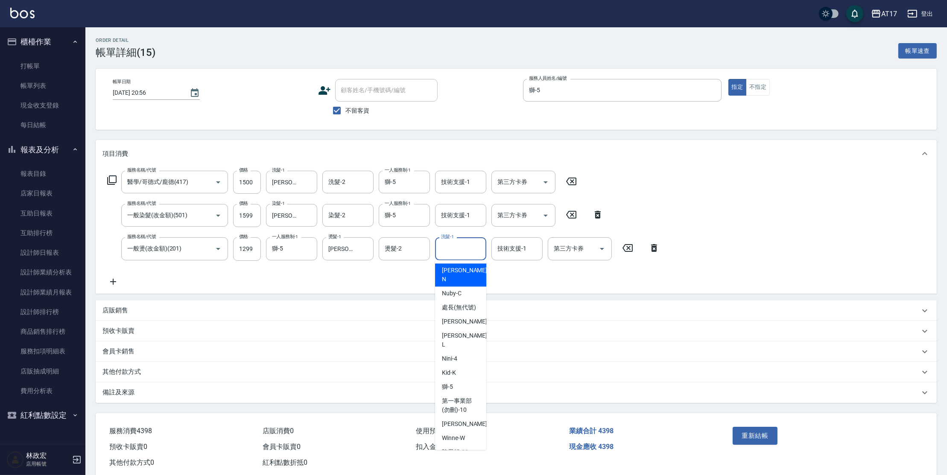
click at [451, 248] on input "洗髮-1" at bounding box center [461, 248] width 44 height 15
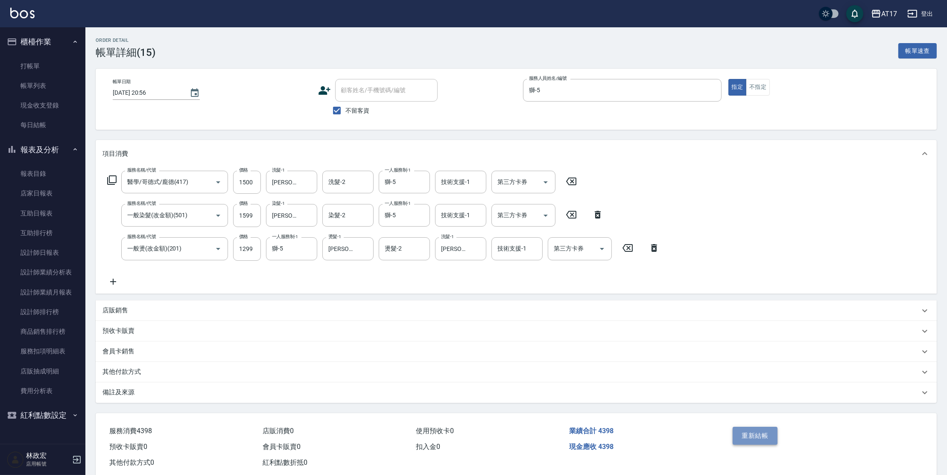
click at [764, 433] on button "重新結帳" at bounding box center [755, 436] width 45 height 18
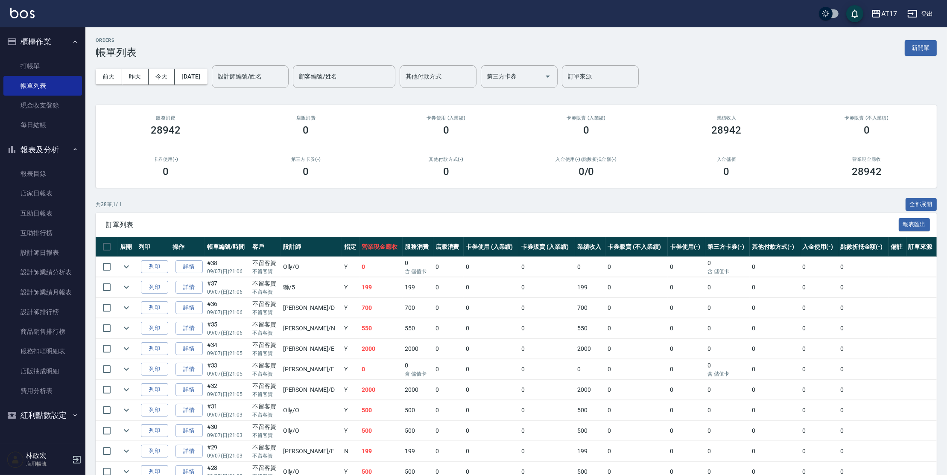
click at [63, 54] on ul "打帳單 帳單列表 現金收支登錄 每日結帳" at bounding box center [42, 96] width 79 height 86
click at [61, 61] on link "打帳單" at bounding box center [42, 66] width 79 height 20
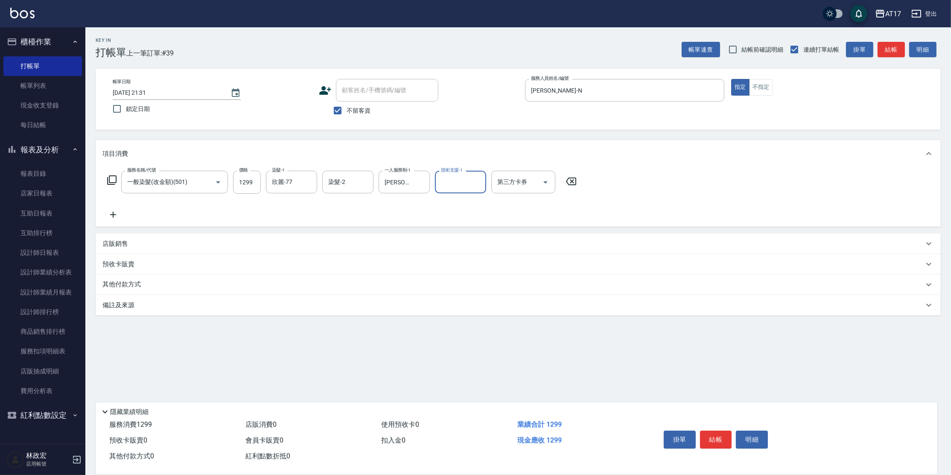
click at [116, 179] on icon at bounding box center [111, 180] width 9 height 9
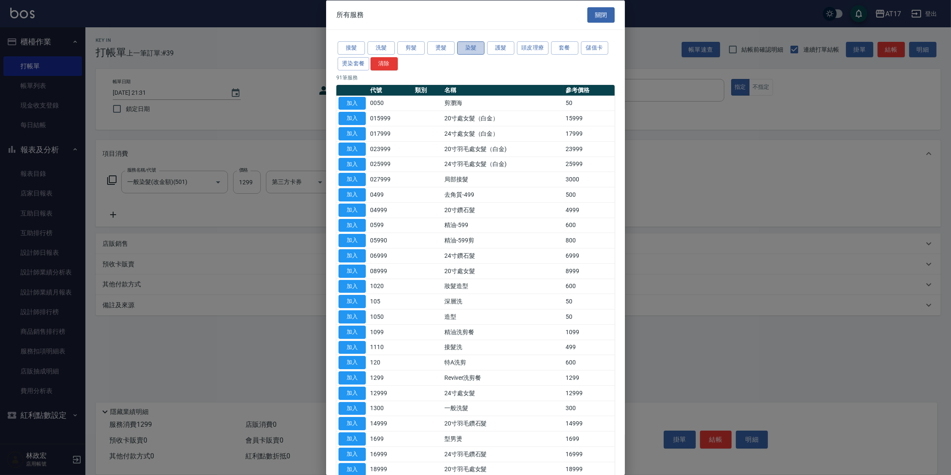
click at [476, 45] on button "染髮" at bounding box center [470, 47] width 27 height 13
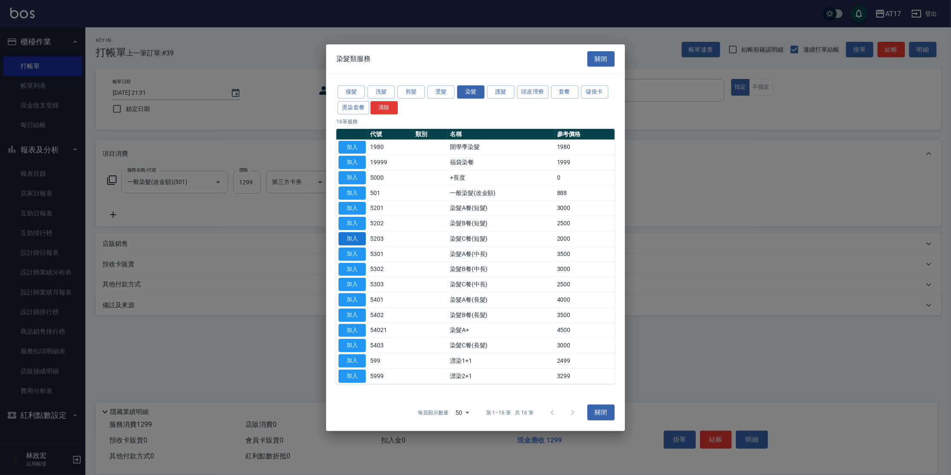
click at [354, 238] on button "加入" at bounding box center [352, 238] width 27 height 13
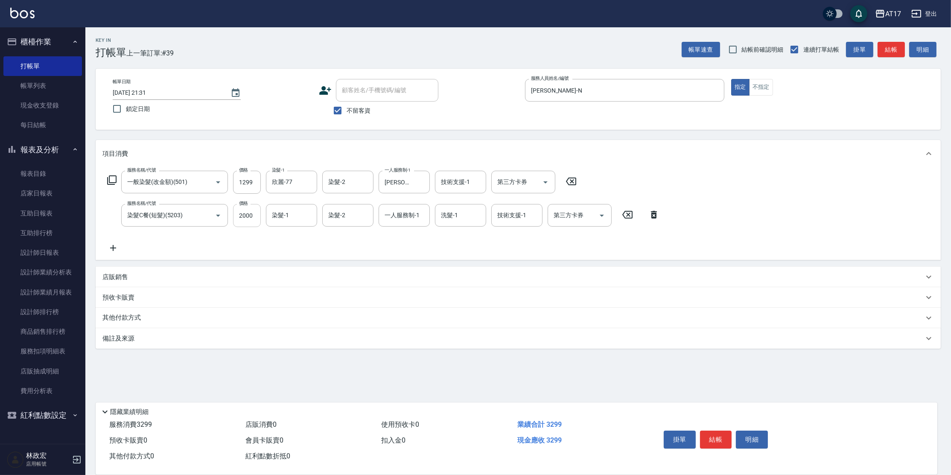
click at [256, 208] on input "2000" at bounding box center [247, 215] width 28 height 23
click at [114, 180] on icon at bounding box center [112, 180] width 10 height 10
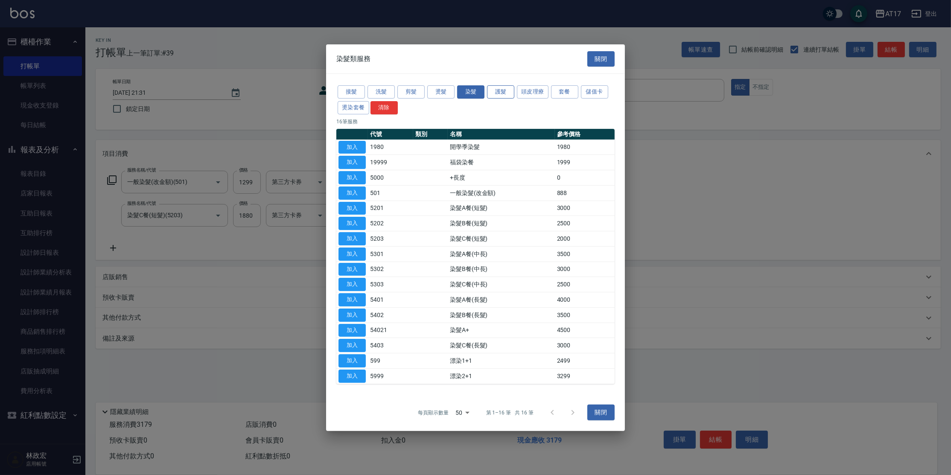
click at [501, 91] on button "護髮" at bounding box center [500, 91] width 27 height 13
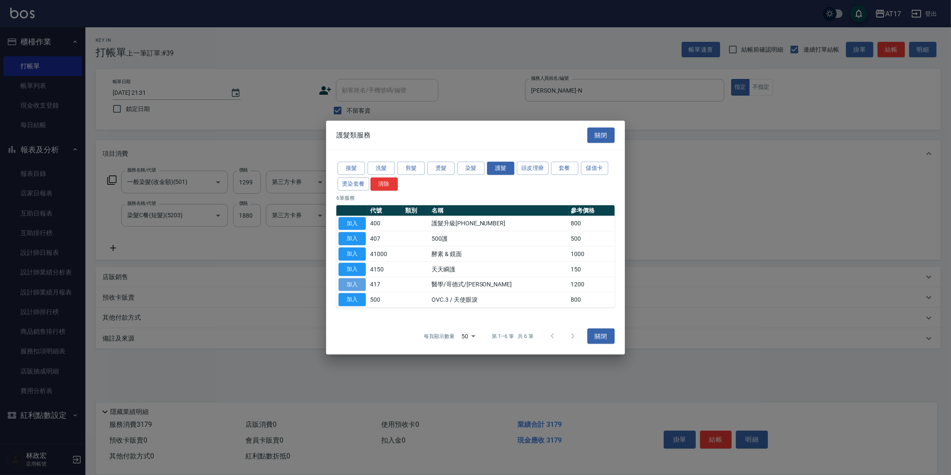
click at [360, 284] on button "加入" at bounding box center [352, 284] width 27 height 13
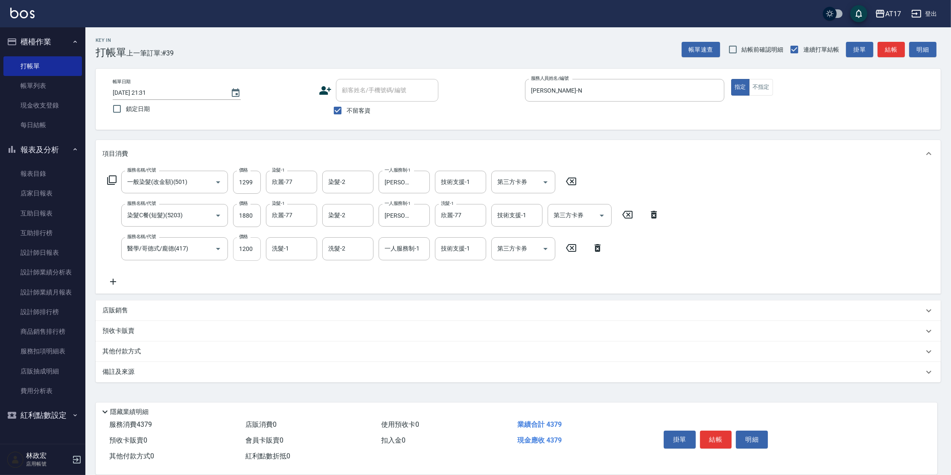
click at [237, 242] on input "1200" at bounding box center [247, 248] width 28 height 23
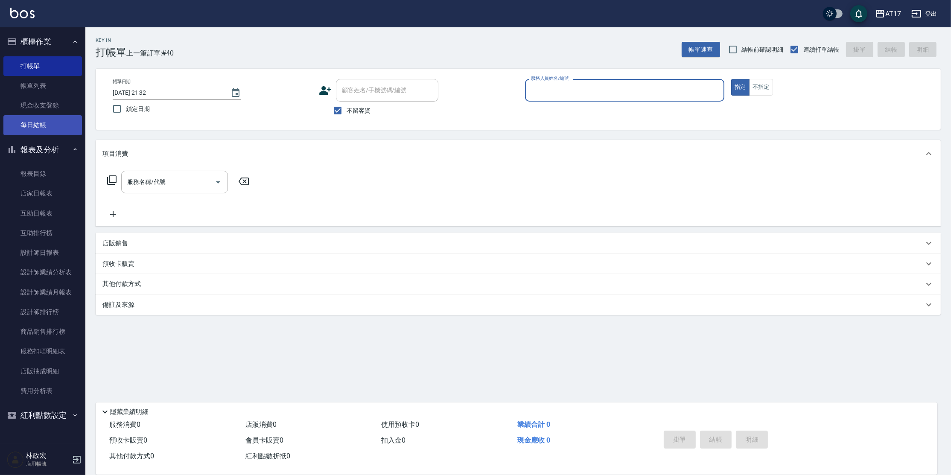
click at [29, 124] on link "每日結帳" at bounding box center [42, 125] width 79 height 20
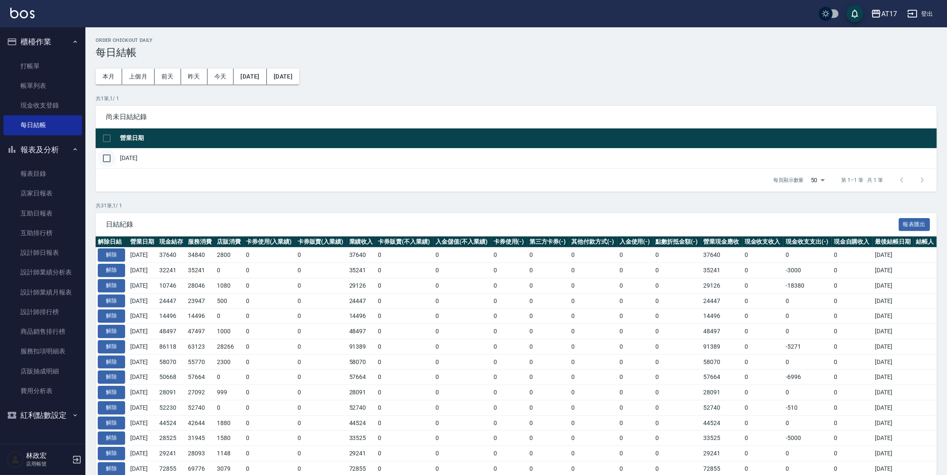
click at [105, 155] on input "checkbox" at bounding box center [107, 158] width 18 height 18
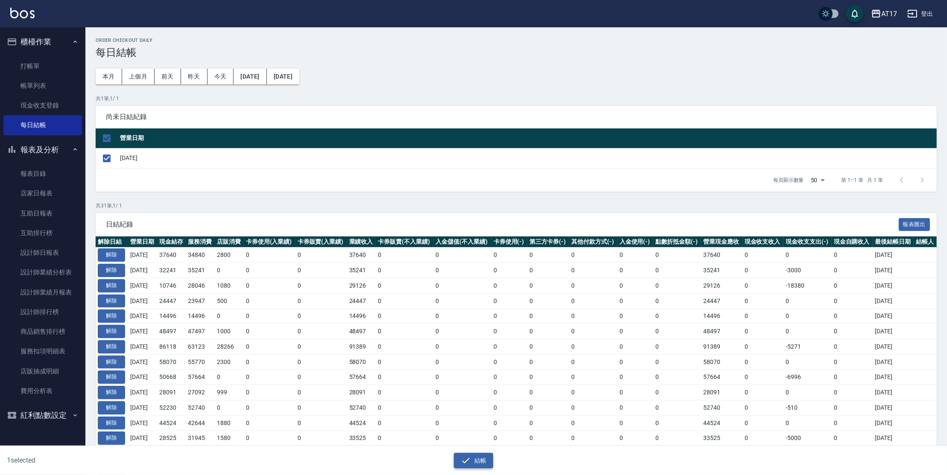
click at [464, 459] on icon "button" at bounding box center [466, 461] width 10 height 10
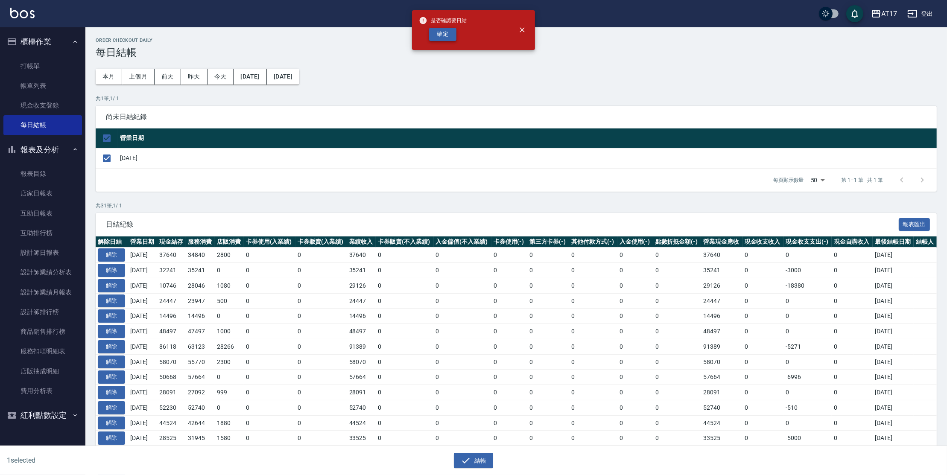
click at [440, 37] on button "確定" at bounding box center [442, 34] width 27 height 13
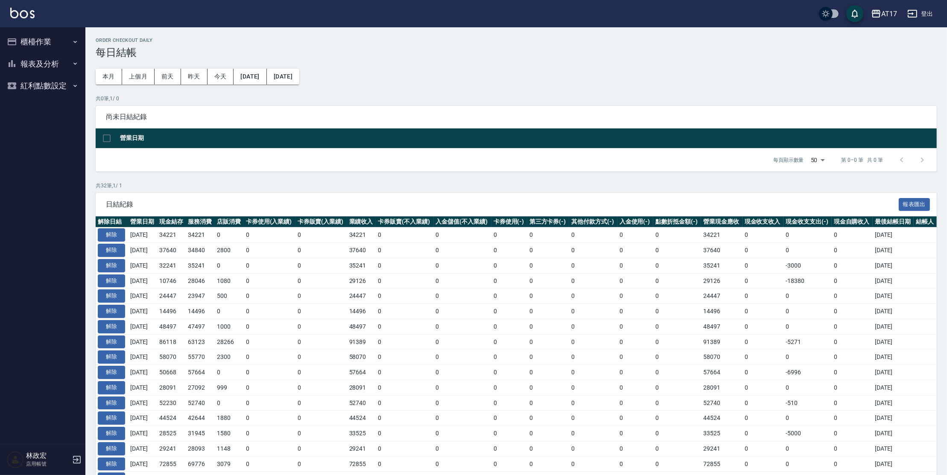
click at [48, 46] on button "櫃檯作業" at bounding box center [42, 42] width 79 height 22
click at [47, 120] on link "每日結帳" at bounding box center [42, 125] width 79 height 20
